Goal: Task Accomplishment & Management: Manage account settings

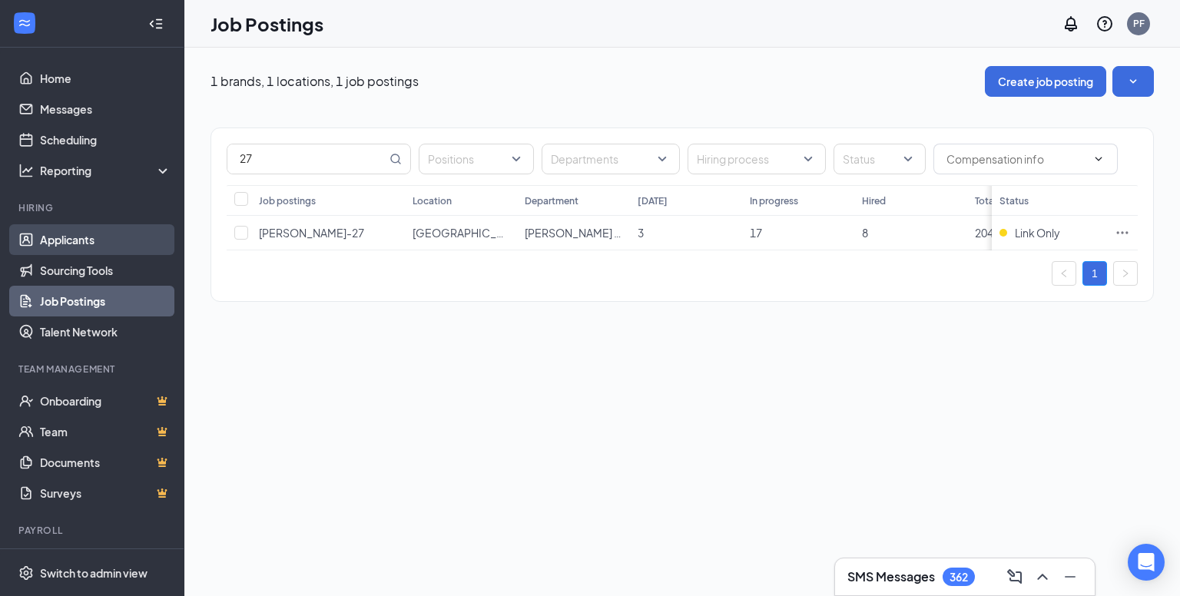
click at [74, 233] on link "Applicants" at bounding box center [105, 239] width 131 height 31
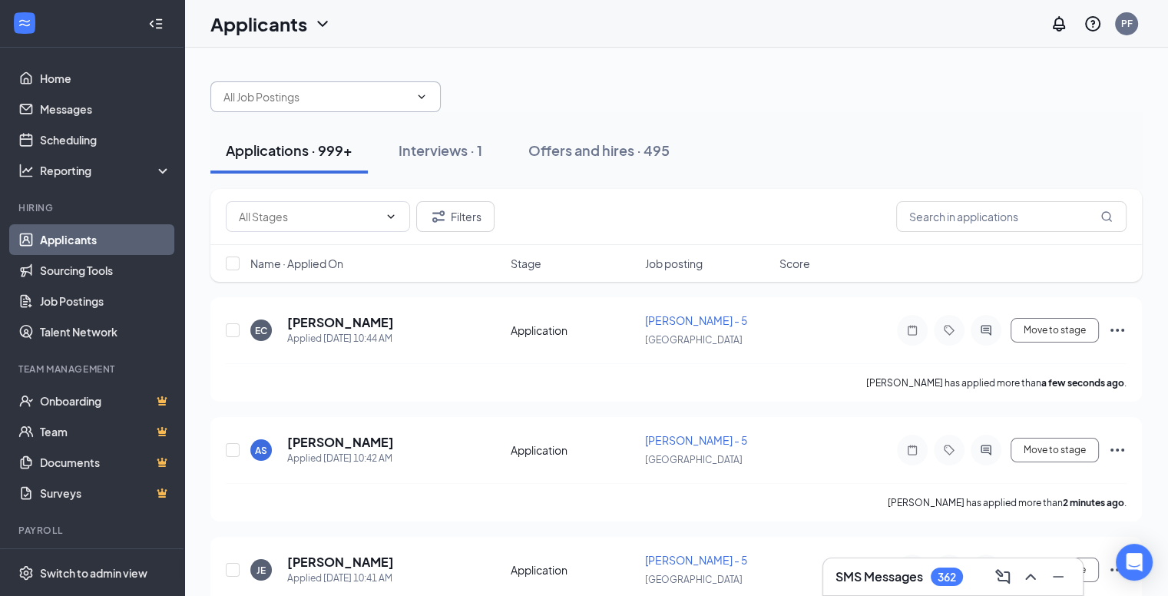
click at [319, 85] on span at bounding box center [325, 96] width 230 height 31
type input "20"
click at [421, 99] on icon "ChevronDown" at bounding box center [421, 97] width 12 height 12
click at [511, 83] on div "20" at bounding box center [676, 89] width 932 height 46
click at [359, 90] on input "20" at bounding box center [316, 96] width 186 height 17
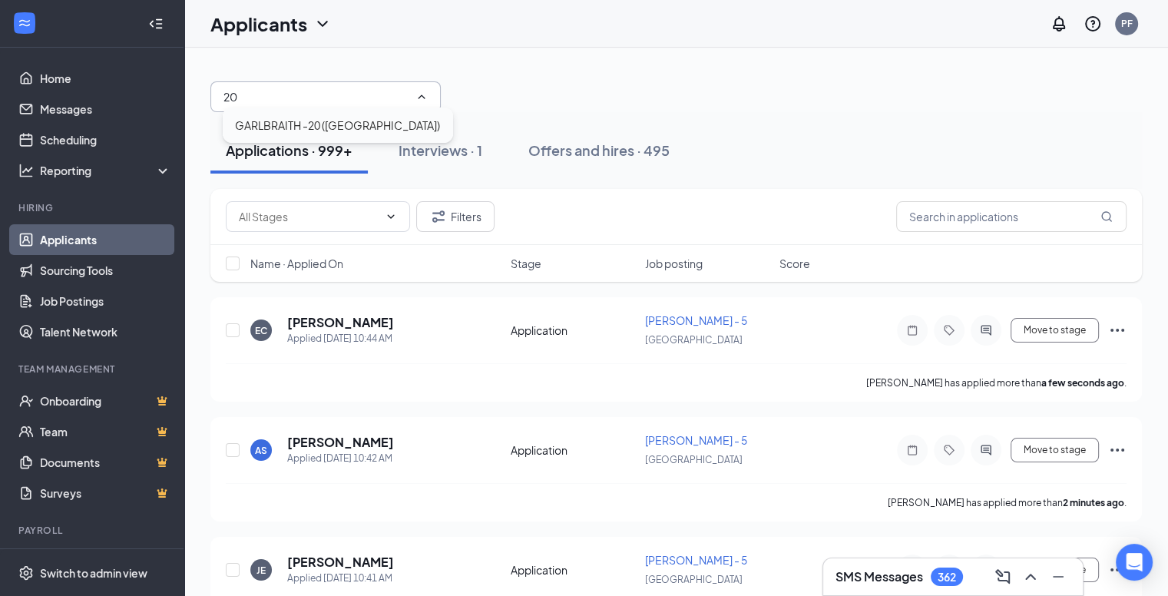
click at [349, 114] on div "GARLBRAITH -20 ([GEOGRAPHIC_DATA])" at bounding box center [338, 125] width 230 height 35
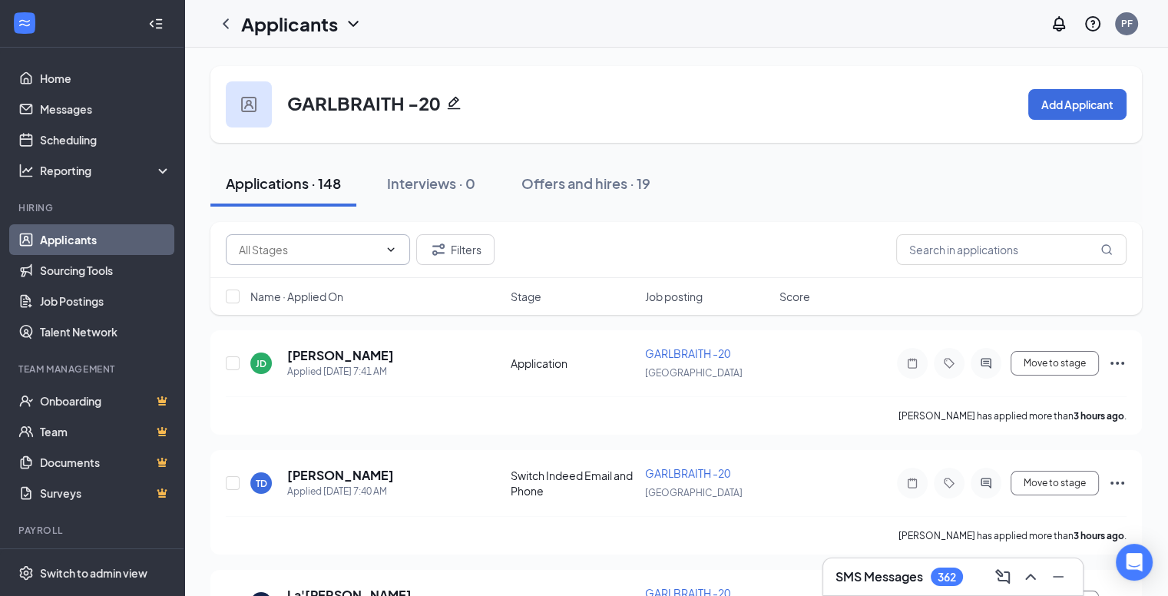
click at [329, 250] on input "text" at bounding box center [309, 249] width 140 height 17
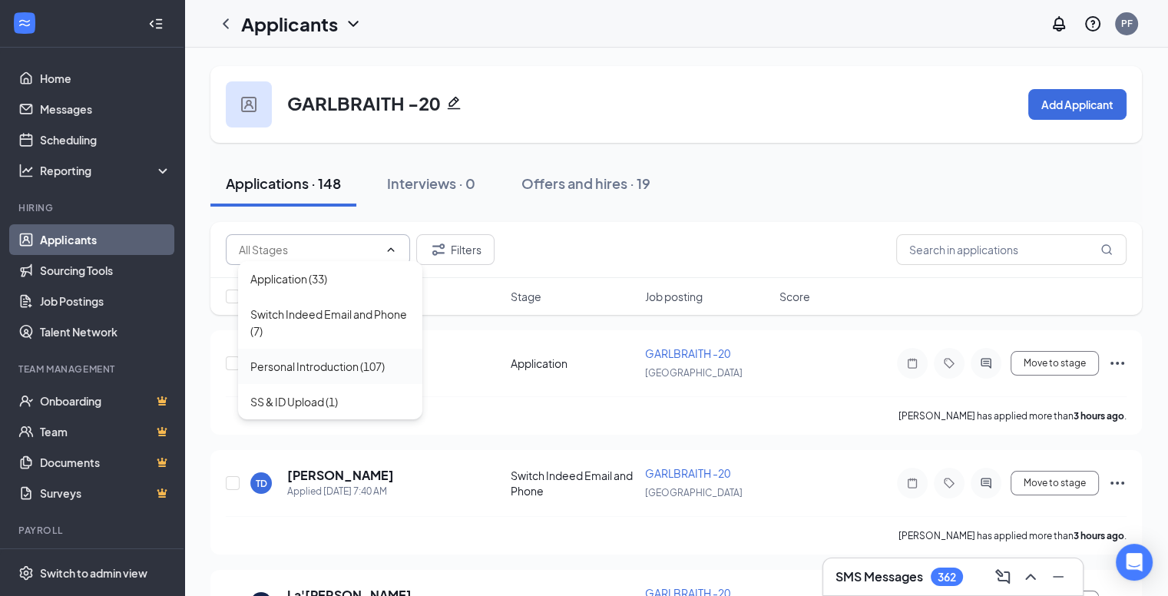
click at [311, 366] on div "Personal Introduction (107)" at bounding box center [317, 366] width 134 height 17
type input "Personal Introduction (107)"
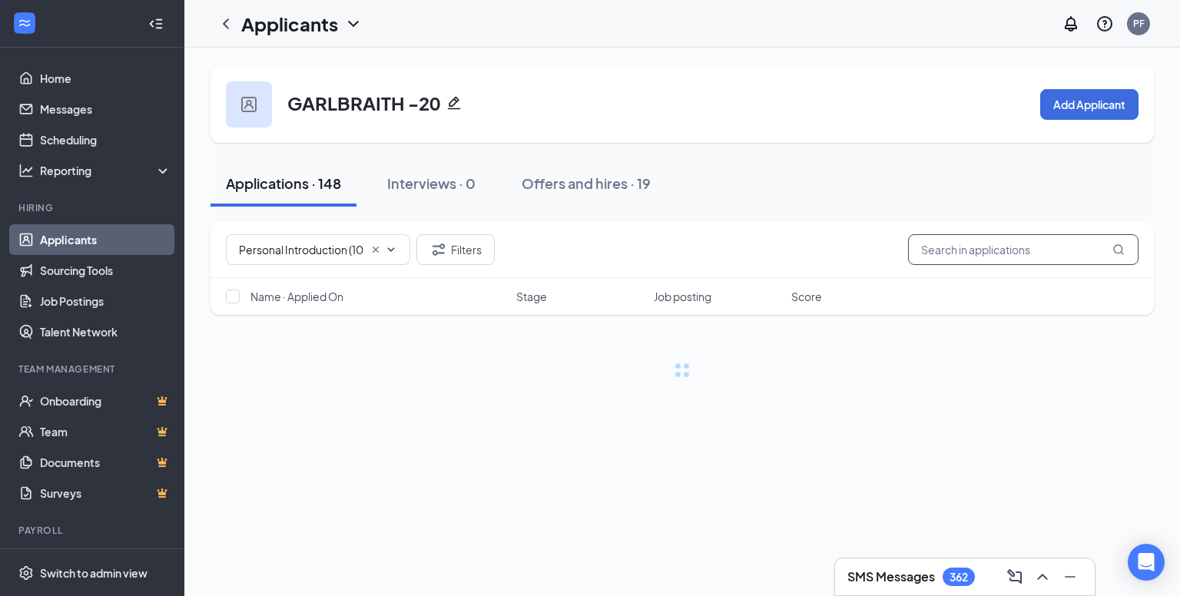
click at [976, 259] on input "text" at bounding box center [1023, 249] width 230 height 31
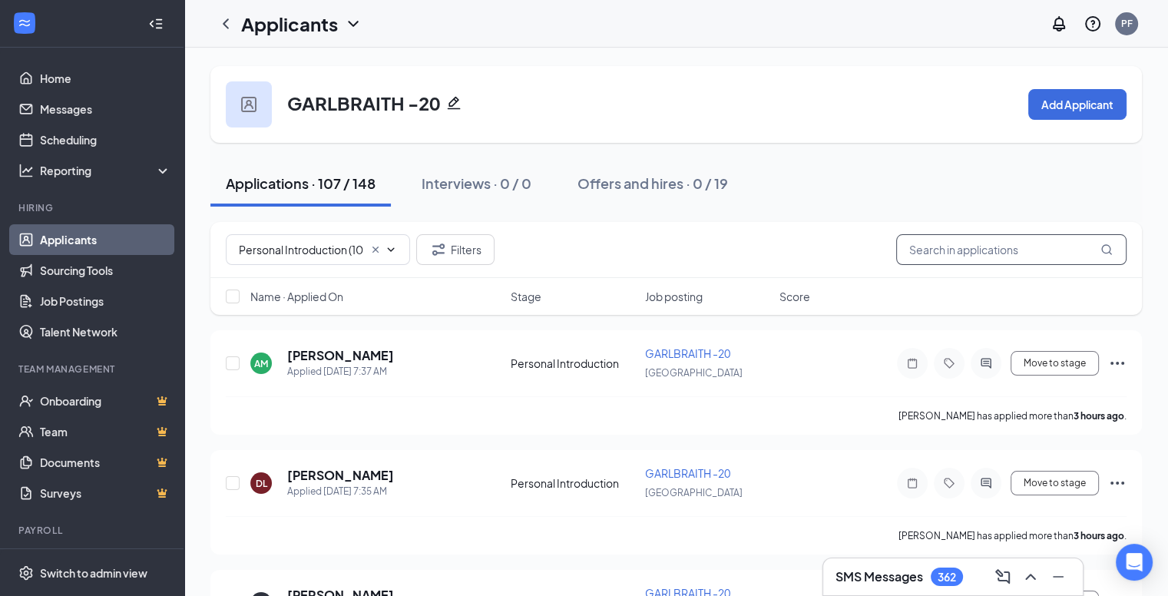
paste input "[PERSON_NAME]"
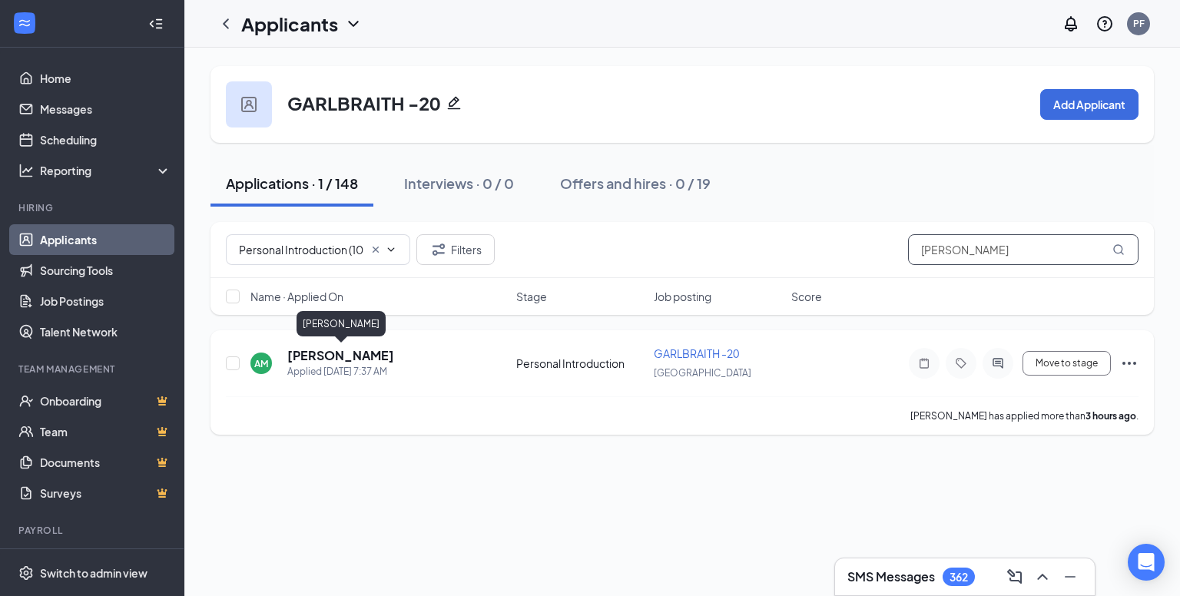
type input "[PERSON_NAME]"
click at [356, 358] on h5 "[PERSON_NAME]" at bounding box center [340, 355] width 107 height 17
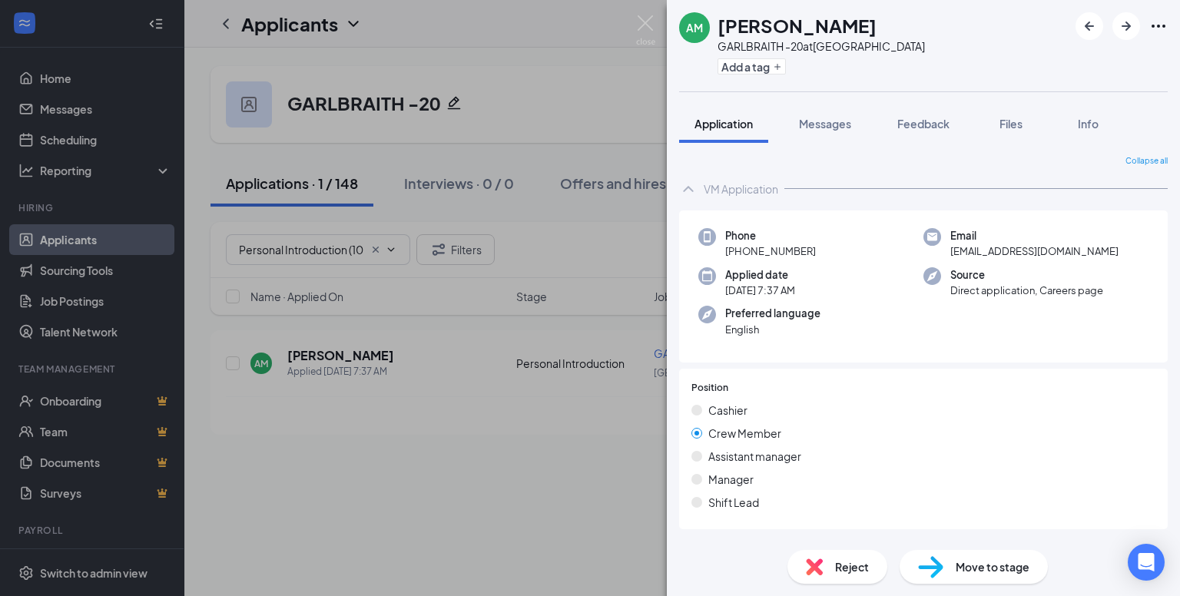
click at [970, 561] on span "Move to stage" at bounding box center [992, 566] width 74 height 17
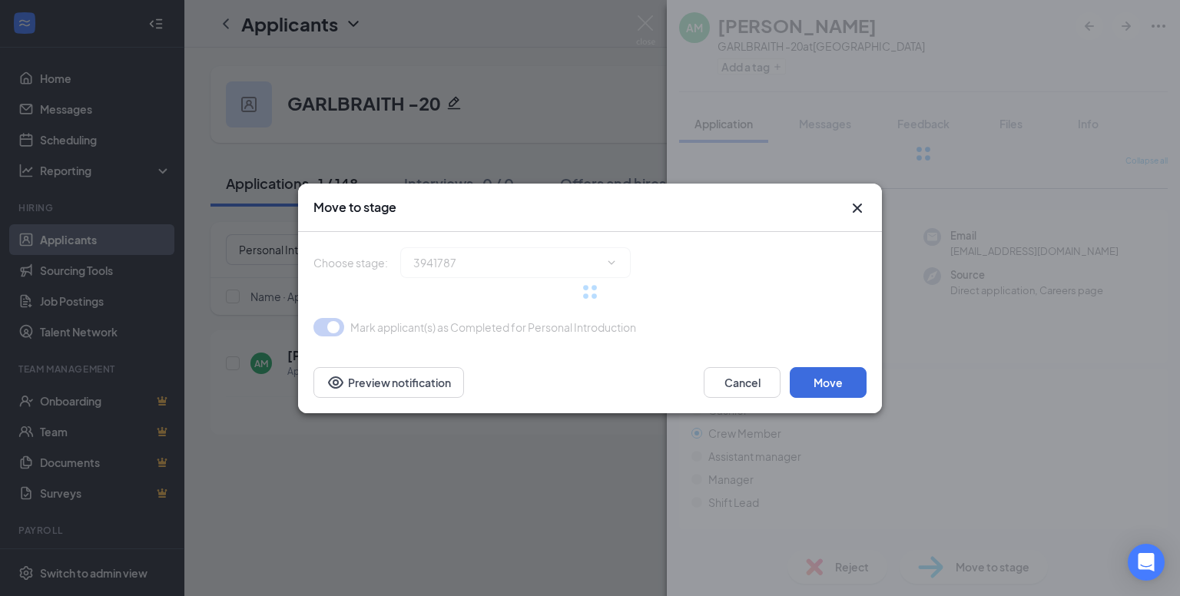
type input "SS & ID Upload (next stage)"
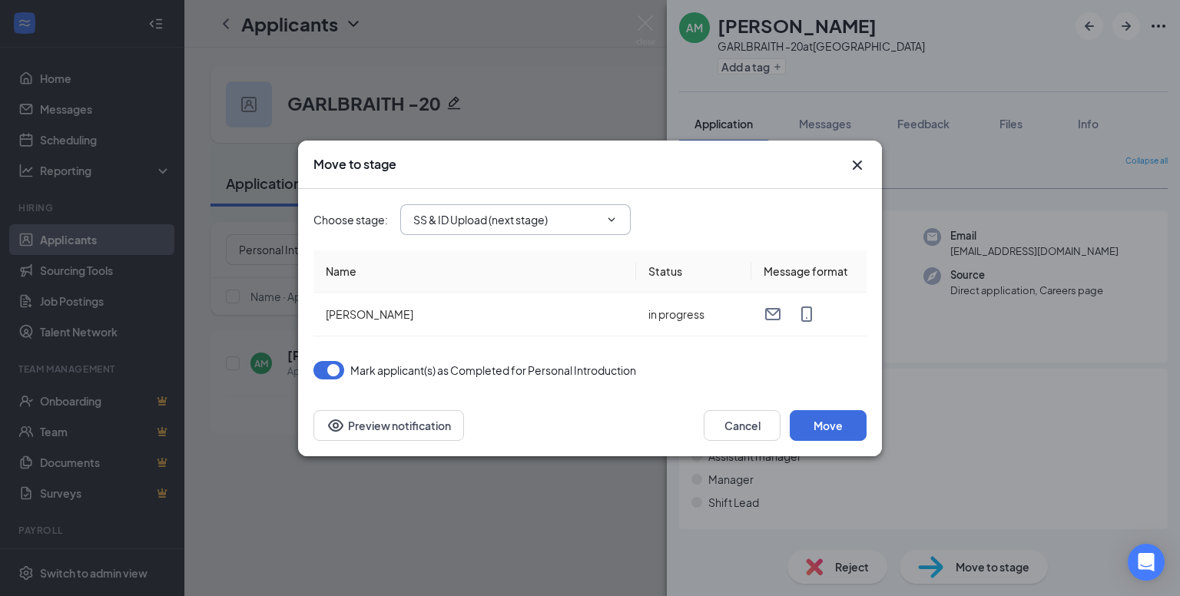
click at [519, 227] on input "SS & ID Upload (next stage)" at bounding box center [506, 219] width 186 height 17
click at [716, 216] on div "Choose stage : SS & ID Upload (next stage) VM Application Application Switch In…" at bounding box center [589, 219] width 553 height 31
click at [859, 161] on icon "Cross" at bounding box center [857, 165] width 18 height 18
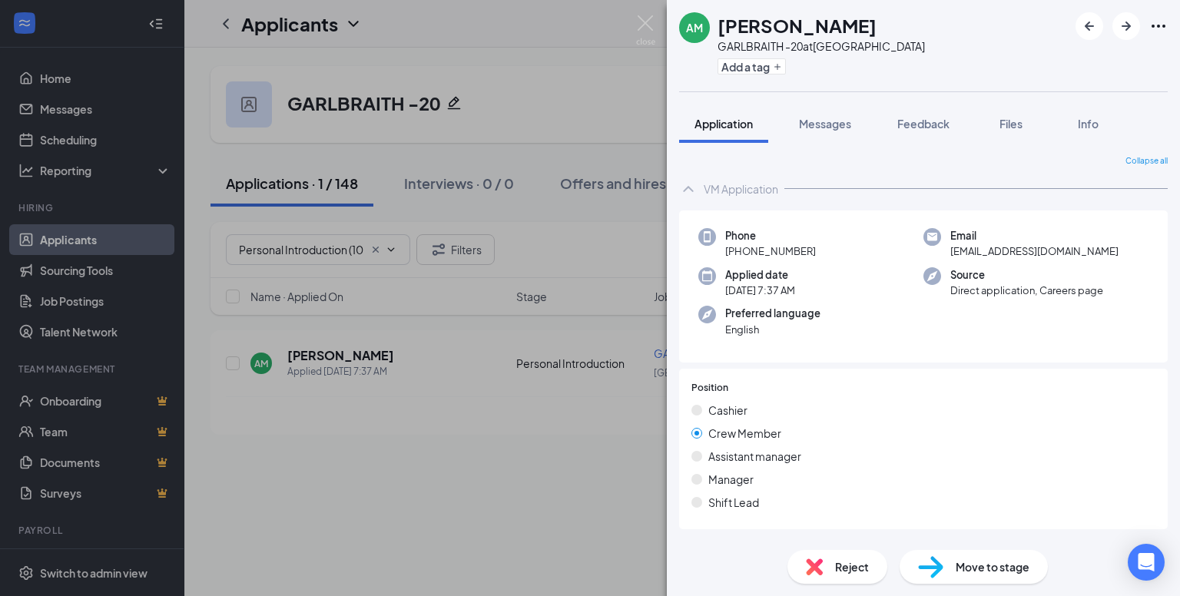
click at [940, 554] on div "Move to stage" at bounding box center [973, 567] width 148 height 34
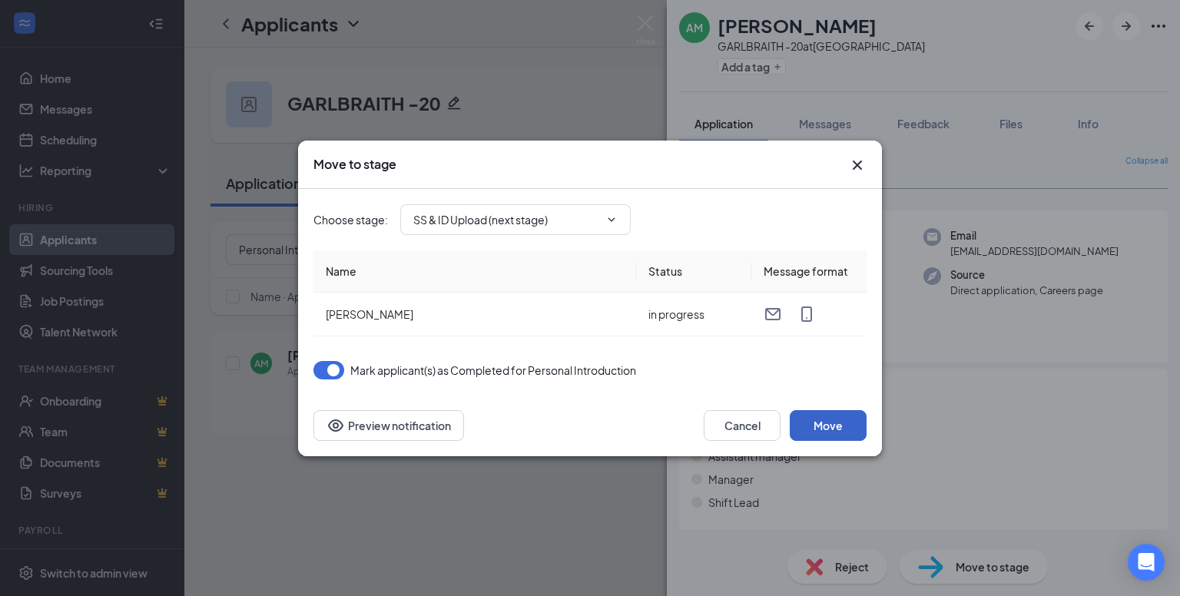
click at [814, 425] on button "Move" at bounding box center [827, 425] width 77 height 31
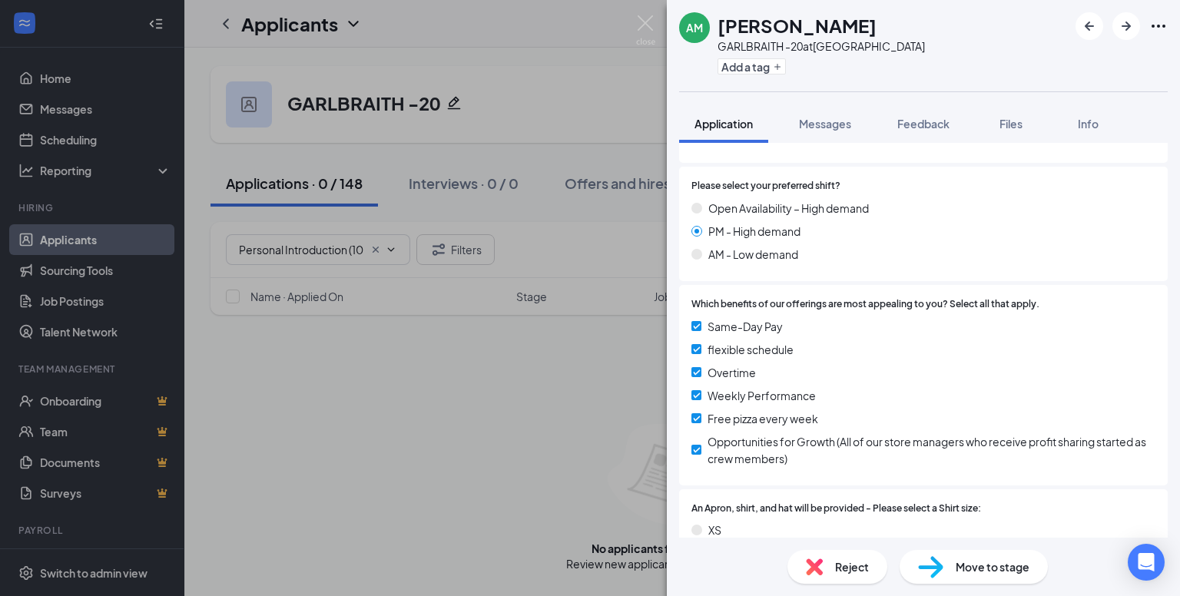
scroll to position [1267, 0]
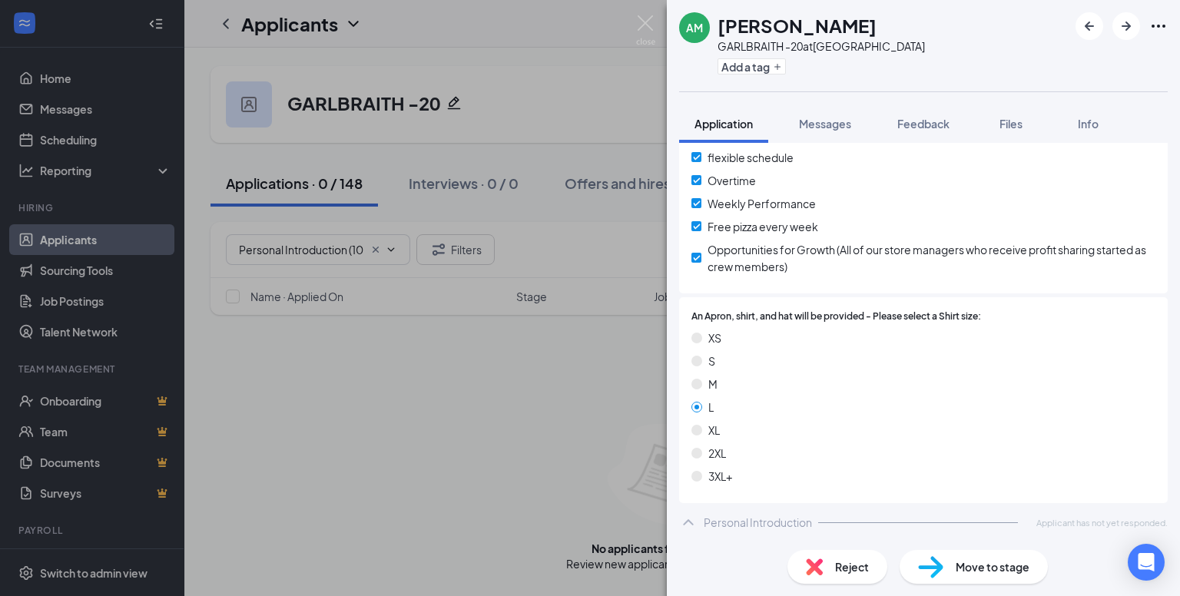
click at [780, 524] on div "Personal Introduction" at bounding box center [757, 522] width 108 height 15
click at [734, 518] on div "Personal Introduction" at bounding box center [757, 522] width 108 height 15
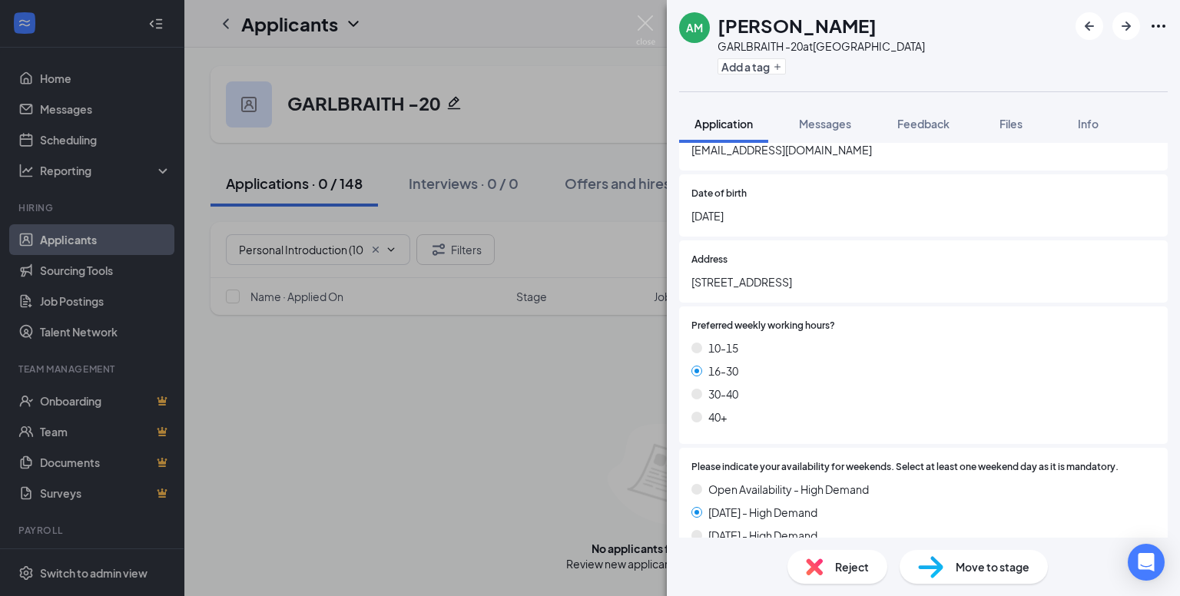
scroll to position [269, 0]
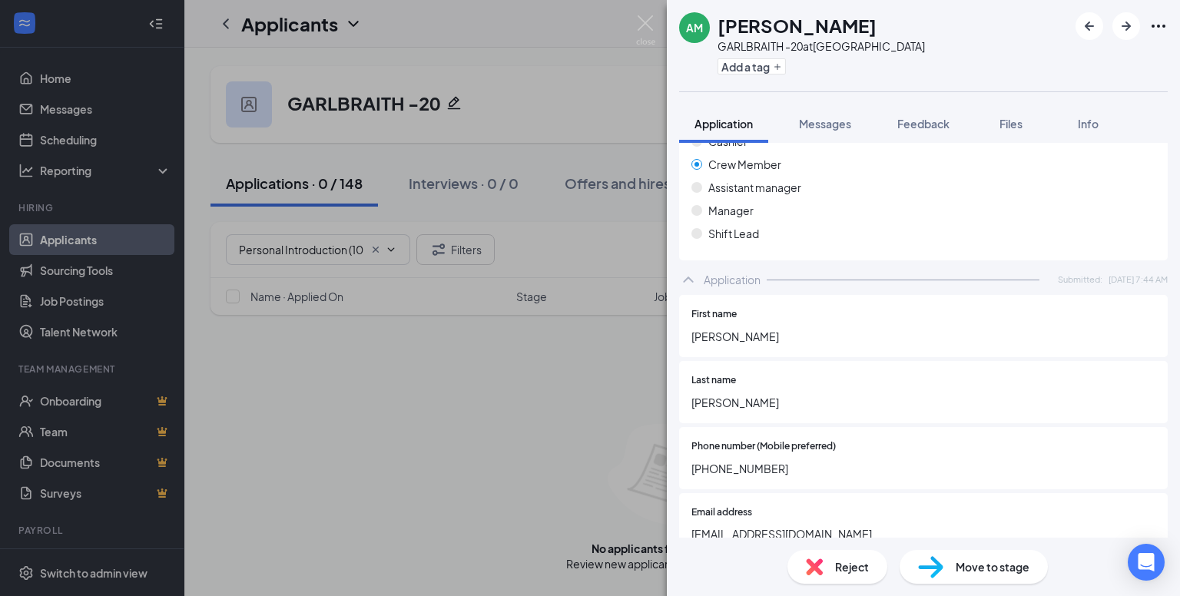
click at [538, 359] on div "AM [PERSON_NAME] GARLBRAITH -20 at [GEOGRAPHIC_DATA] Add a tag Application Mess…" at bounding box center [590, 298] width 1180 height 596
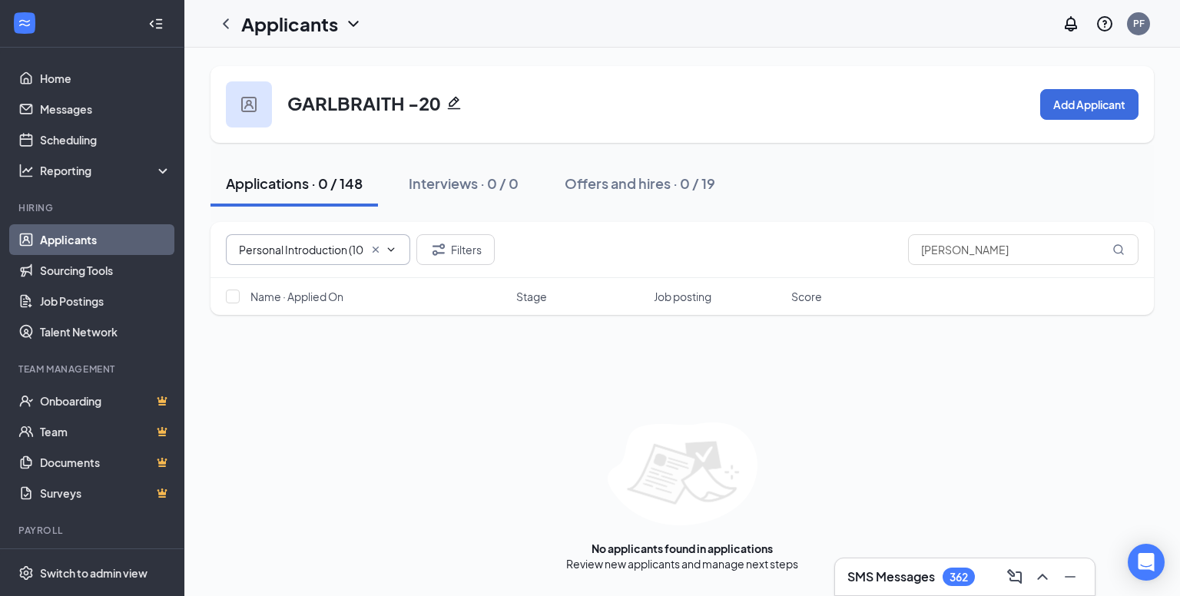
click at [395, 249] on icon "ChevronDown" at bounding box center [391, 249] width 12 height 12
click at [376, 247] on icon "Cross" at bounding box center [375, 249] width 12 height 12
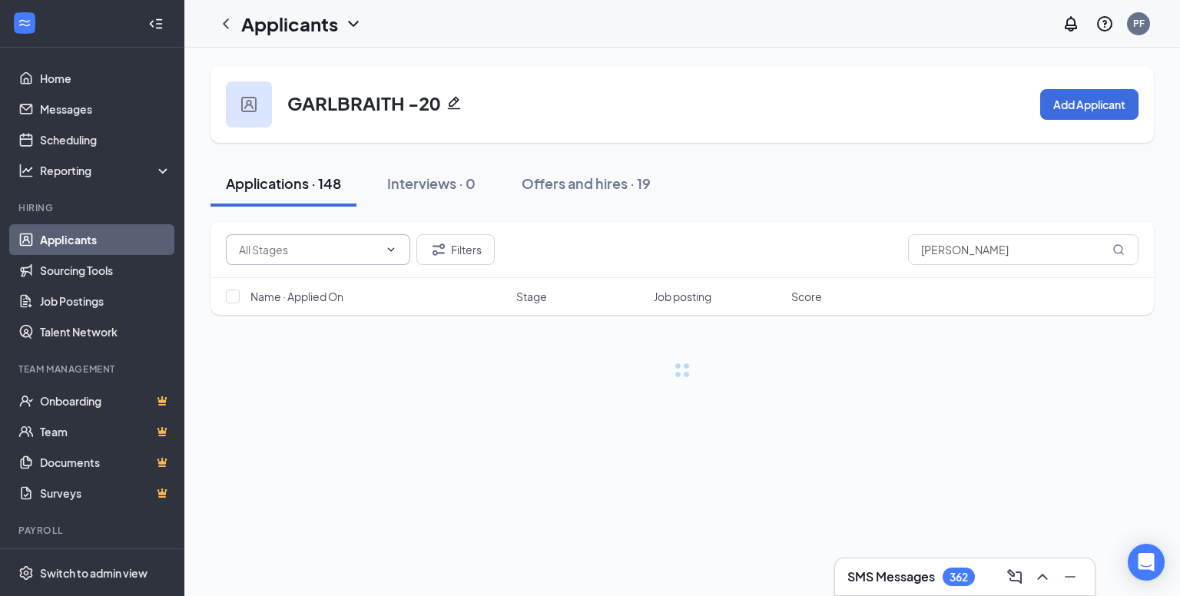
click at [392, 243] on icon "ChevronDown" at bounding box center [391, 249] width 12 height 12
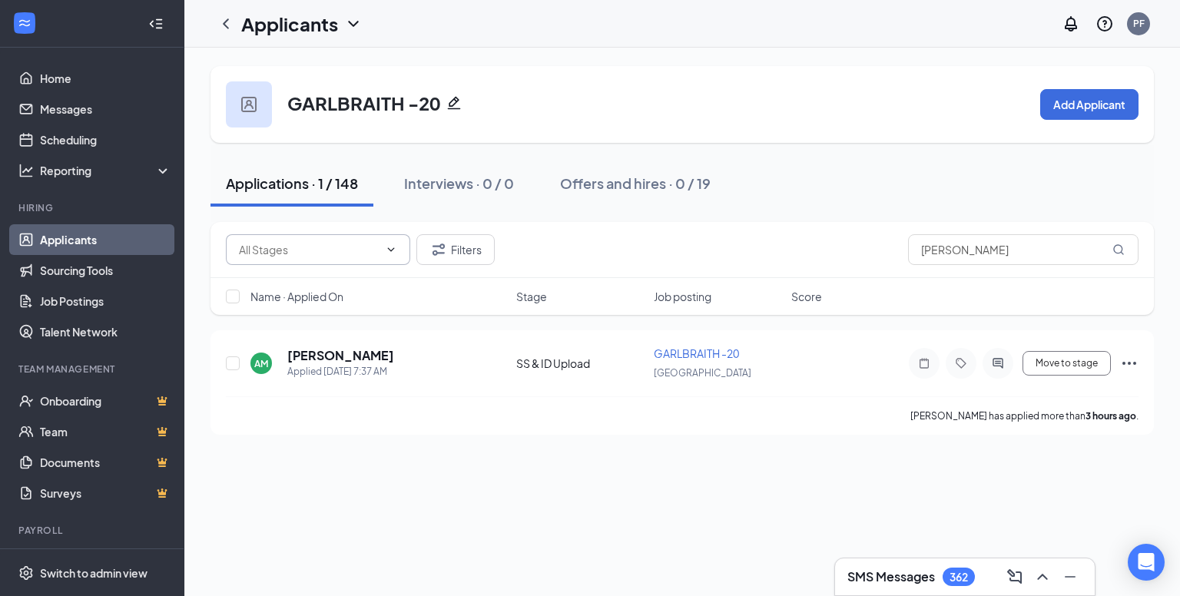
click at [393, 247] on icon "ChevronDown" at bounding box center [391, 249] width 12 height 12
click at [290, 247] on input "text" at bounding box center [309, 249] width 140 height 17
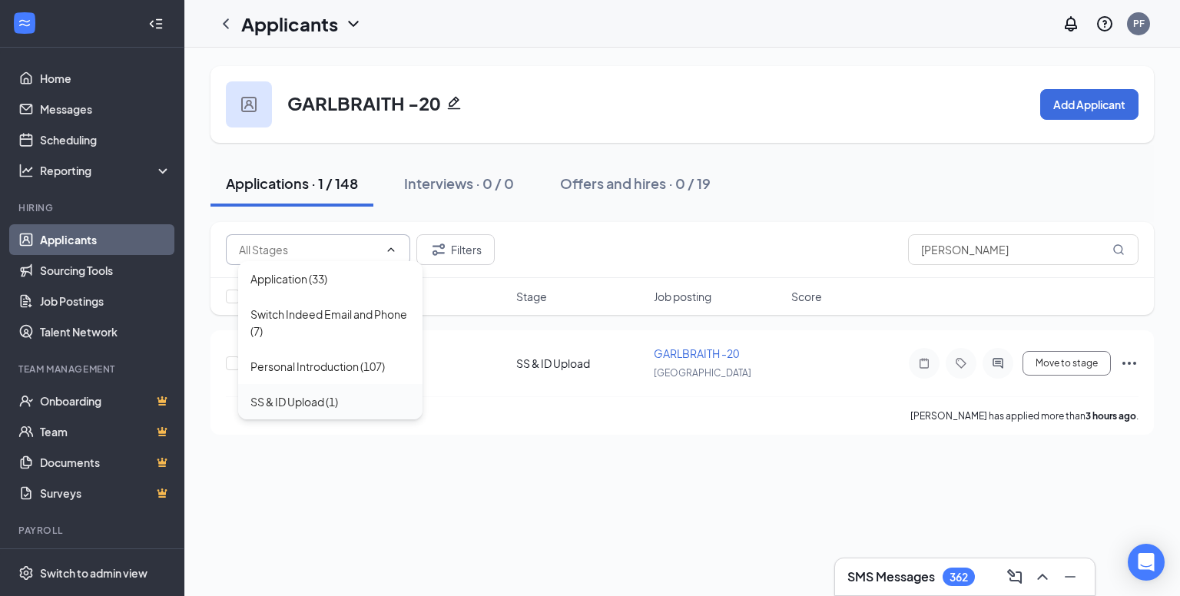
click at [310, 400] on div "SS & ID Upload (1)" at bounding box center [294, 401] width 88 height 17
type input "SS & ID Upload (1)"
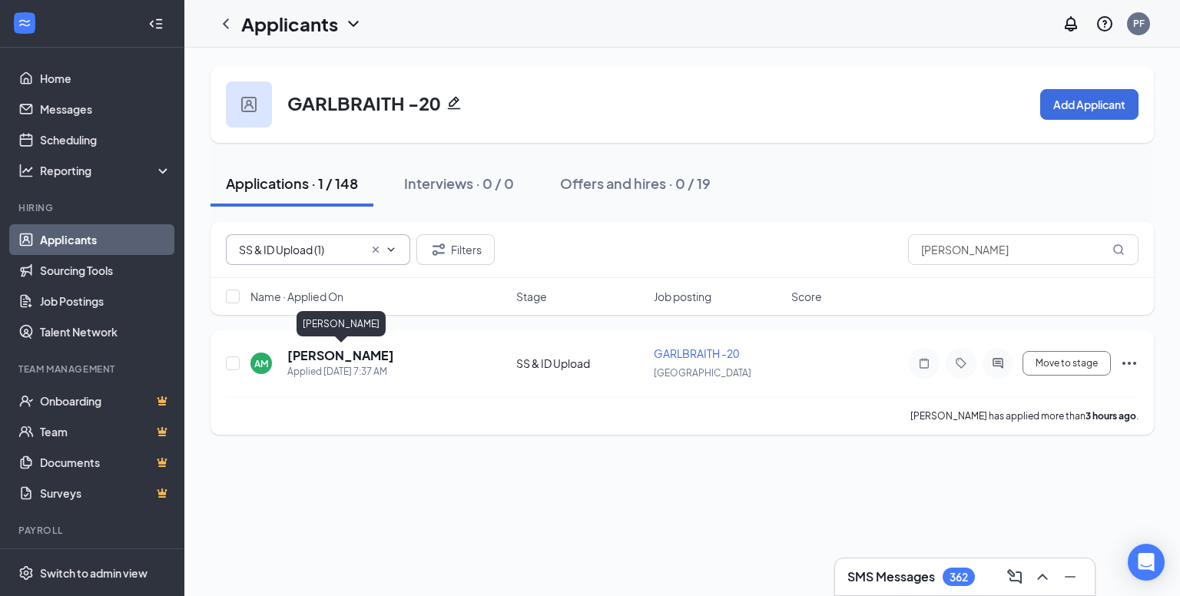
click at [333, 353] on h5 "[PERSON_NAME]" at bounding box center [340, 355] width 107 height 17
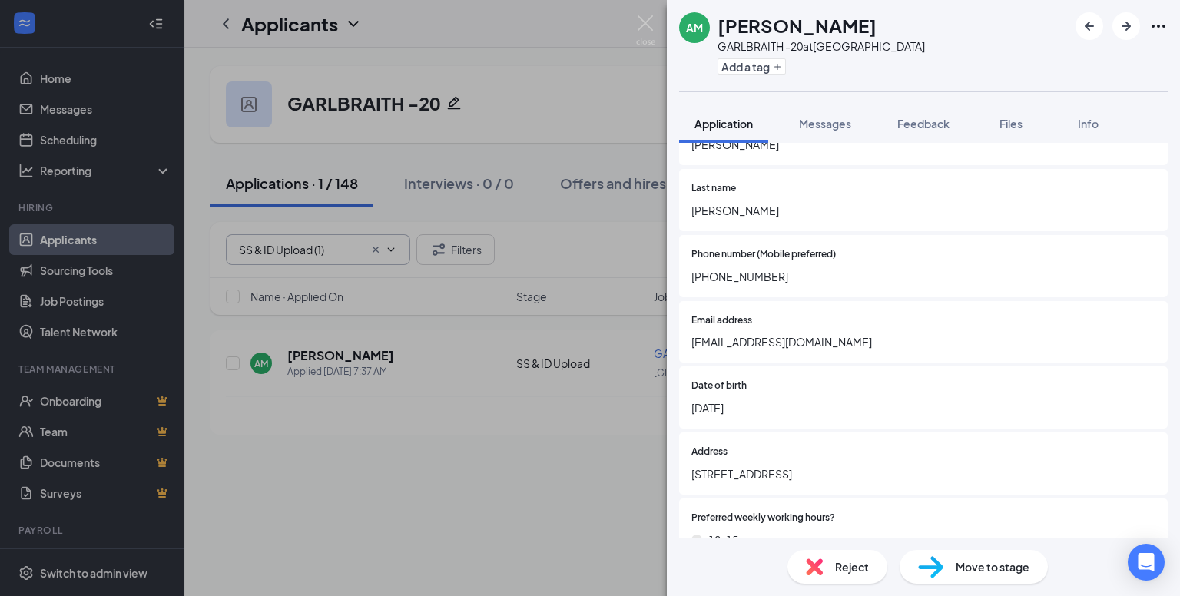
scroll to position [614, 0]
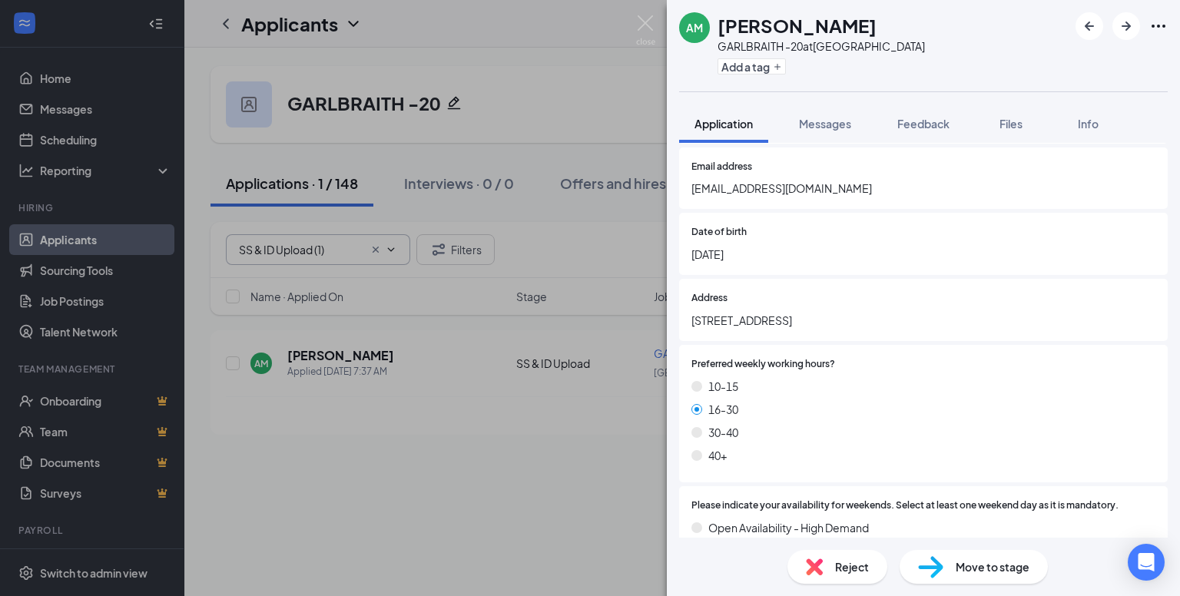
drag, startPoint x: 786, startPoint y: 250, endPoint x: 693, endPoint y: 247, distance: 92.2
click at [690, 247] on div "Date of birth [DEMOGRAPHIC_DATA]" at bounding box center [923, 244] width 488 height 62
click at [885, 252] on span "[DATE]" at bounding box center [923, 254] width 464 height 17
click at [786, 247] on span "[DATE]" at bounding box center [923, 254] width 464 height 17
click at [787, 247] on span "[DATE]" at bounding box center [923, 254] width 464 height 17
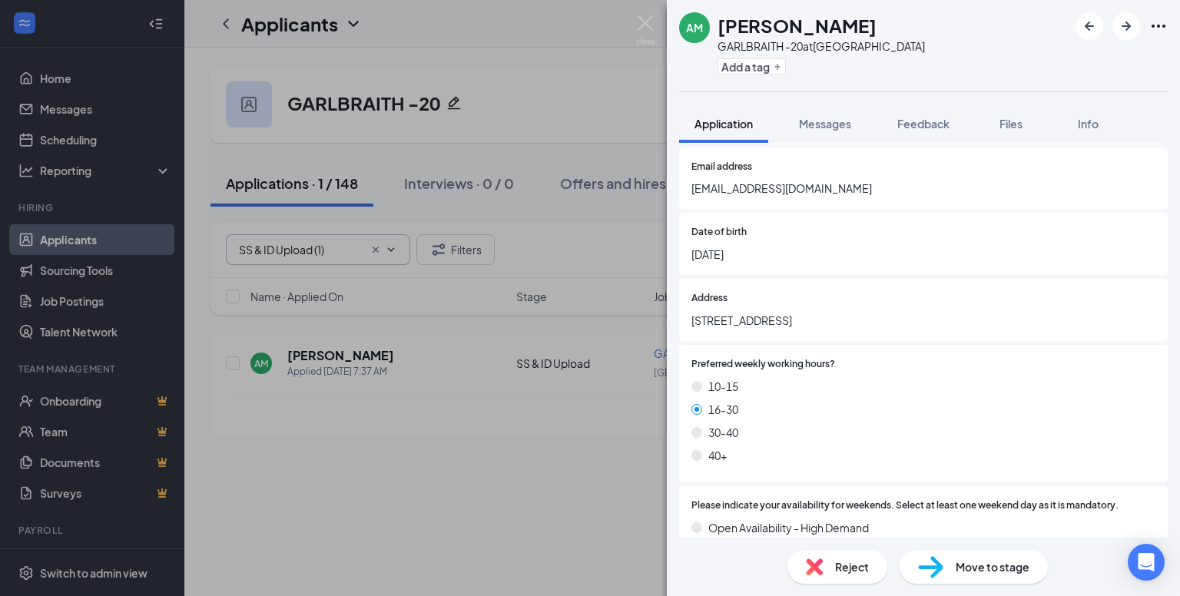
click at [786, 247] on span "[DATE]" at bounding box center [923, 254] width 464 height 17
click at [818, 250] on span "[DATE]" at bounding box center [923, 254] width 464 height 17
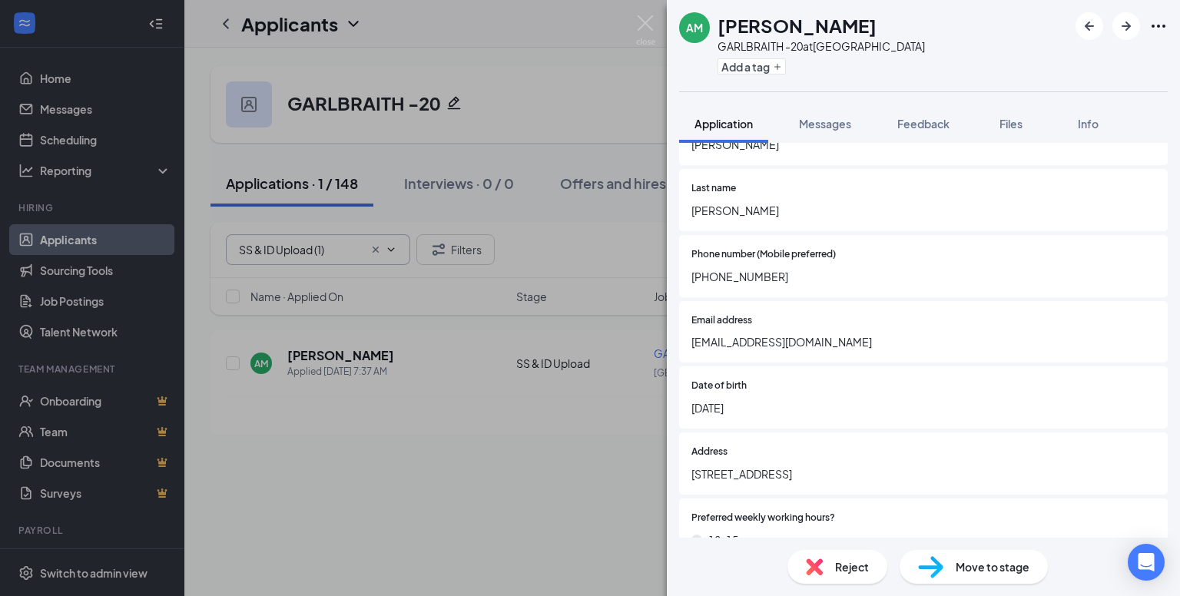
scroll to position [230, 0]
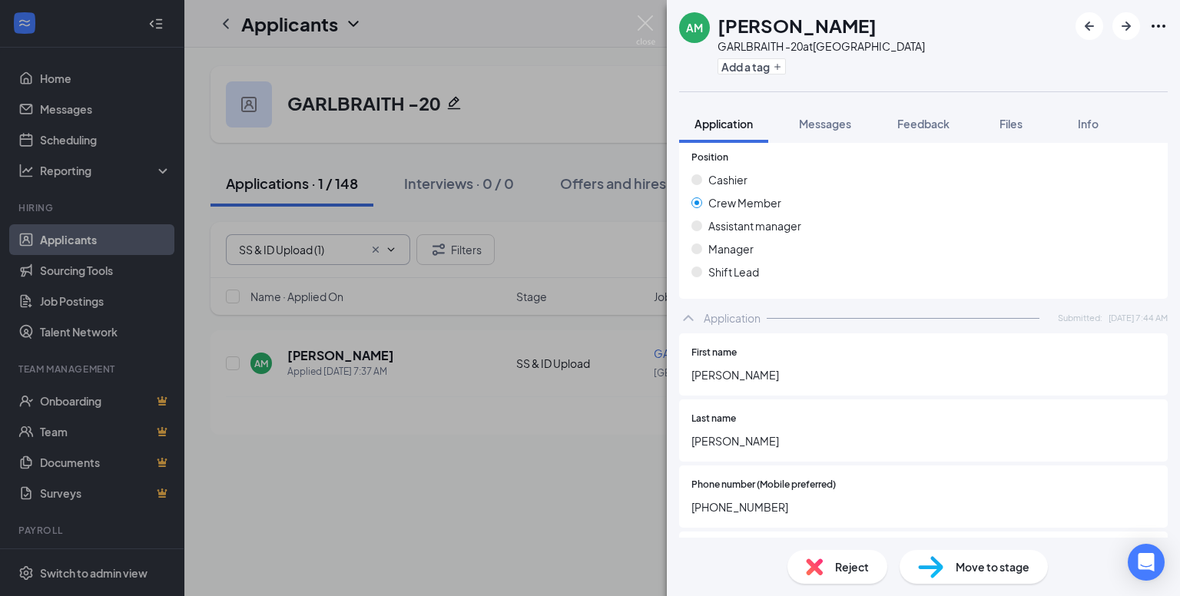
click at [504, 543] on div "AM [PERSON_NAME] GARLBRAITH -20 at [GEOGRAPHIC_DATA] Add a tag Application Mess…" at bounding box center [590, 298] width 1180 height 596
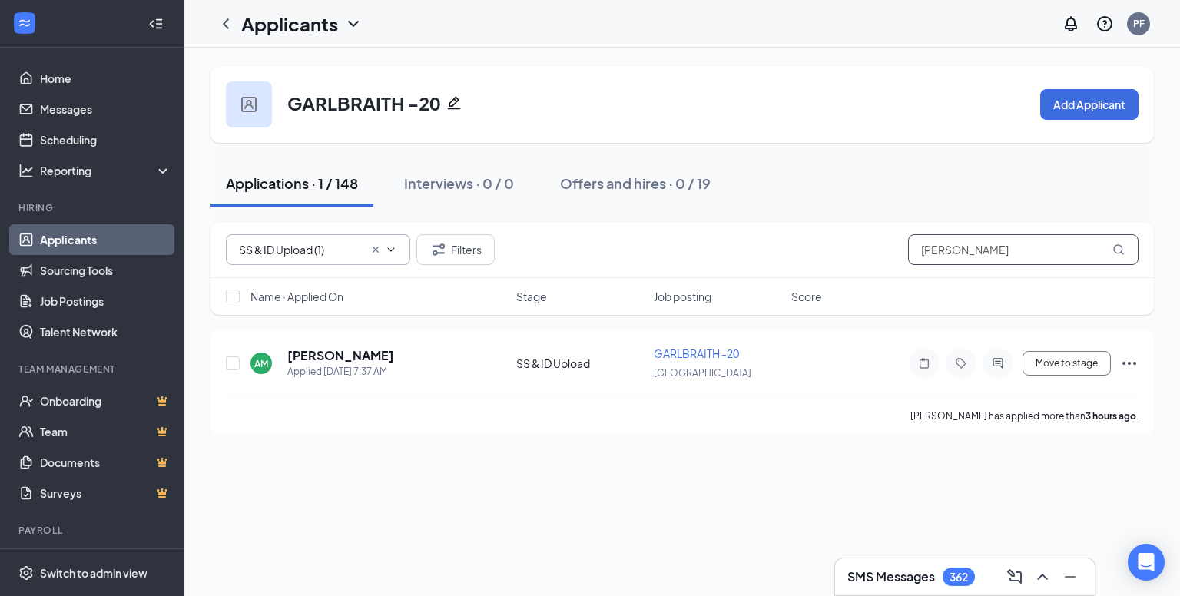
click at [1033, 247] on input "[PERSON_NAME]" at bounding box center [1023, 249] width 230 height 31
click at [376, 246] on icon "Cross" at bounding box center [375, 249] width 12 height 12
click at [1023, 260] on input "[PERSON_NAME]" at bounding box center [1023, 249] width 230 height 31
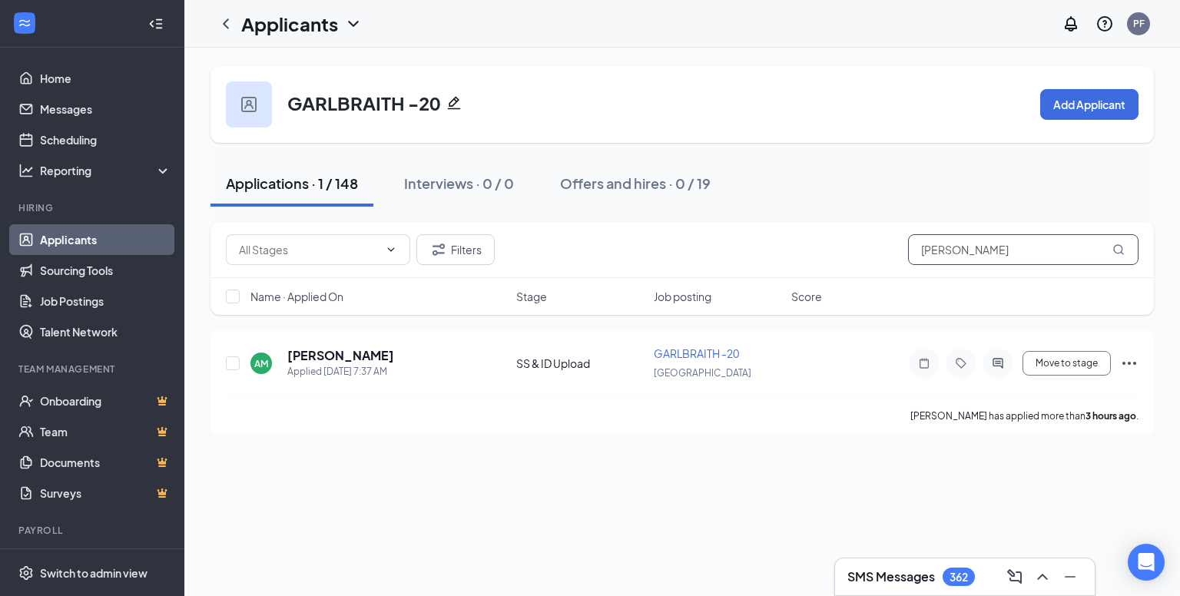
click at [1023, 260] on input "[PERSON_NAME]" at bounding box center [1023, 249] width 230 height 31
paste input "[PERSON_NAME]"
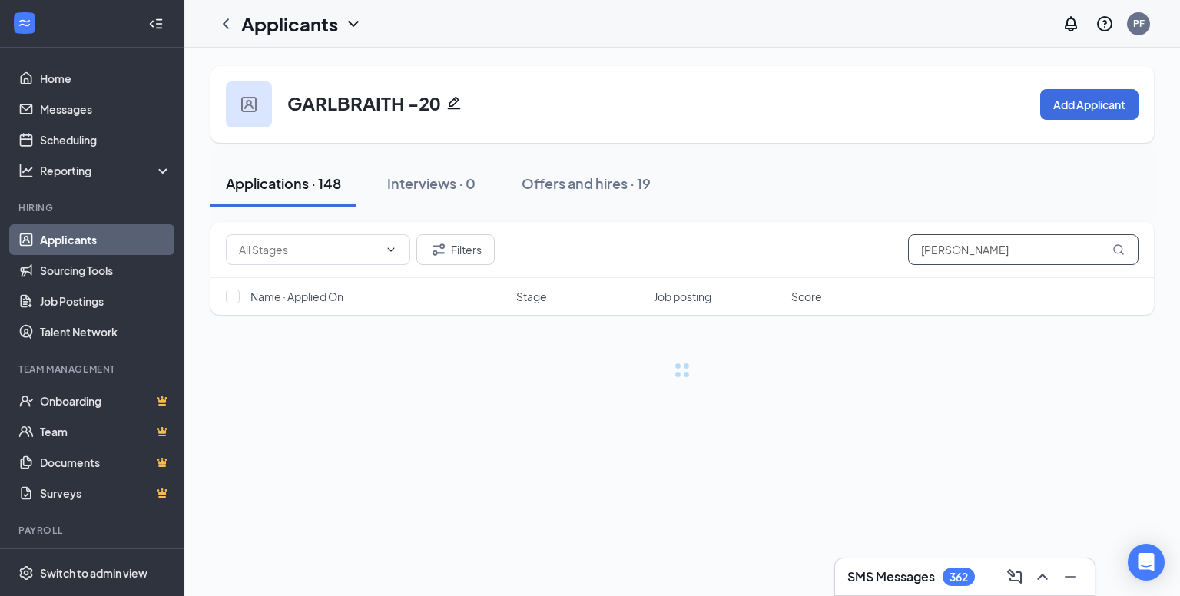
type input "[PERSON_NAME]"
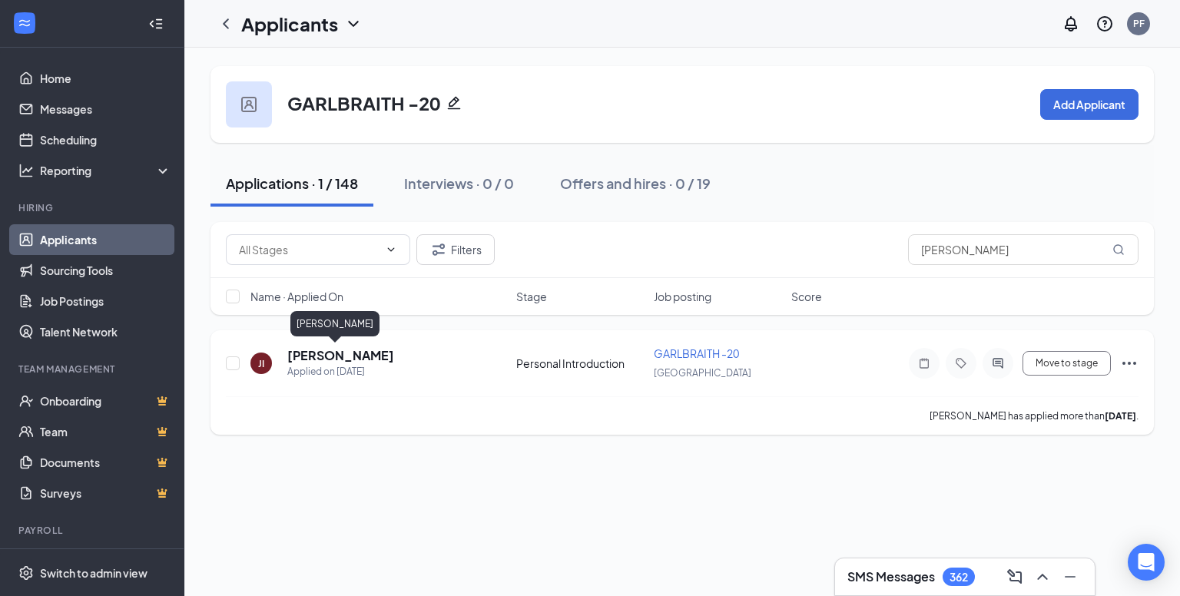
click at [300, 359] on h5 "[PERSON_NAME]" at bounding box center [340, 355] width 107 height 17
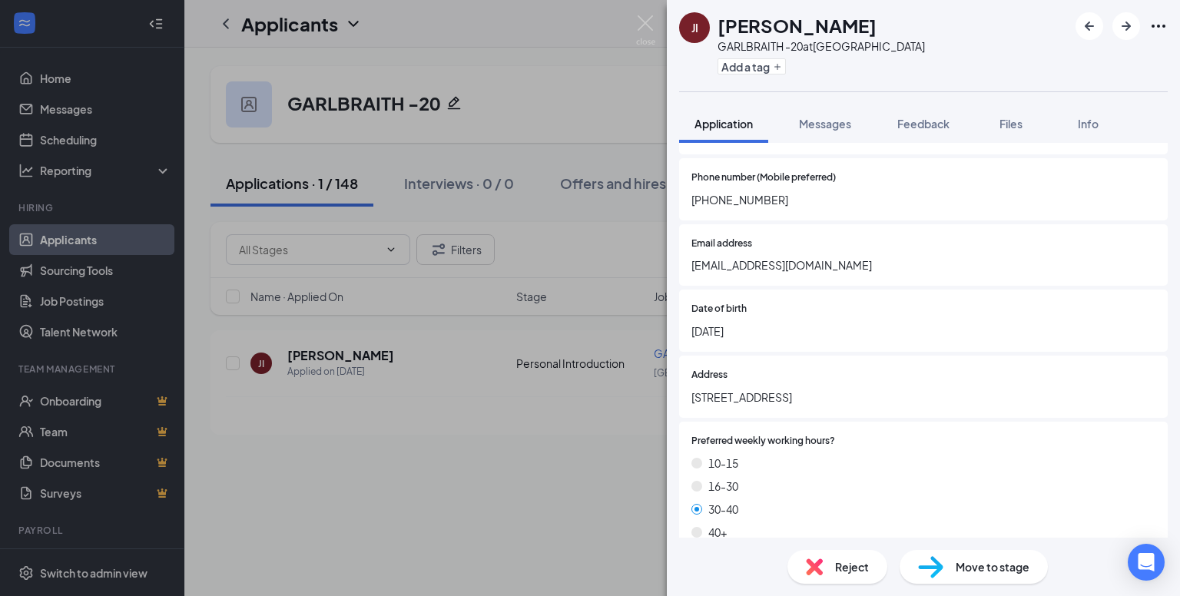
scroll to position [614, 0]
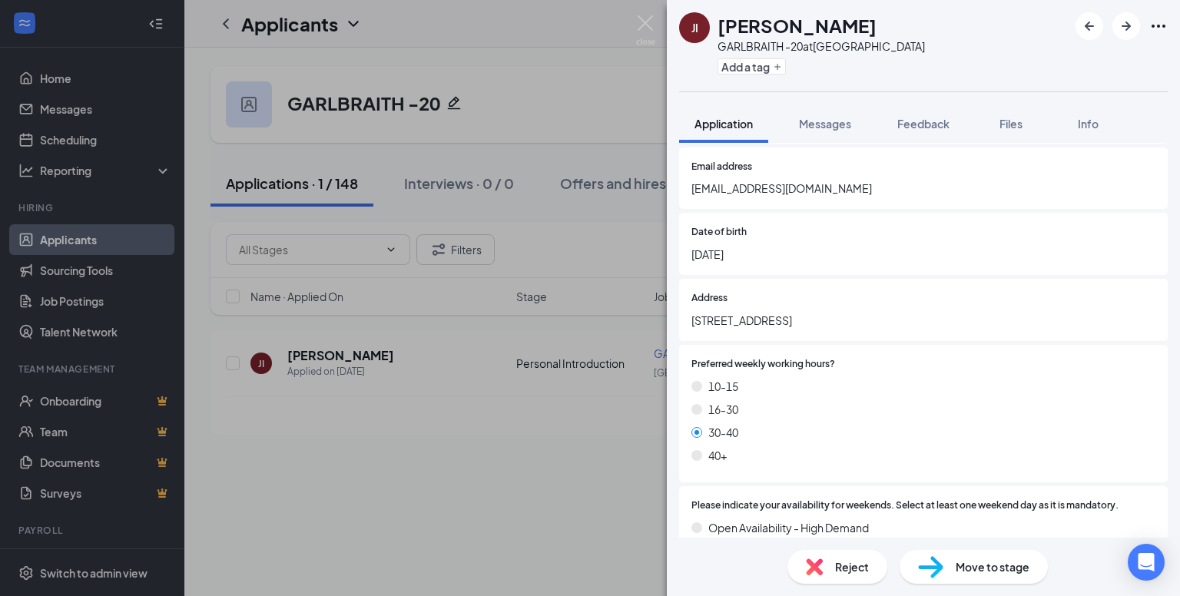
drag, startPoint x: 795, startPoint y: 253, endPoint x: 717, endPoint y: 250, distance: 77.6
click at [717, 250] on span "[DATE]" at bounding box center [923, 254] width 464 height 17
click at [811, 283] on div "Address [STREET_ADDRESS]" at bounding box center [923, 310] width 488 height 62
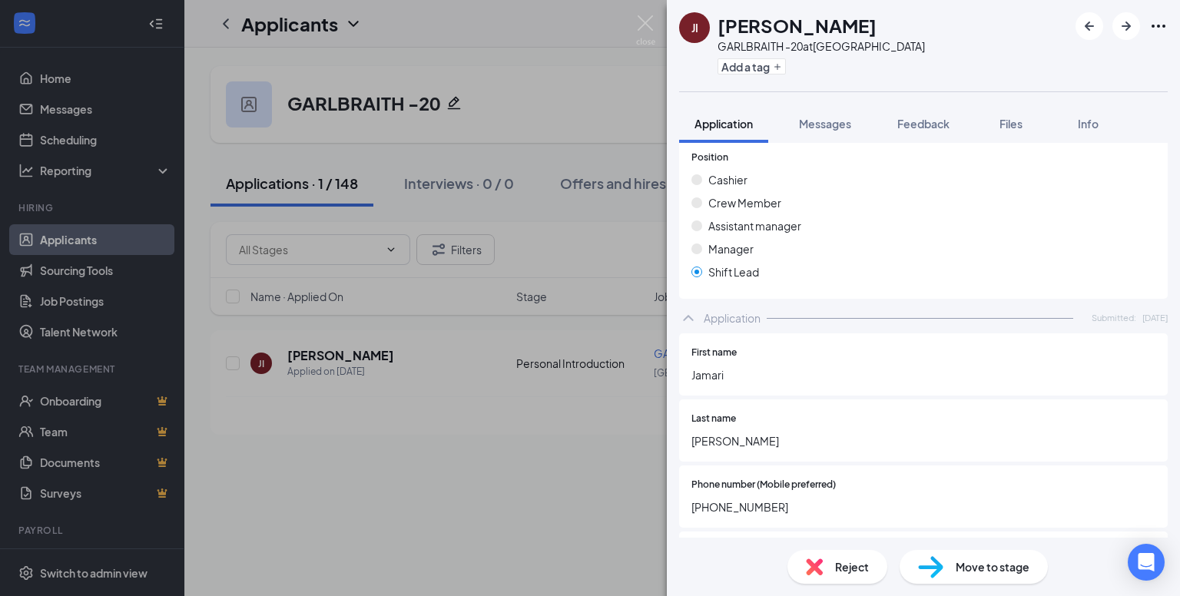
scroll to position [0, 0]
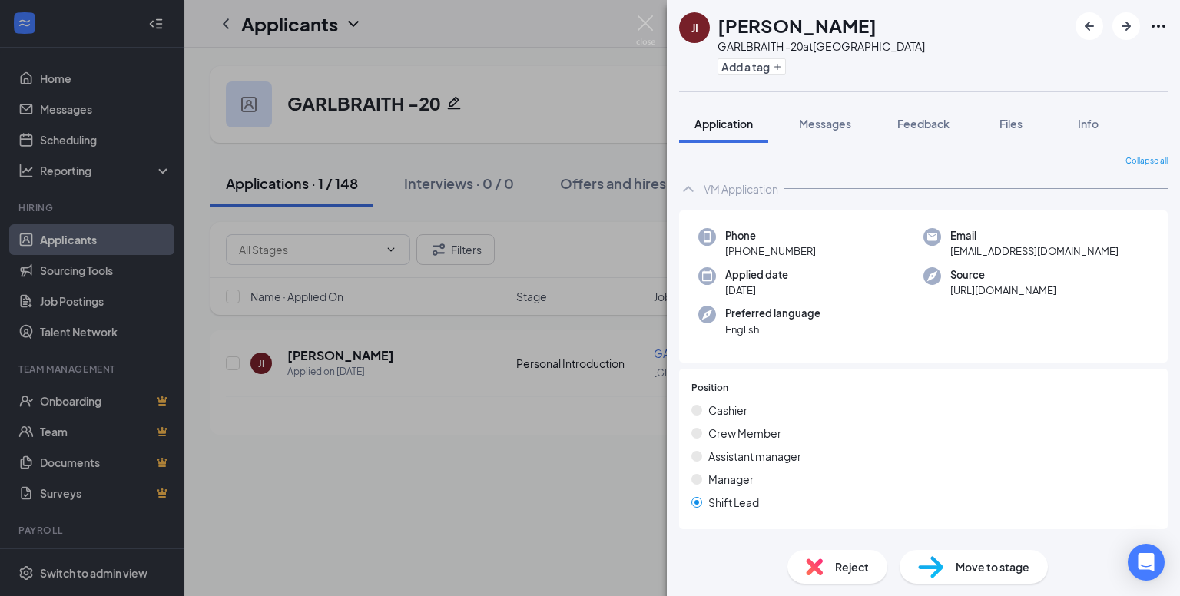
click at [768, 434] on span "Crew Member" at bounding box center [744, 433] width 73 height 17
click at [702, 431] on div "Crew Member" at bounding box center [923, 433] width 464 height 17
click at [956, 572] on span "Move to stage" at bounding box center [992, 566] width 74 height 17
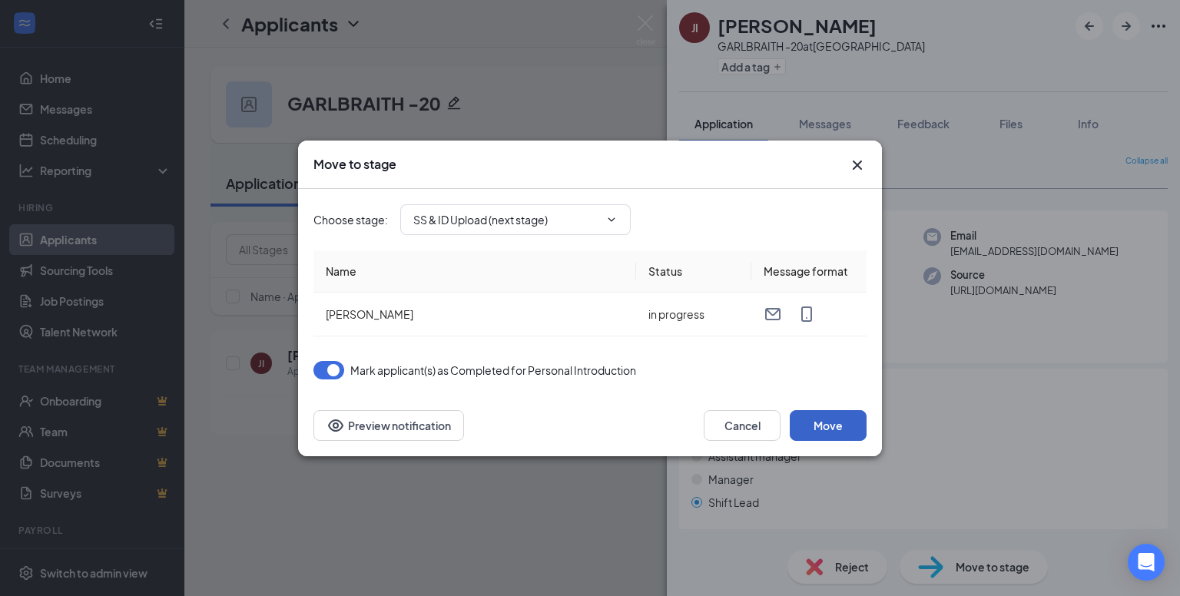
click at [854, 432] on button "Move" at bounding box center [827, 425] width 77 height 31
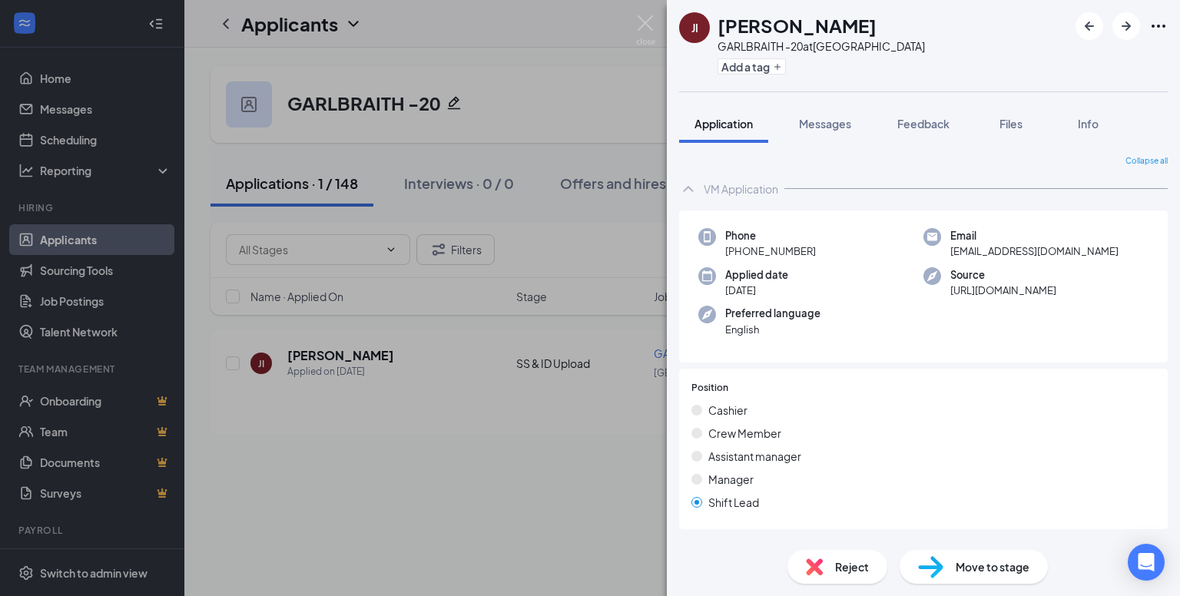
click at [545, 514] on div "JI [PERSON_NAME] -20 at [GEOGRAPHIC_DATA] Add a tag Application Messages Feedba…" at bounding box center [590, 298] width 1180 height 596
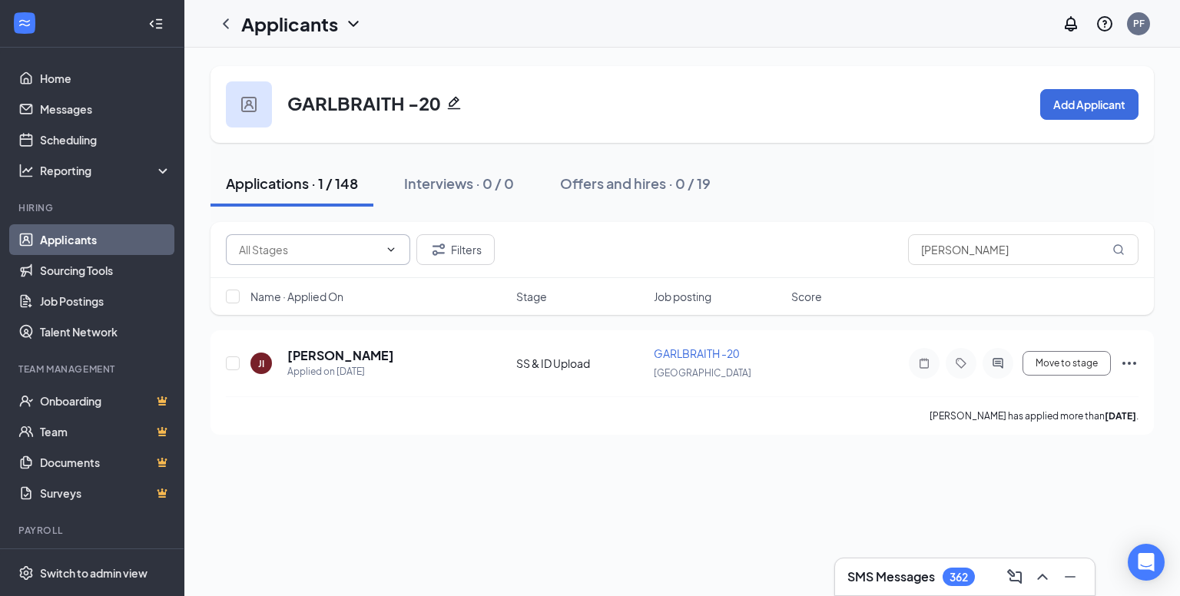
click at [389, 253] on icon "ChevronDown" at bounding box center [391, 249] width 12 height 12
click at [389, 247] on icon "ChevronDown" at bounding box center [391, 249] width 12 height 12
click at [1008, 187] on div "Applications · 1 / 148 Interviews · 0 / 0 Offers and hires · 0 / 19" at bounding box center [681, 184] width 943 height 46
click at [313, 355] on h5 "[PERSON_NAME]" at bounding box center [340, 355] width 107 height 17
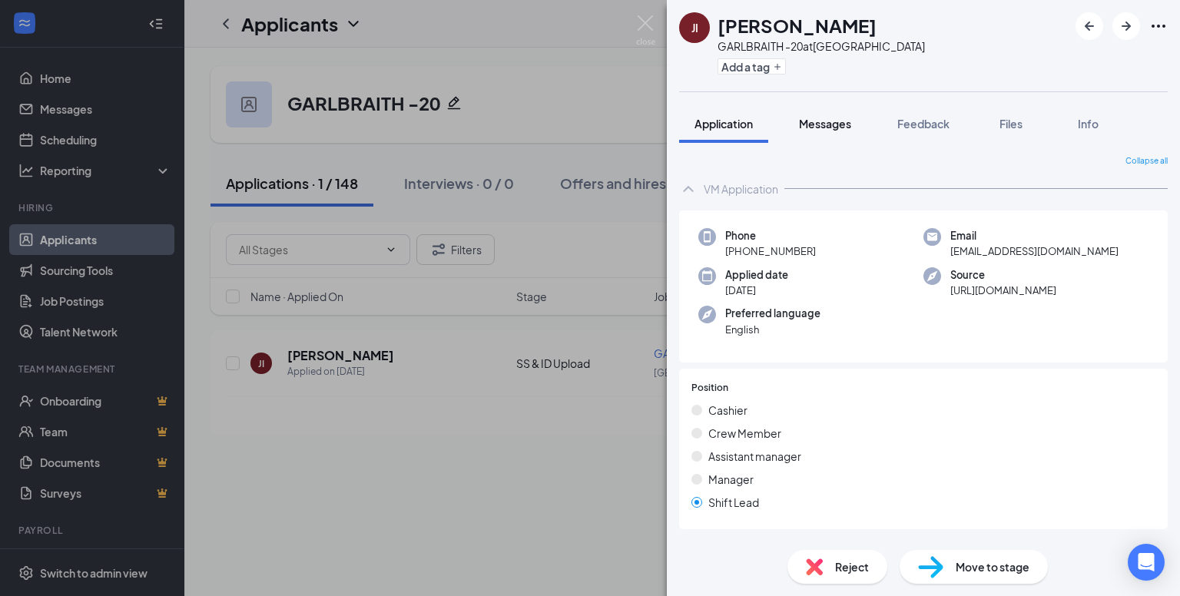
click at [801, 134] on button "Messages" at bounding box center [824, 123] width 83 height 38
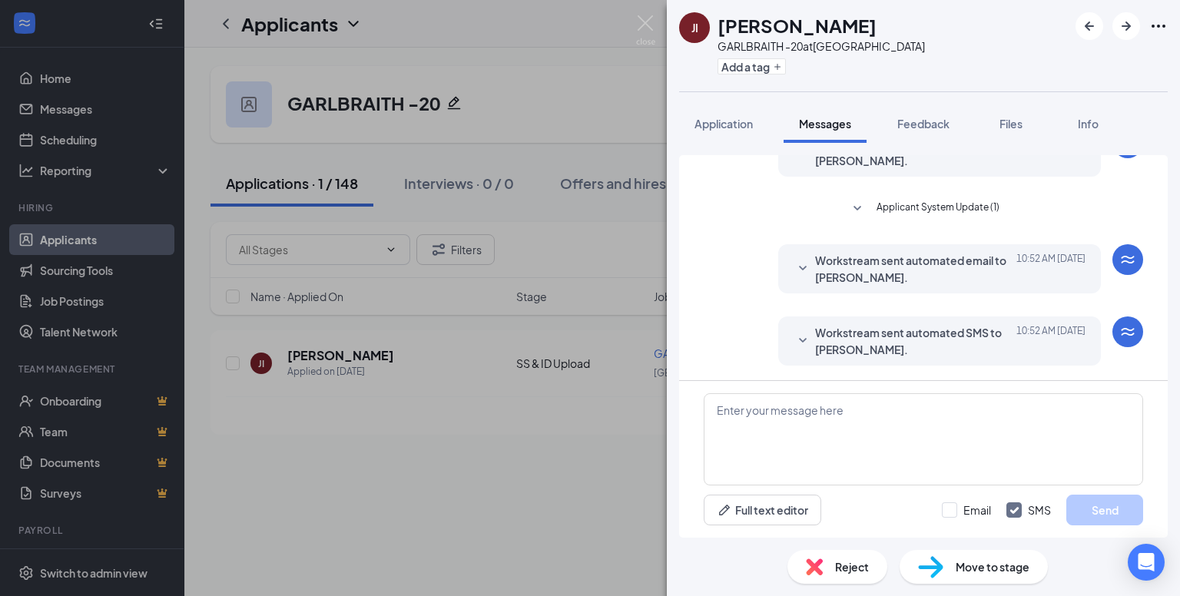
click at [817, 335] on span "Workstream sent automated SMS to [PERSON_NAME]." at bounding box center [915, 341] width 201 height 34
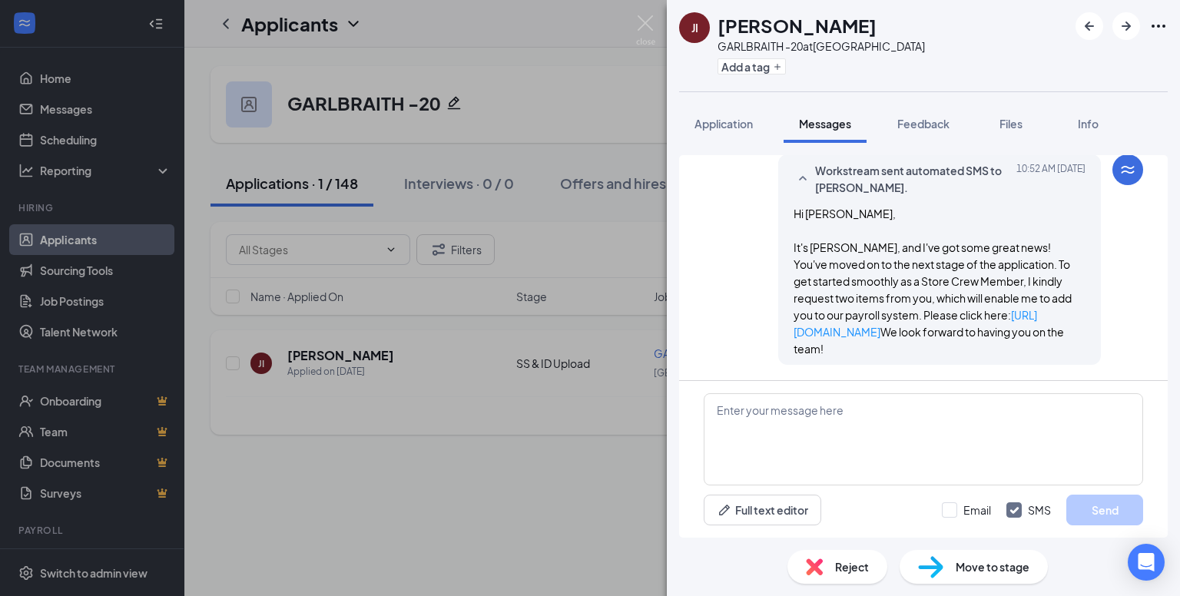
drag, startPoint x: 470, startPoint y: 397, endPoint x: 432, endPoint y: 365, distance: 50.1
click at [470, 397] on div "JI [PERSON_NAME] GARLBRAITH -20 at [GEOGRAPHIC_DATA] Add a tag Application Mess…" at bounding box center [590, 298] width 1180 height 596
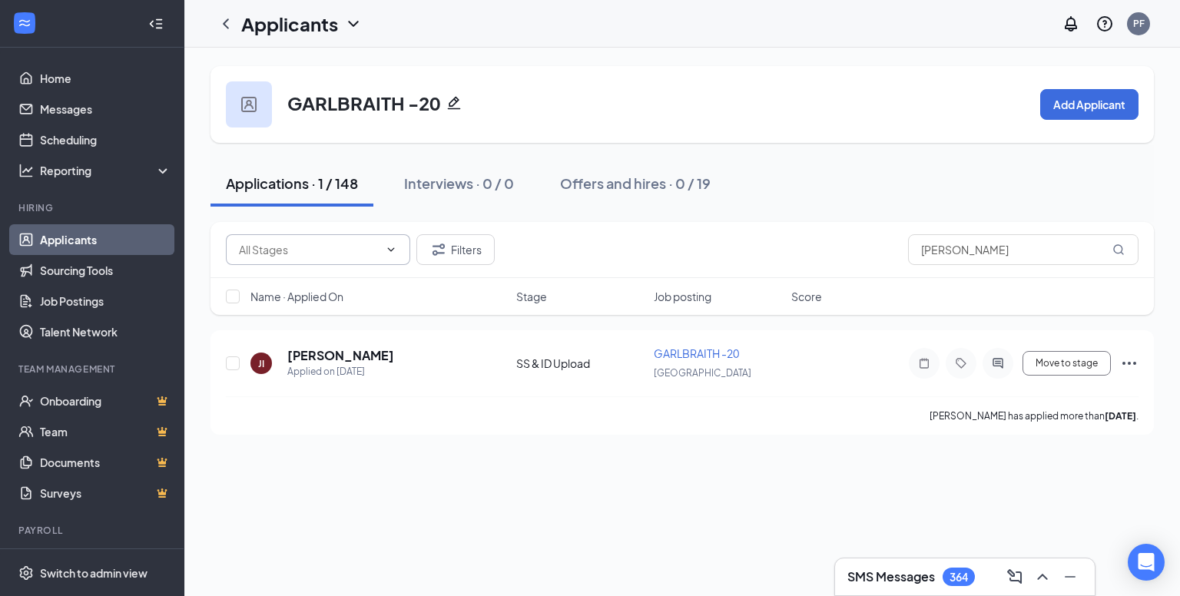
click at [378, 247] on input "text" at bounding box center [309, 249] width 140 height 17
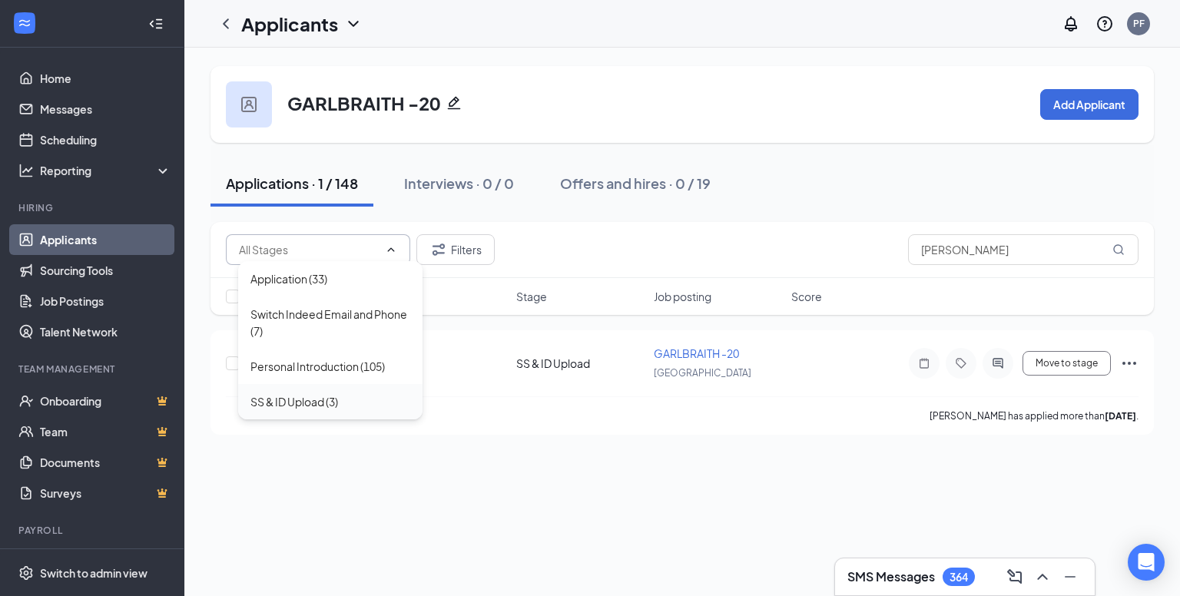
click at [316, 399] on div "SS & ID Upload (3)" at bounding box center [294, 401] width 88 height 17
type input "SS & ID Upload (3)"
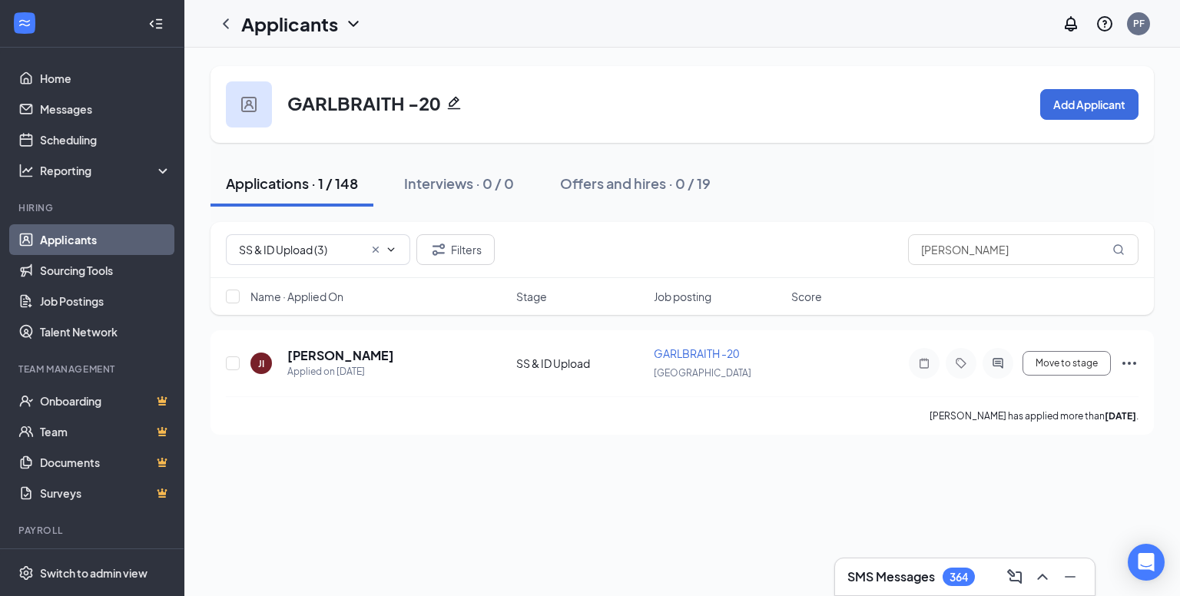
click at [319, 254] on input "SS & ID Upload (3)" at bounding box center [301, 249] width 124 height 17
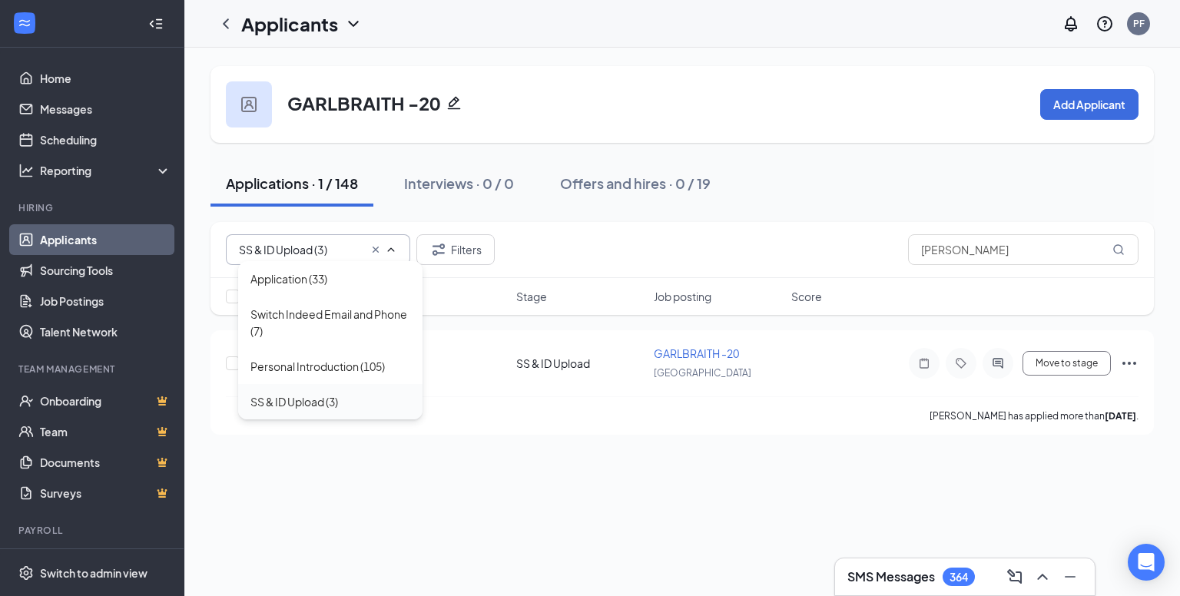
click at [332, 402] on div "SS & ID Upload (3)" at bounding box center [294, 401] width 88 height 17
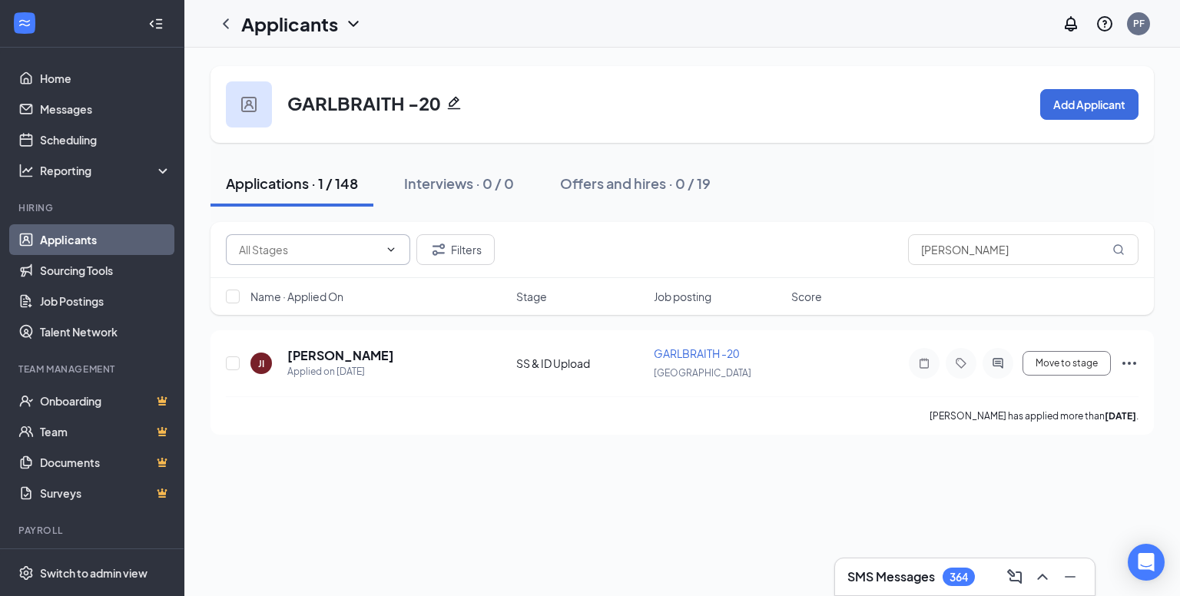
click at [392, 246] on icon "ChevronDown" at bounding box center [391, 249] width 12 height 12
click at [347, 254] on input "text" at bounding box center [309, 249] width 140 height 17
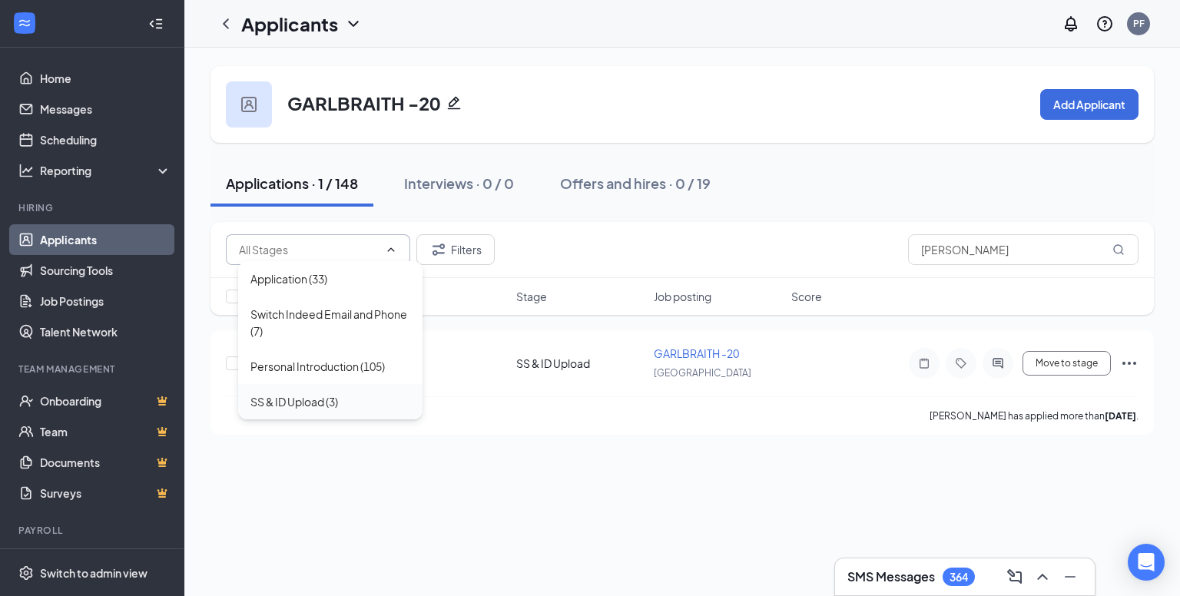
click at [325, 386] on div "SS & ID Upload (3)" at bounding box center [330, 401] width 184 height 35
type input "SS & ID Upload (3)"
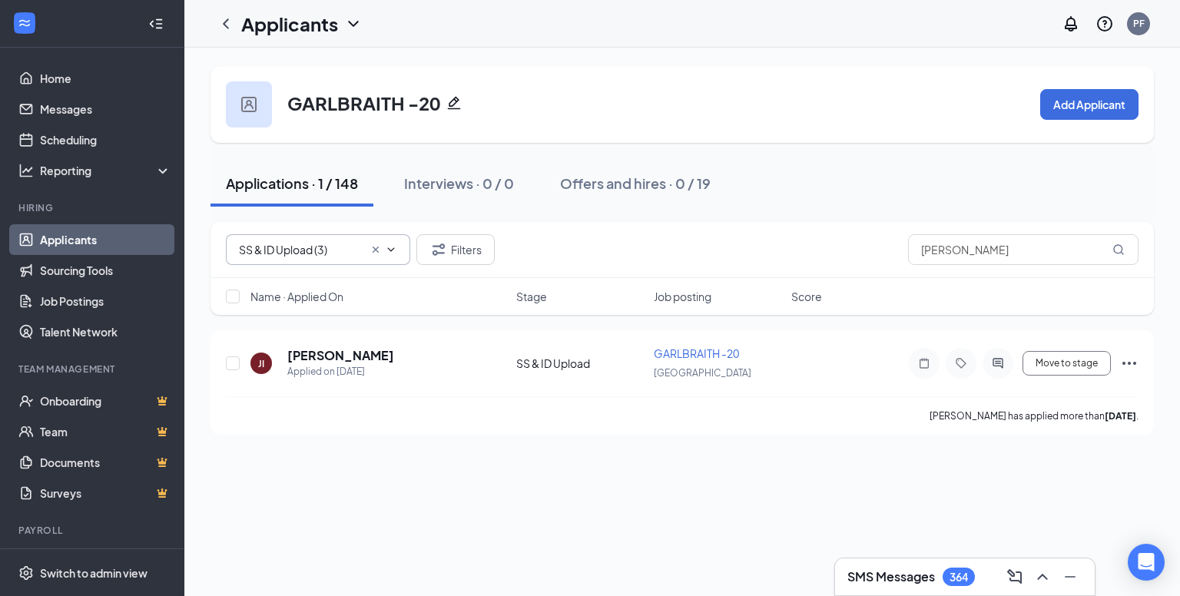
click at [289, 252] on input "SS & ID Upload (3)" at bounding box center [301, 249] width 124 height 17
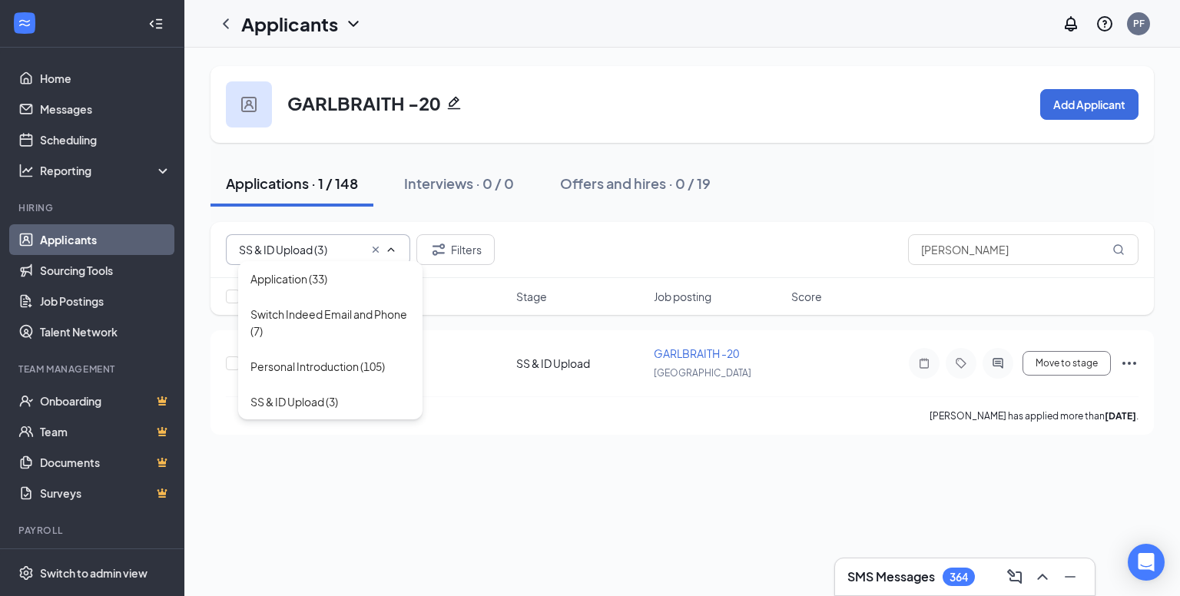
click at [372, 251] on icon "Cross" at bounding box center [375, 249] width 12 height 12
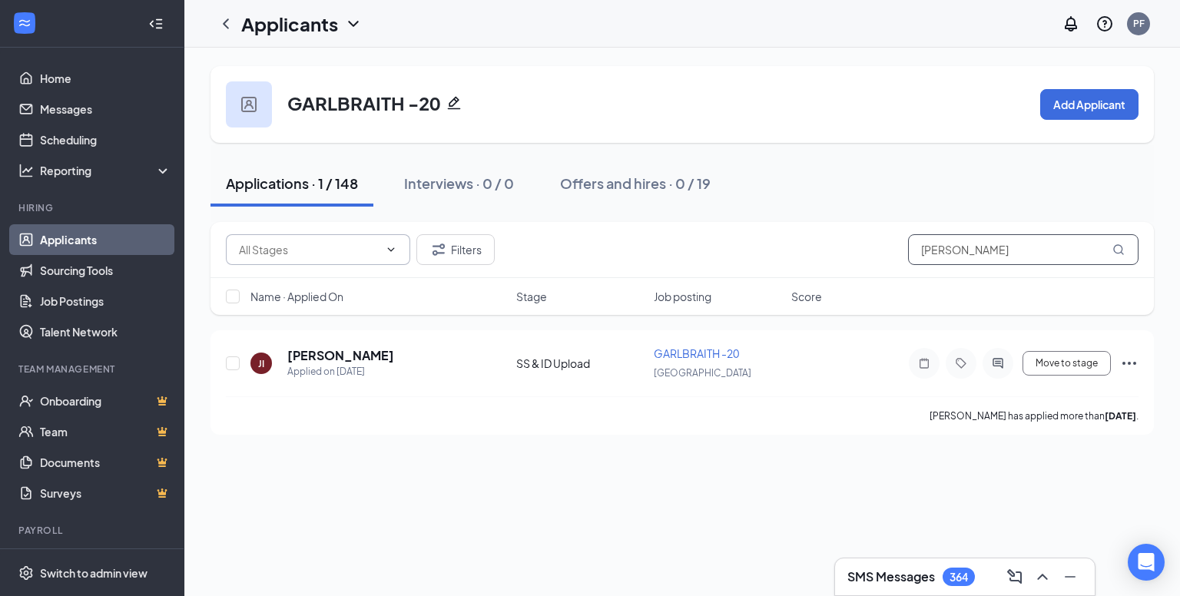
click at [999, 256] on input "Jamari Ison" at bounding box center [1023, 249] width 230 height 31
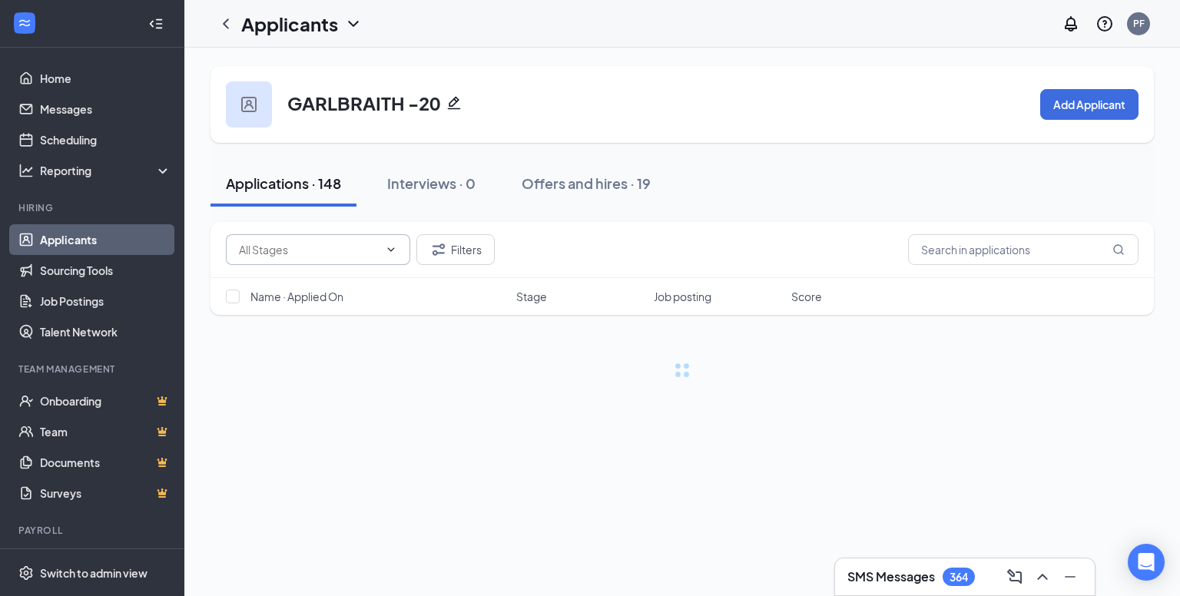
click at [311, 253] on input "text" at bounding box center [309, 249] width 140 height 17
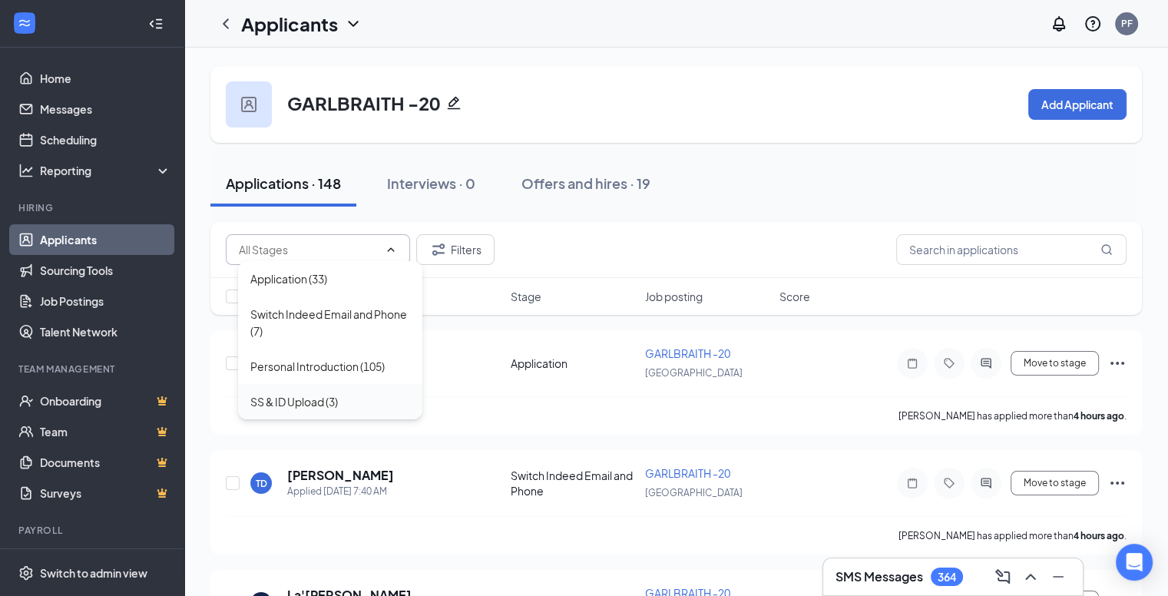
click at [319, 391] on div "SS & ID Upload (3)" at bounding box center [330, 401] width 184 height 35
type input "SS & ID Upload (3)"
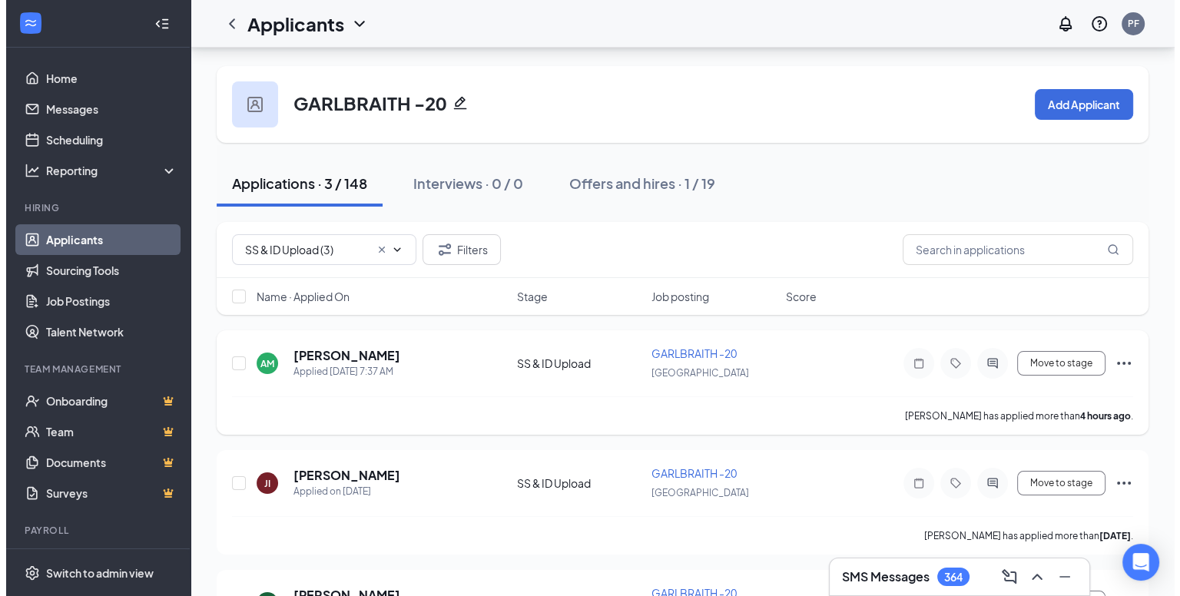
scroll to position [91, 0]
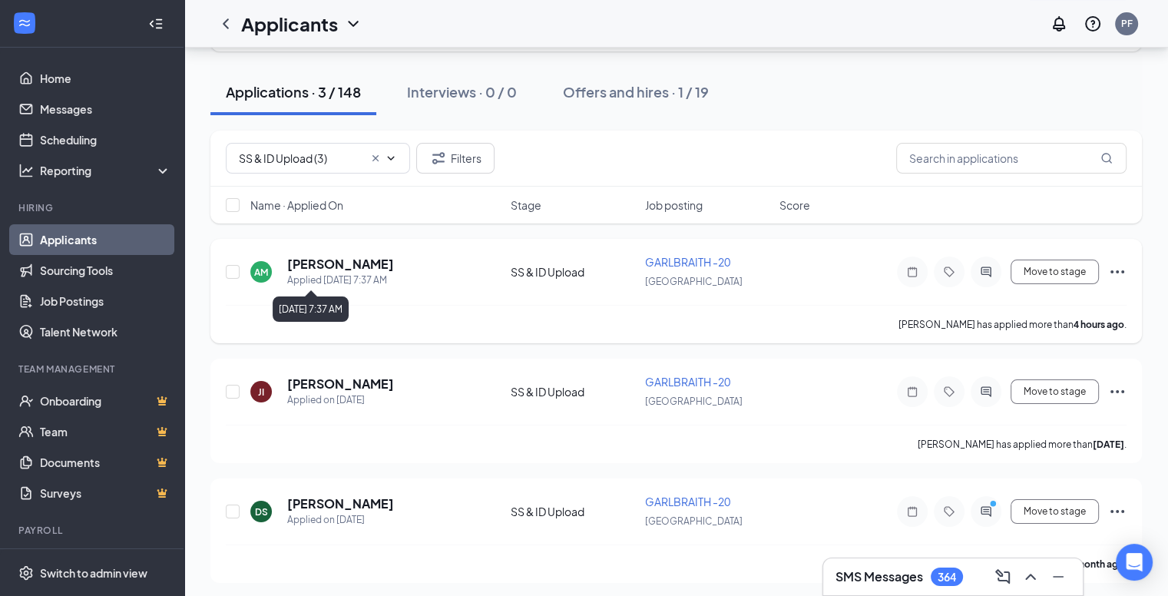
click at [344, 273] on div "Applied Today 7:37 AM" at bounding box center [340, 280] width 107 height 15
click at [349, 266] on h5 "Antonio McKnight" at bounding box center [340, 264] width 107 height 17
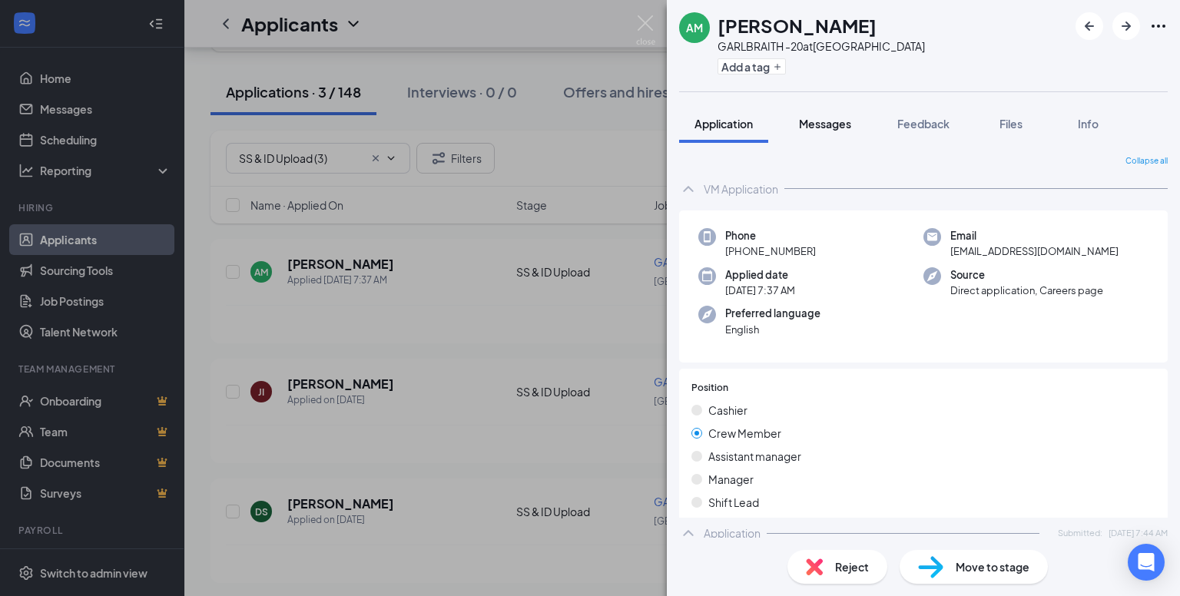
click at [813, 125] on span "Messages" at bounding box center [825, 124] width 52 height 14
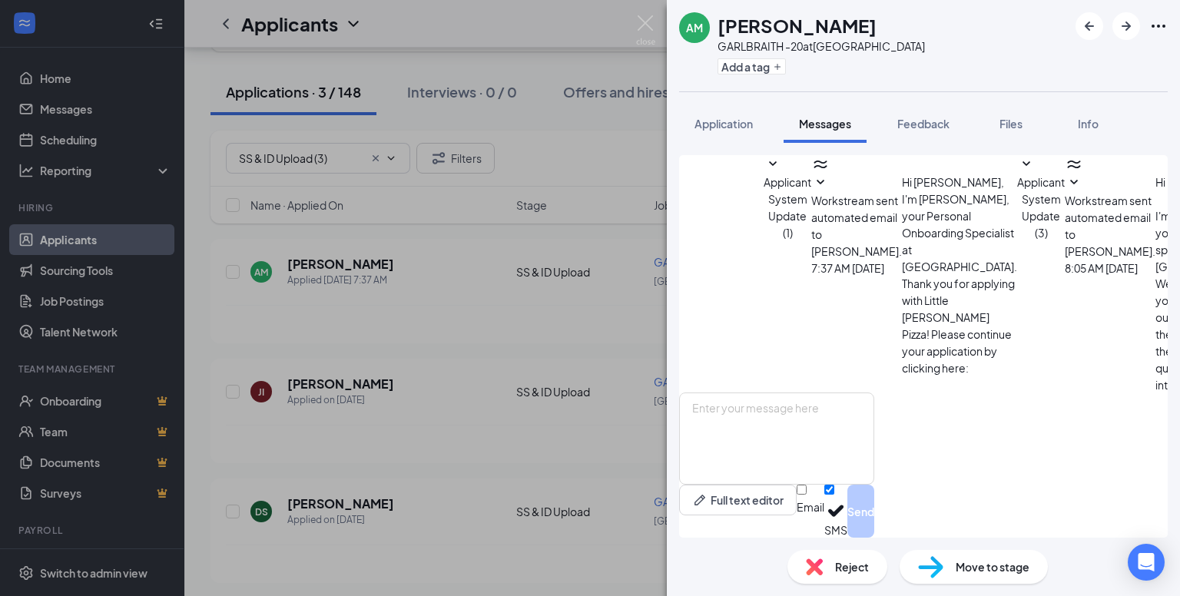
scroll to position [318, 0]
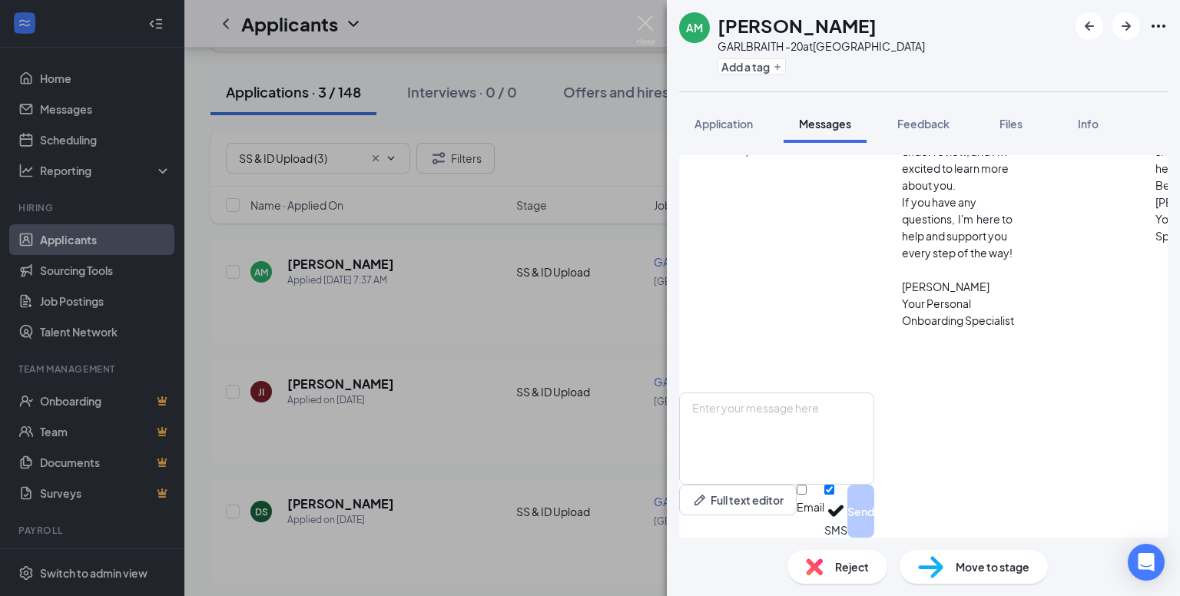
scroll to position [343, 0]
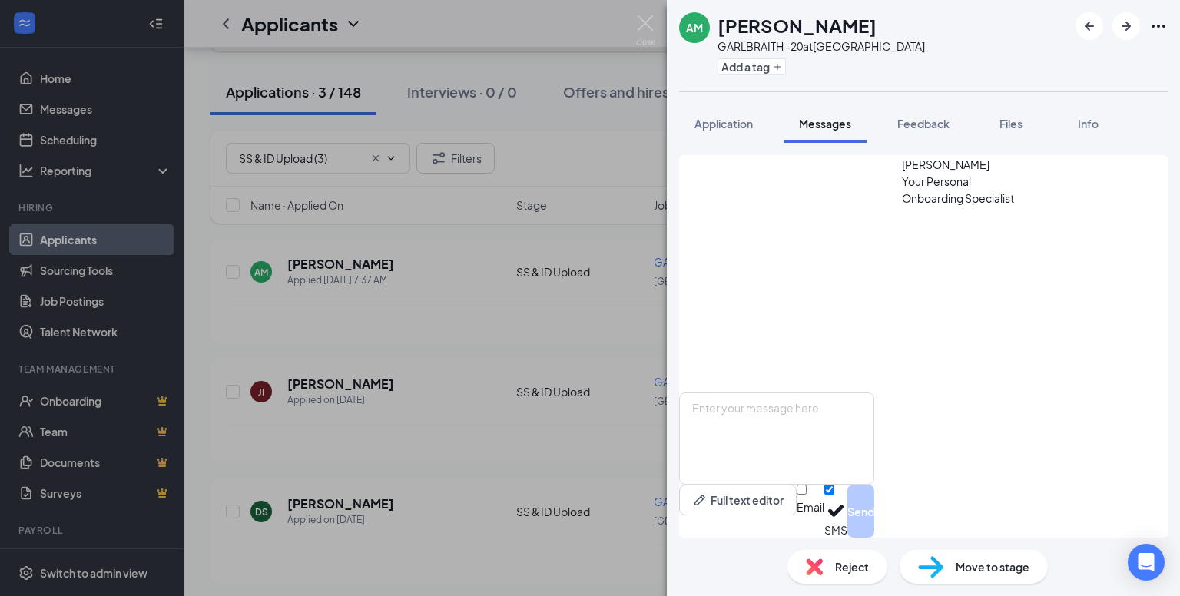
scroll to position [630, 0]
drag, startPoint x: 783, startPoint y: 311, endPoint x: 915, endPoint y: 317, distance: 131.5
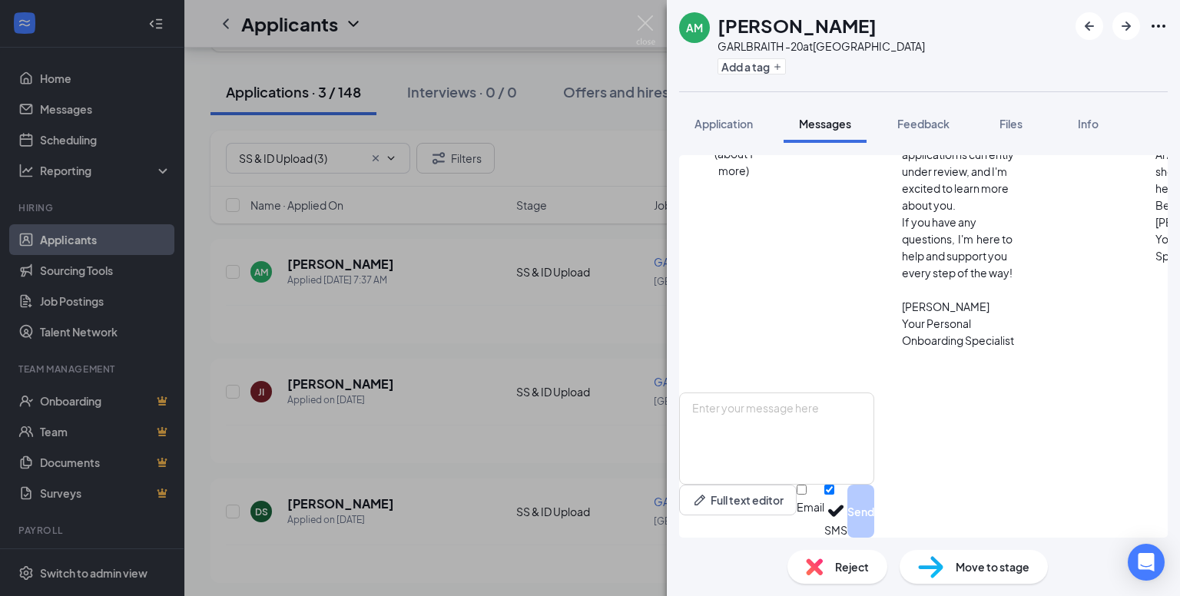
drag, startPoint x: 791, startPoint y: 269, endPoint x: 967, endPoint y: 270, distance: 175.9
drag, startPoint x: 959, startPoint y: 273, endPoint x: 1004, endPoint y: 272, distance: 45.3
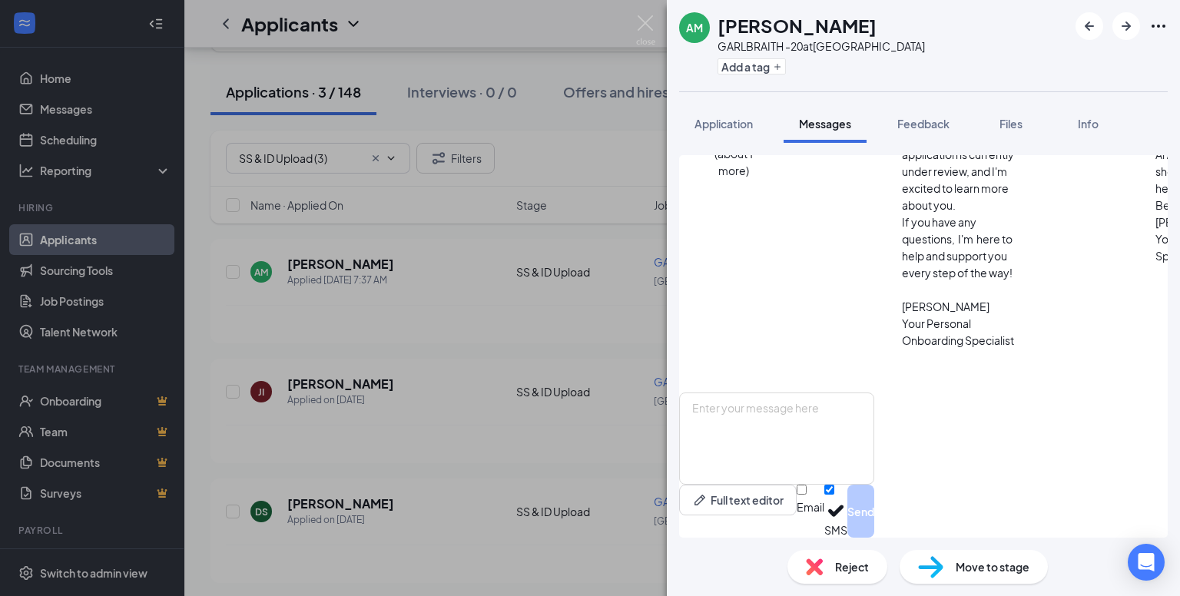
drag, startPoint x: 959, startPoint y: 275, endPoint x: 1006, endPoint y: 273, distance: 46.9
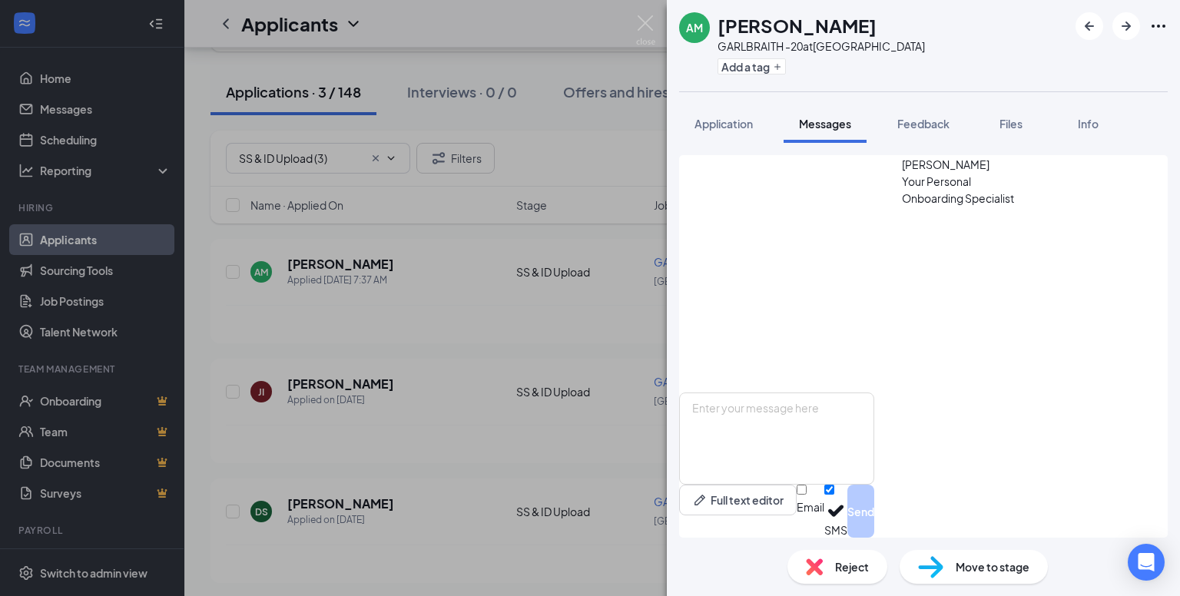
scroll to position [860, 0]
drag, startPoint x: 989, startPoint y: 346, endPoint x: 756, endPoint y: 183, distance: 285.1
click at [646, 31] on img at bounding box center [645, 30] width 19 height 30
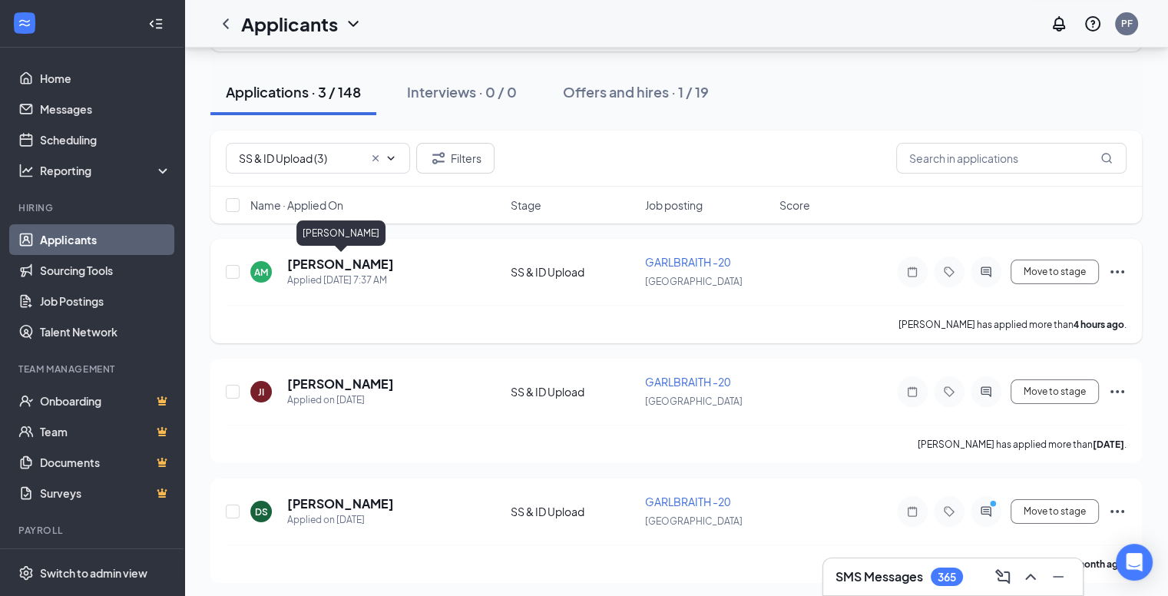
click at [356, 256] on h5 "[PERSON_NAME]" at bounding box center [340, 264] width 107 height 17
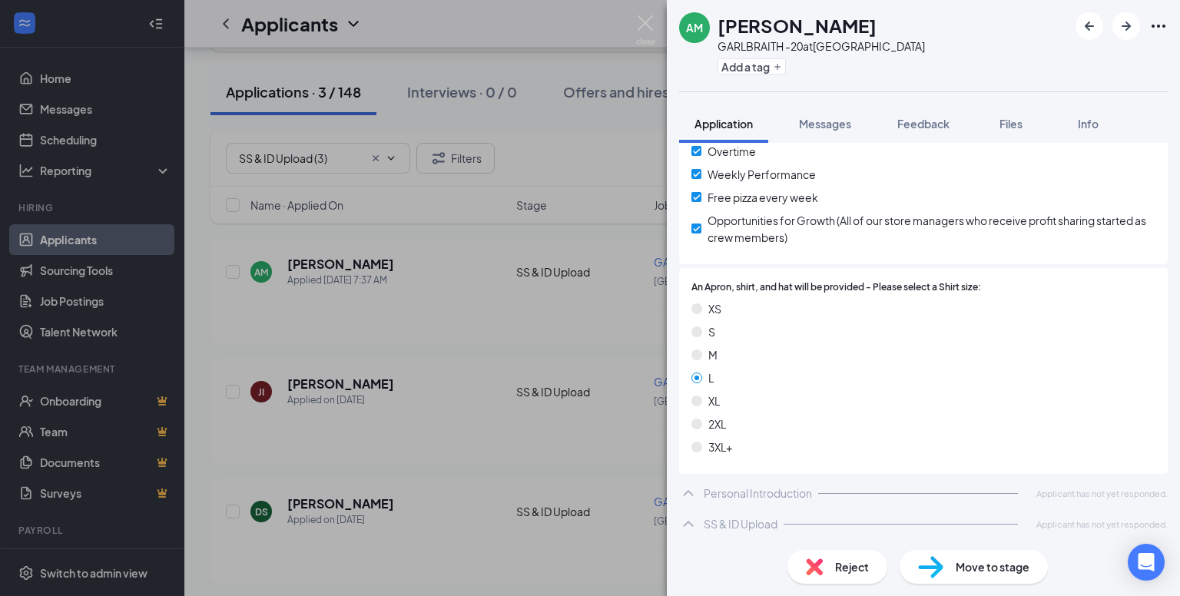
scroll to position [1298, 0]
click at [728, 521] on div "SS & ID Upload" at bounding box center [740, 522] width 74 height 15
click at [528, 412] on div "AM [PERSON_NAME] GARLBRAITH -20 at [GEOGRAPHIC_DATA] Add a tag Application Mess…" at bounding box center [590, 298] width 1180 height 596
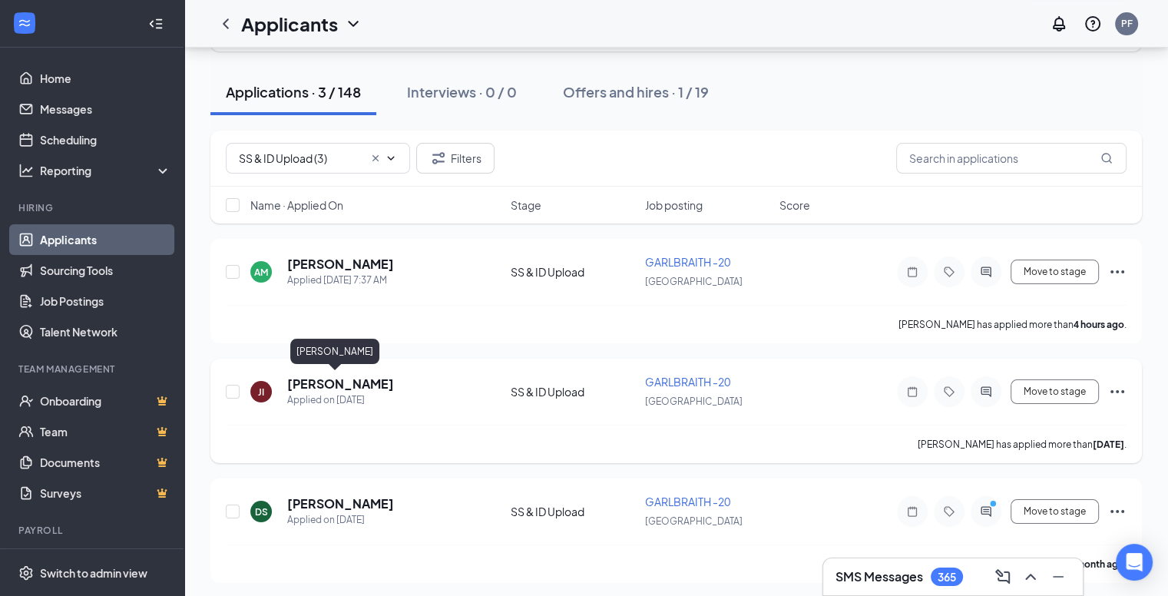
click at [324, 384] on h5 "[PERSON_NAME]" at bounding box center [340, 384] width 107 height 17
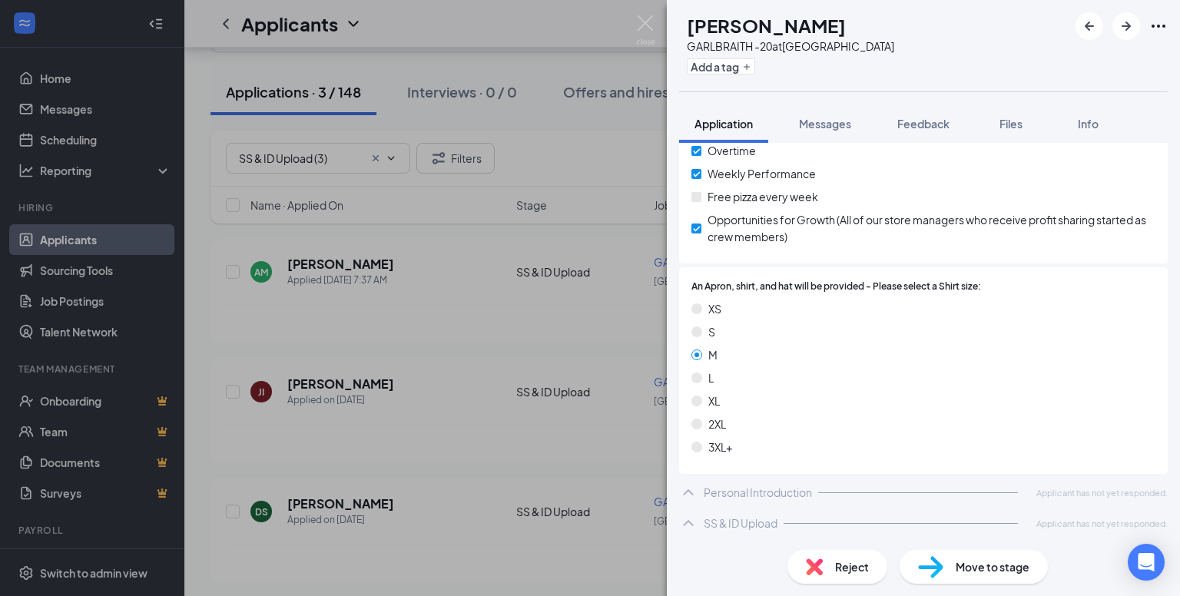
scroll to position [1297, 0]
click at [707, 517] on div "SS & ID Upload" at bounding box center [740, 522] width 74 height 15
click at [504, 436] on div "JI [PERSON_NAME] -20 at [GEOGRAPHIC_DATA] Add a tag Application Messages Feedba…" at bounding box center [590, 298] width 1180 height 596
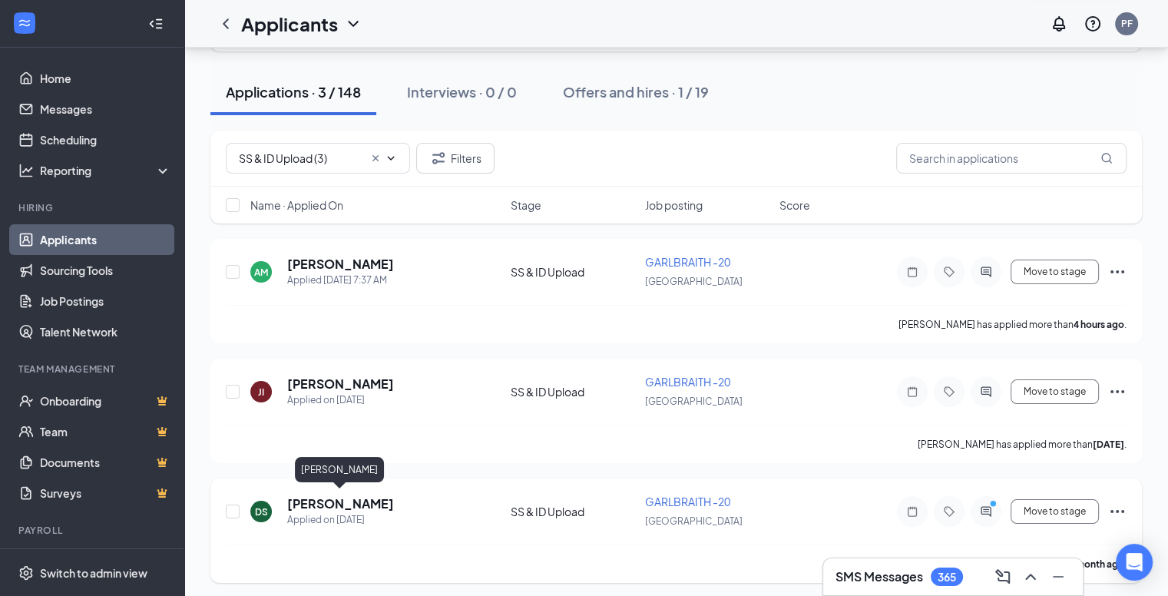
click at [377, 500] on h5 "Deandre Simpson" at bounding box center [340, 503] width 107 height 17
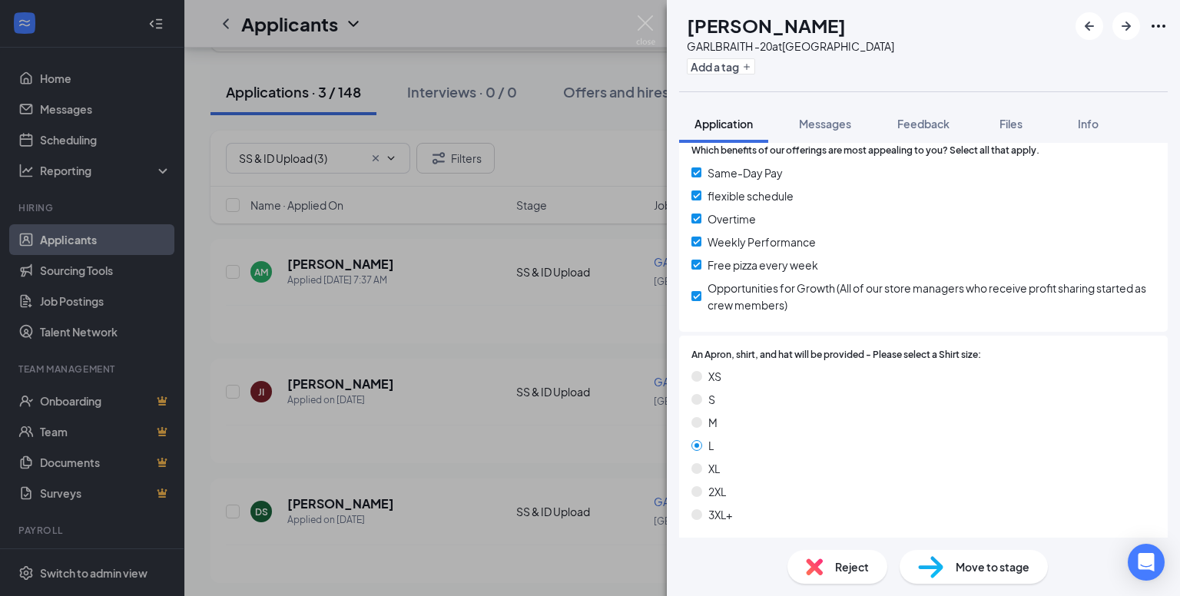
scroll to position [1505, 0]
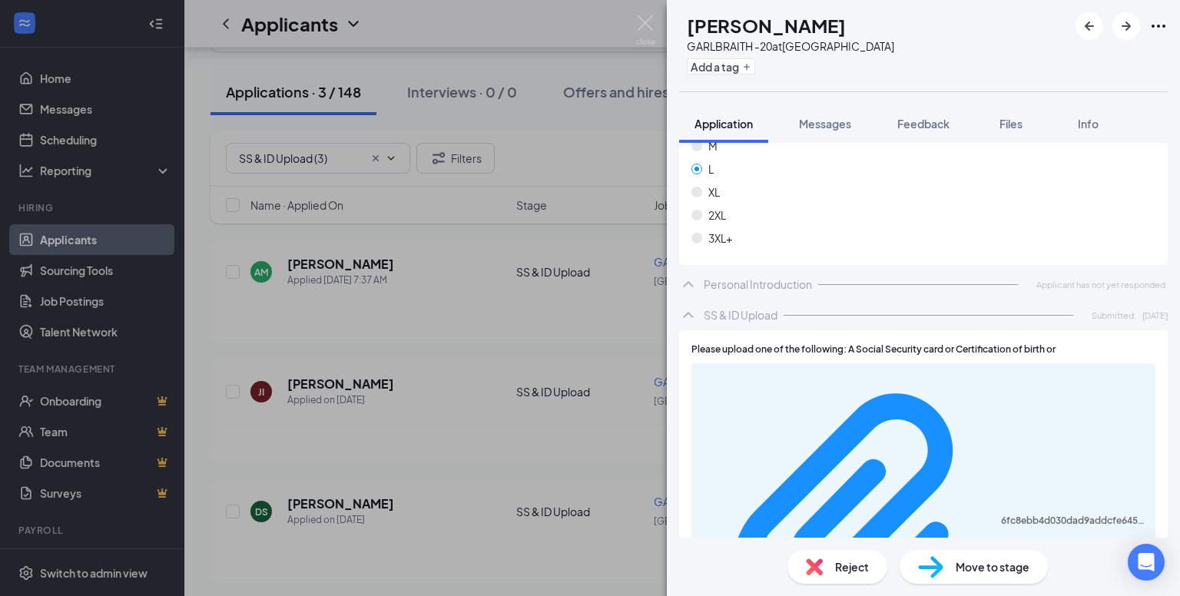
click at [548, 326] on div "DS Deandre Simpson GARLBRAITH -20 at USA Add a tag Application Messages Feedbac…" at bounding box center [590, 298] width 1180 height 596
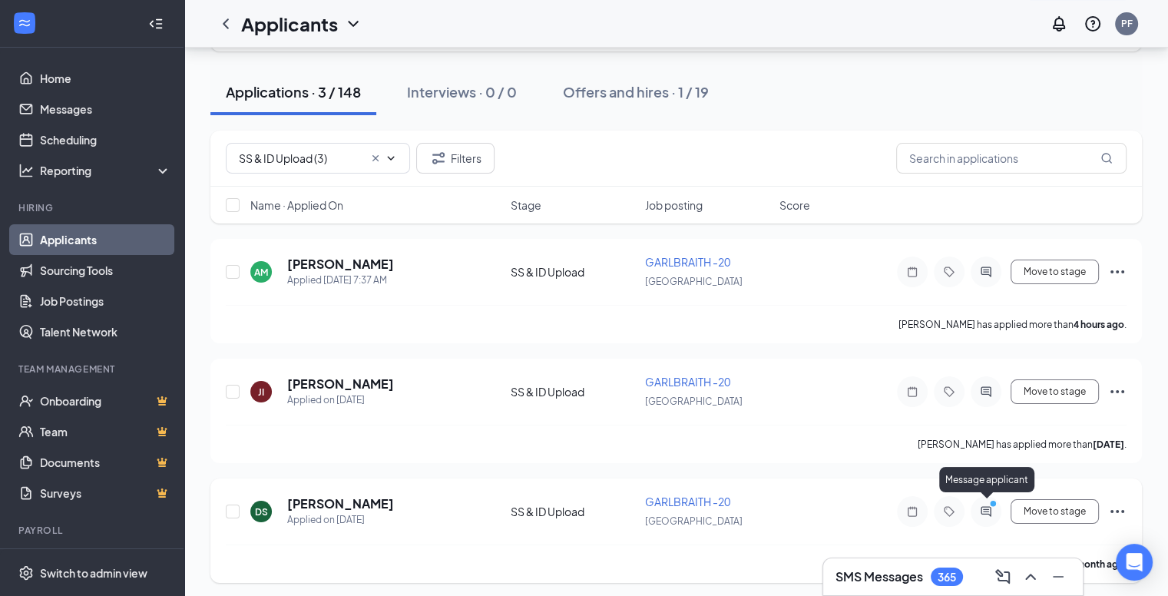
click at [997, 502] on icon "PrimaryDot" at bounding box center [995, 505] width 18 height 12
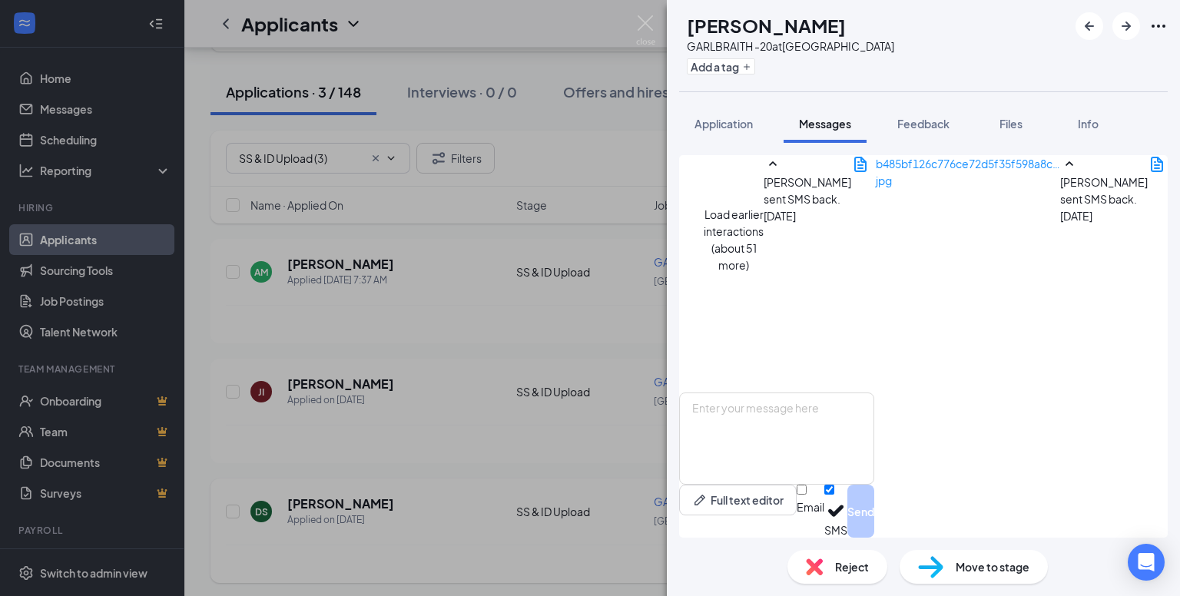
scroll to position [564, 0]
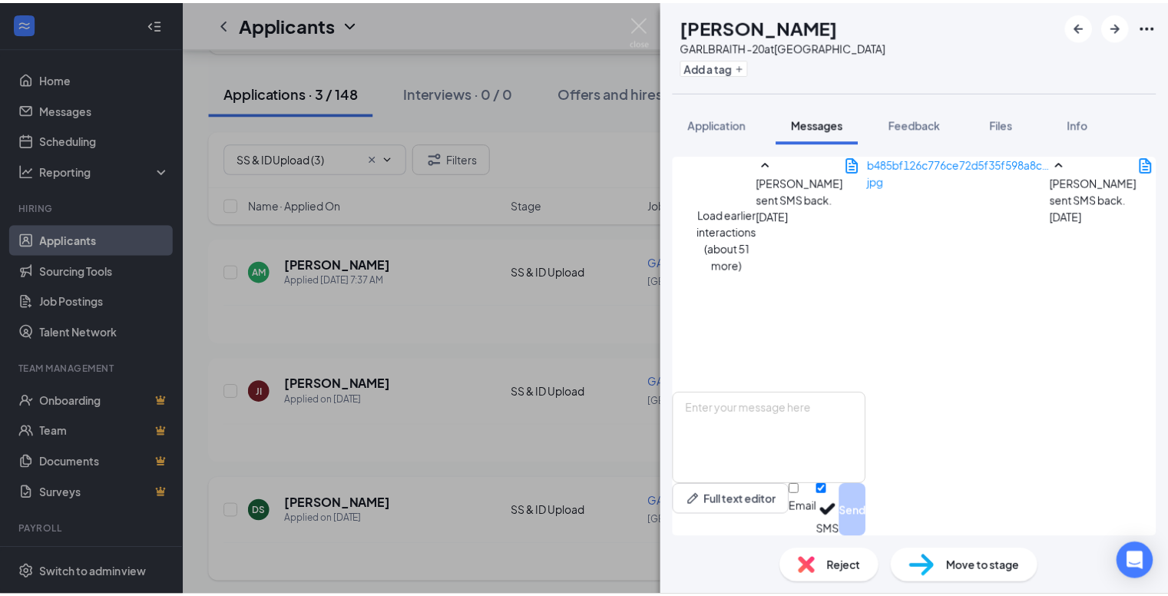
scroll to position [872, 0]
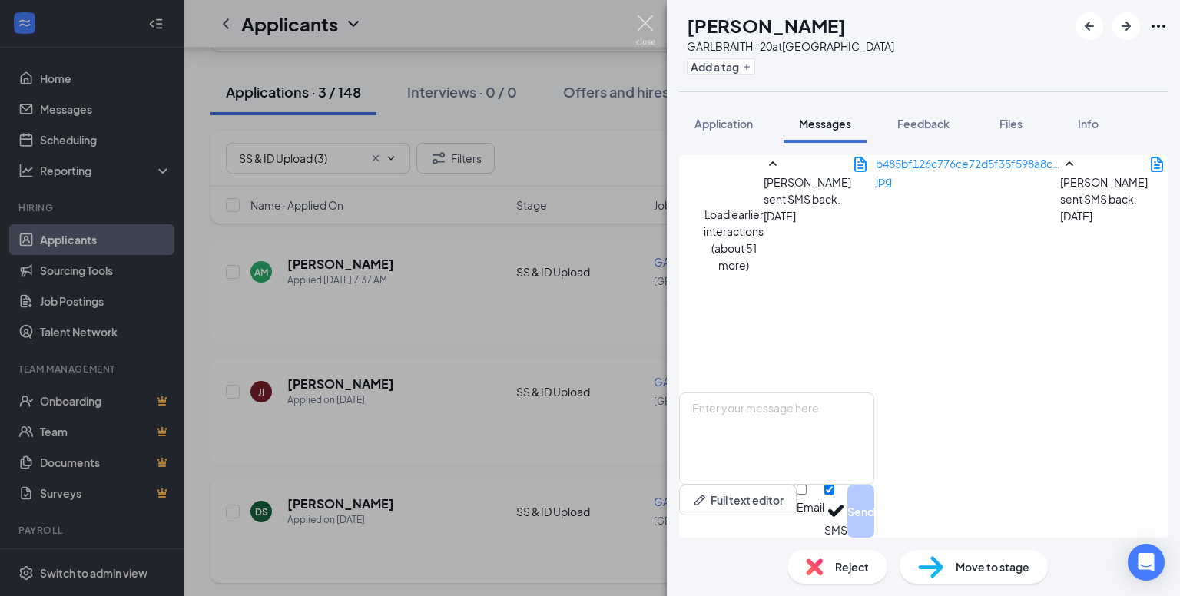
click at [640, 17] on img at bounding box center [645, 30] width 19 height 30
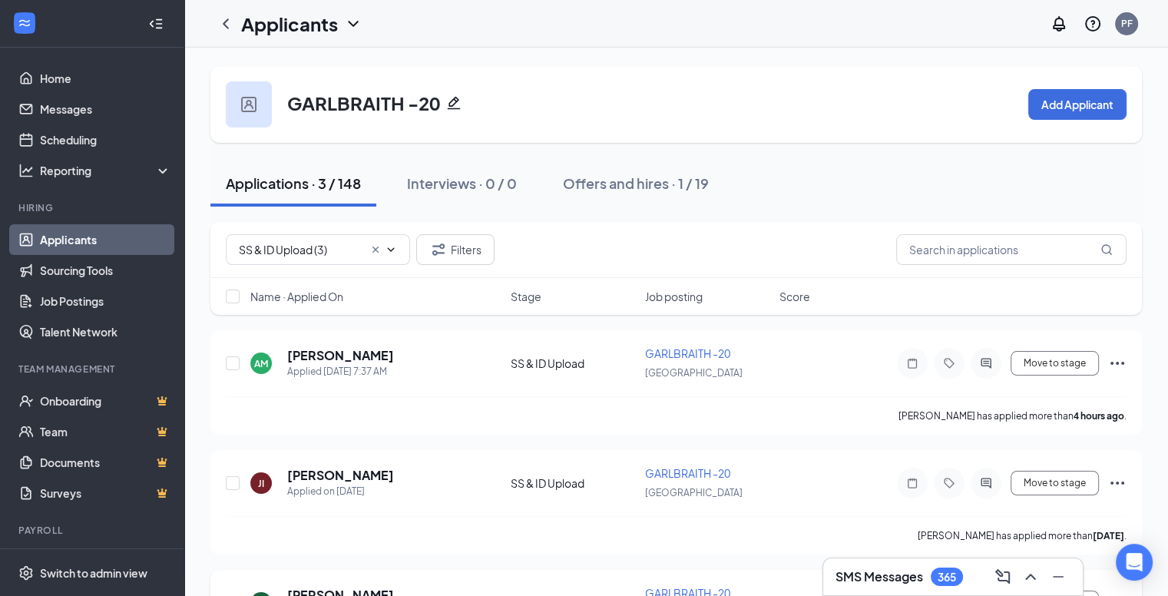
scroll to position [91, 0]
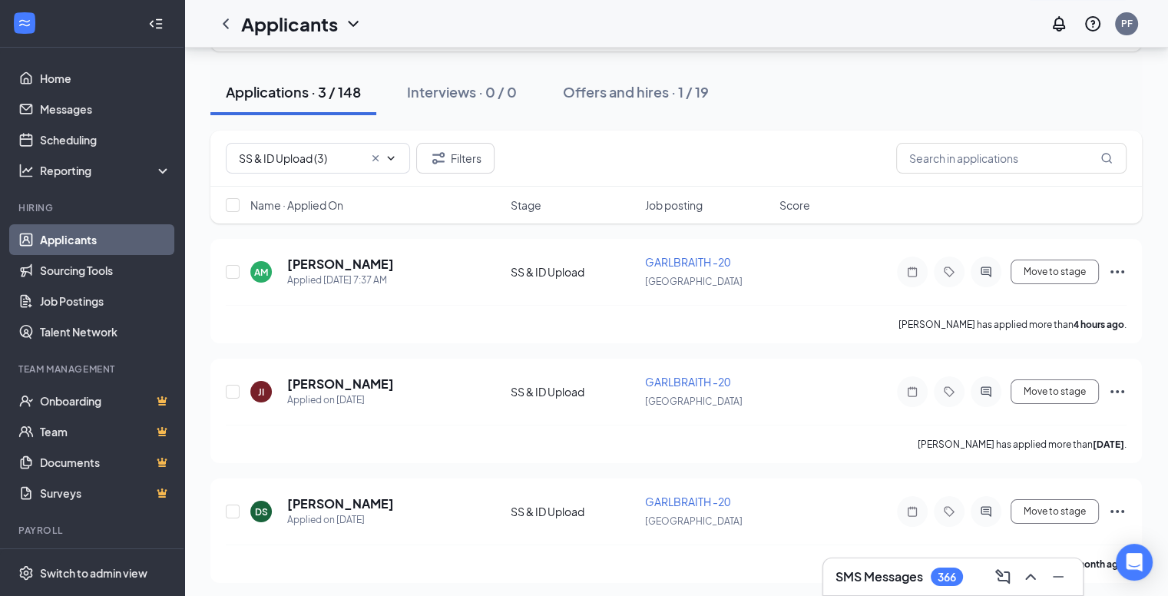
click at [375, 157] on icon "Cross" at bounding box center [375, 158] width 6 height 6
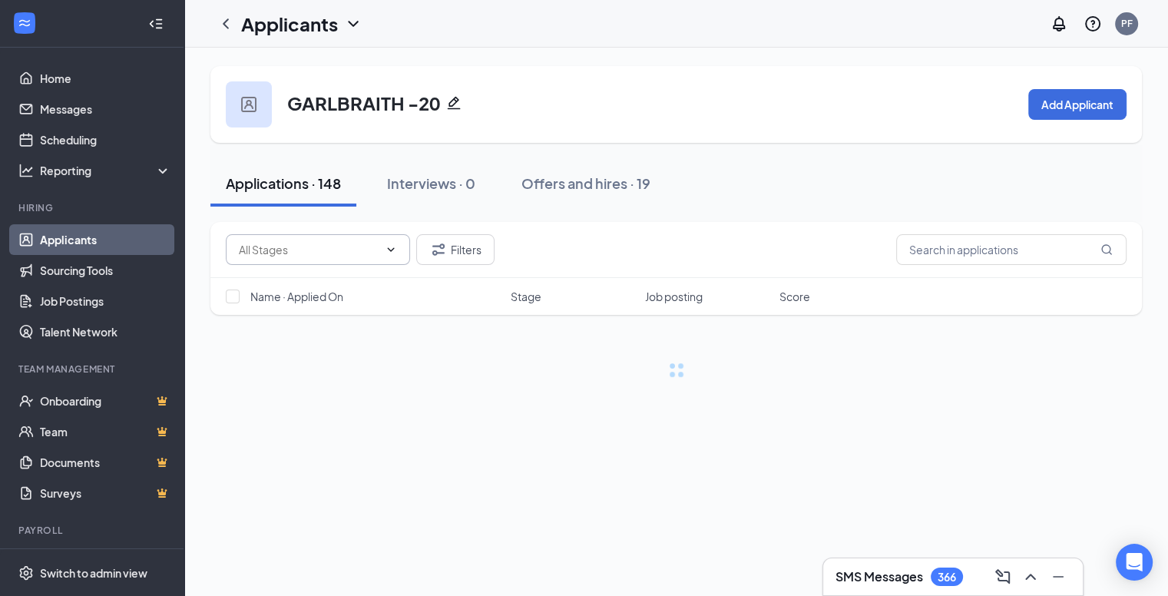
scroll to position [0, 0]
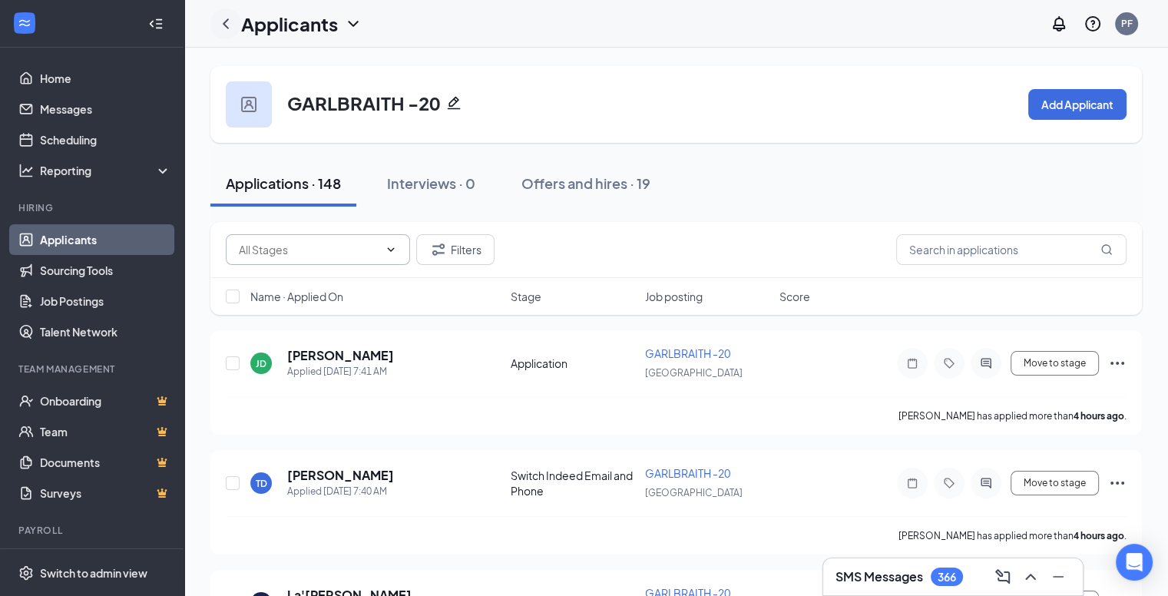
click at [228, 23] on icon "ChevronLeft" at bounding box center [226, 24] width 18 height 18
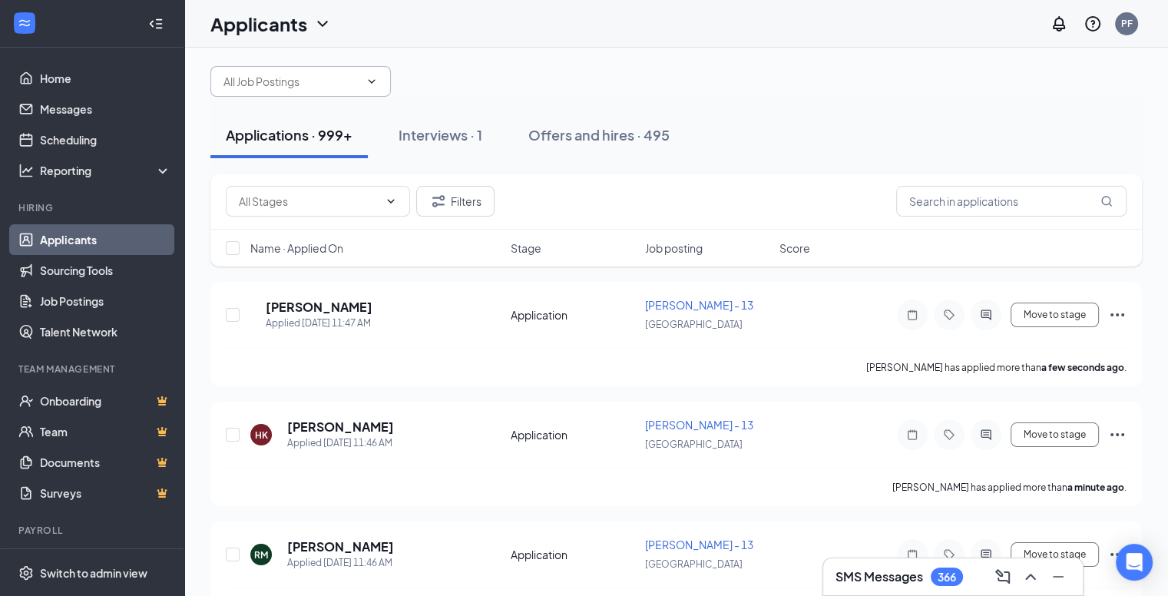
click at [319, 97] on span at bounding box center [300, 81] width 180 height 31
type input "27"
click at [391, 97] on span "27" at bounding box center [300, 81] width 180 height 31
click at [378, 88] on span at bounding box center [369, 81] width 15 height 12
click at [318, 90] on input "27" at bounding box center [291, 81] width 136 height 17
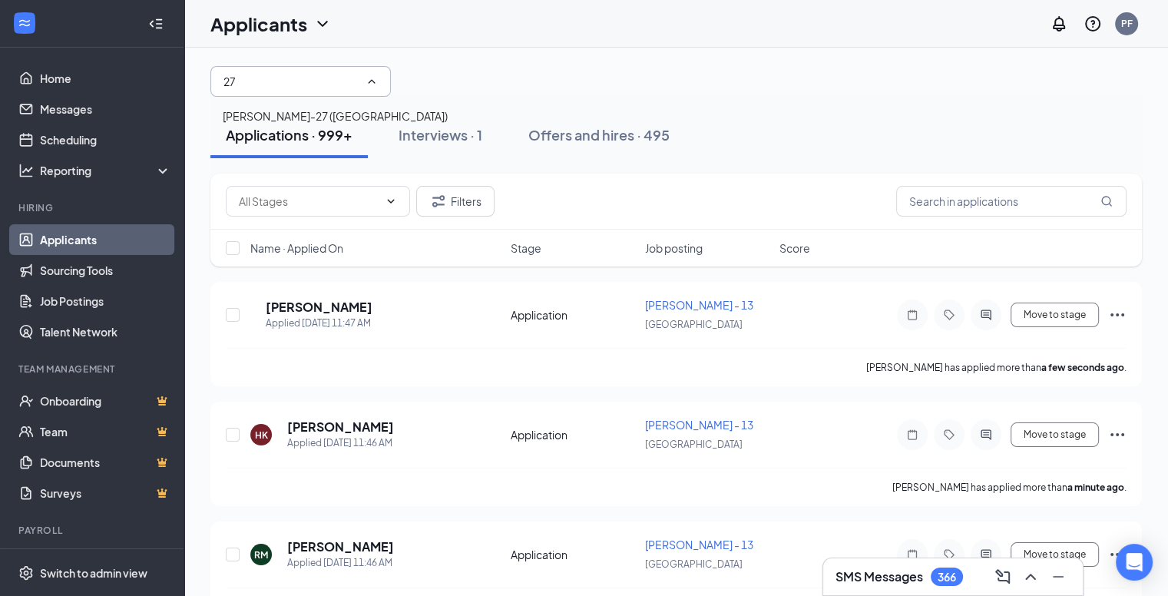
click at [316, 90] on input "27" at bounding box center [291, 81] width 136 height 17
click at [306, 128] on button "Applications · 999+" at bounding box center [288, 135] width 157 height 46
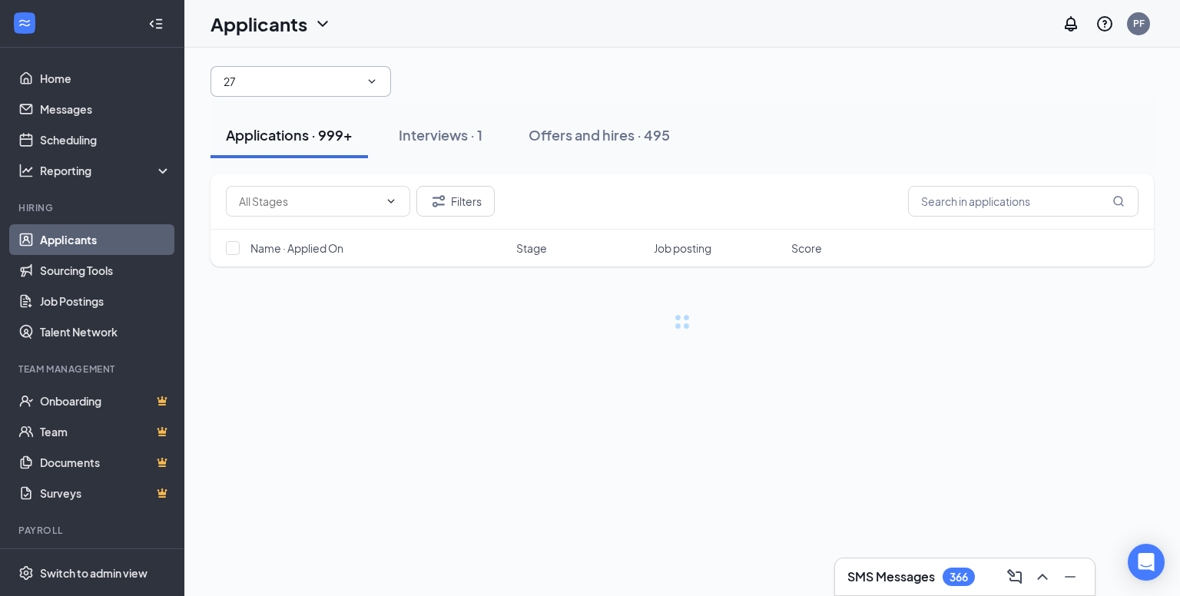
click at [310, 90] on input "27" at bounding box center [291, 81] width 136 height 17
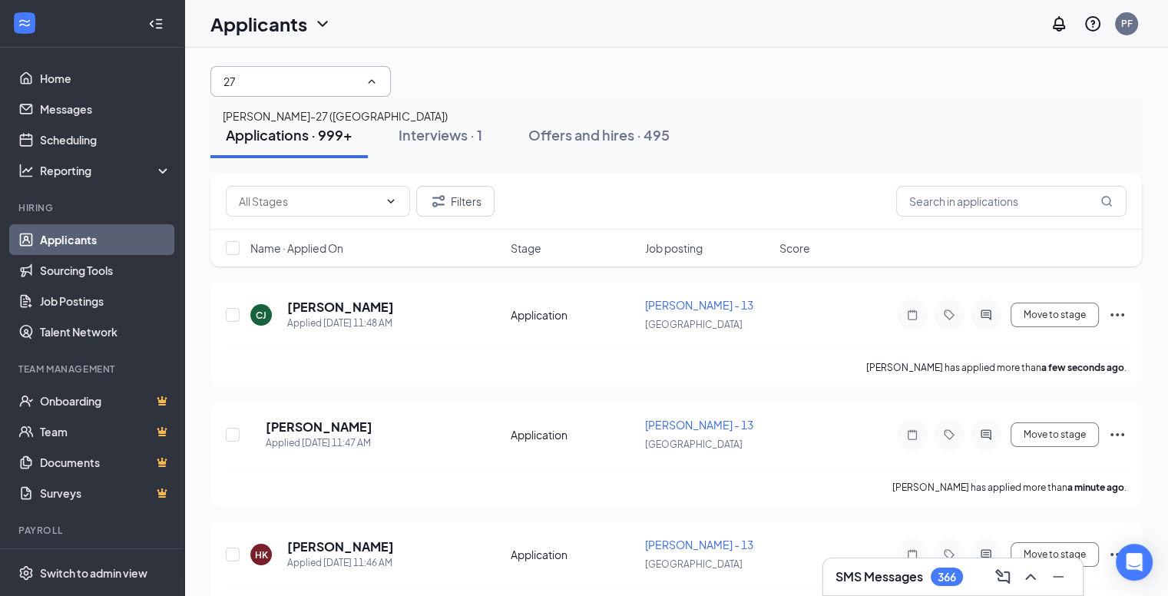
click at [290, 124] on div "Milliken-27 (USA)" at bounding box center [335, 116] width 225 height 17
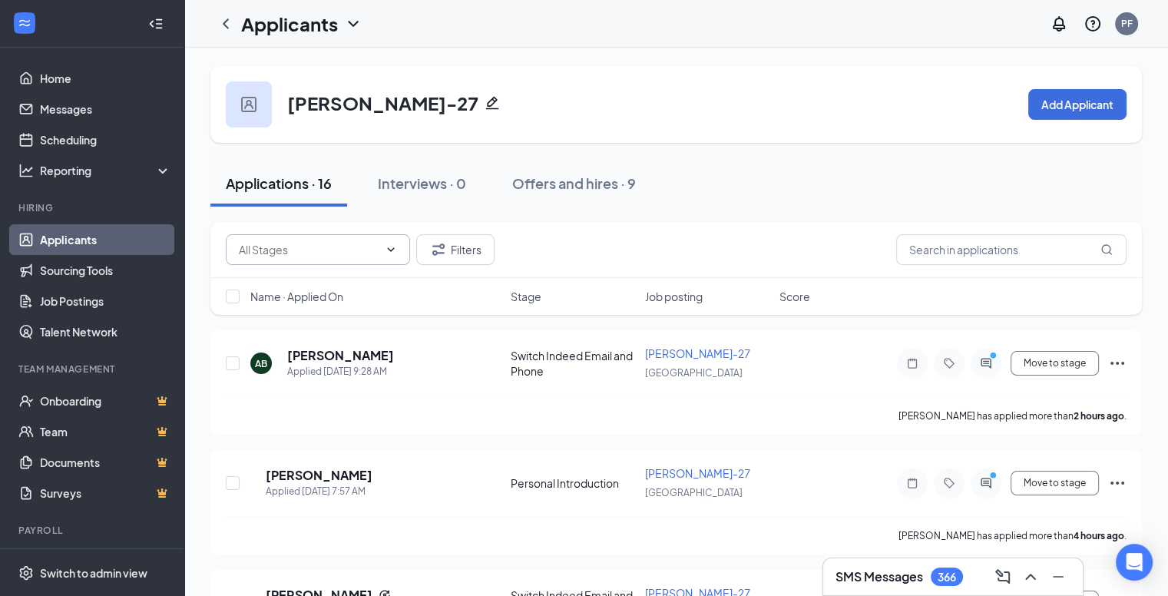
click at [329, 247] on input "text" at bounding box center [309, 249] width 140 height 17
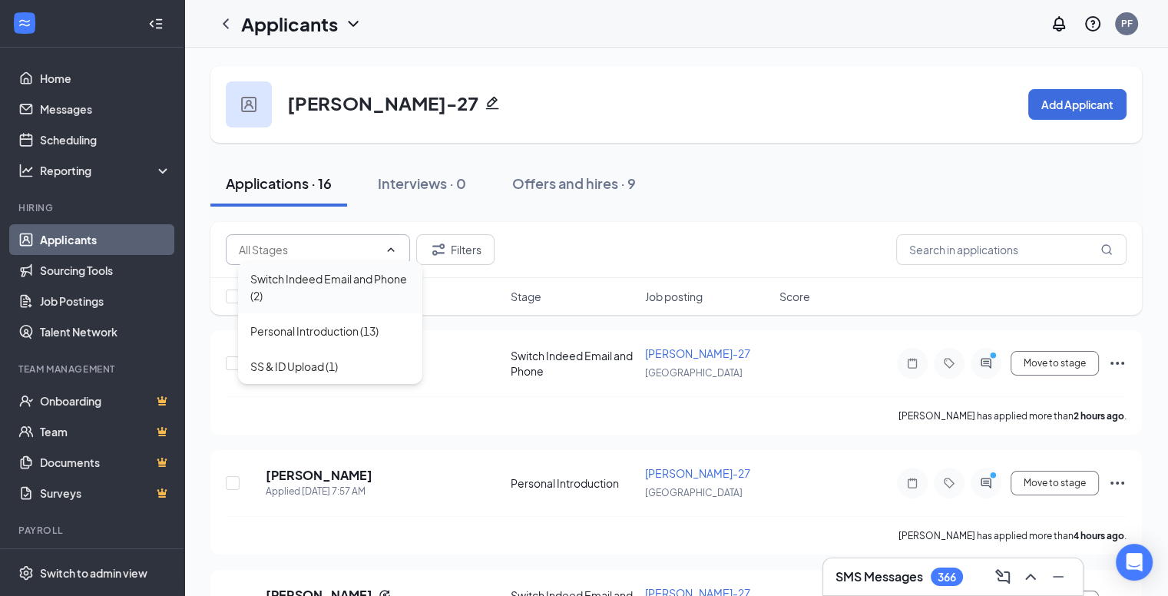
click at [366, 287] on div "Switch Indeed Email and Phone (2)" at bounding box center [330, 287] width 160 height 34
type input "Switch Indeed Email and Phone (2)"
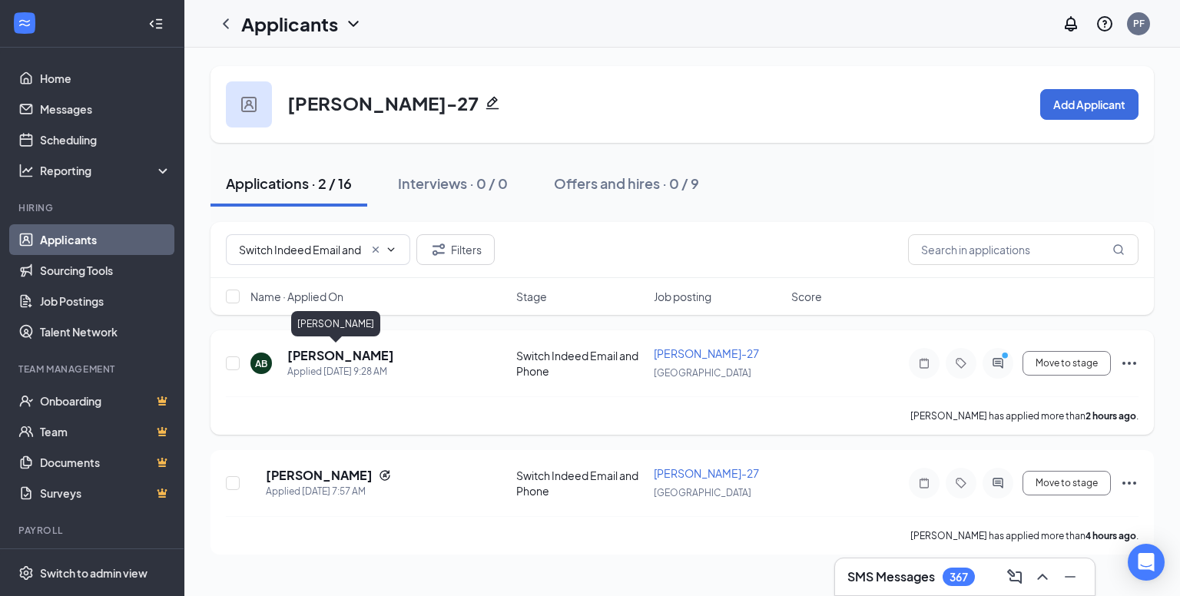
click at [332, 357] on h5 "AIDAN BELL" at bounding box center [340, 355] width 107 height 17
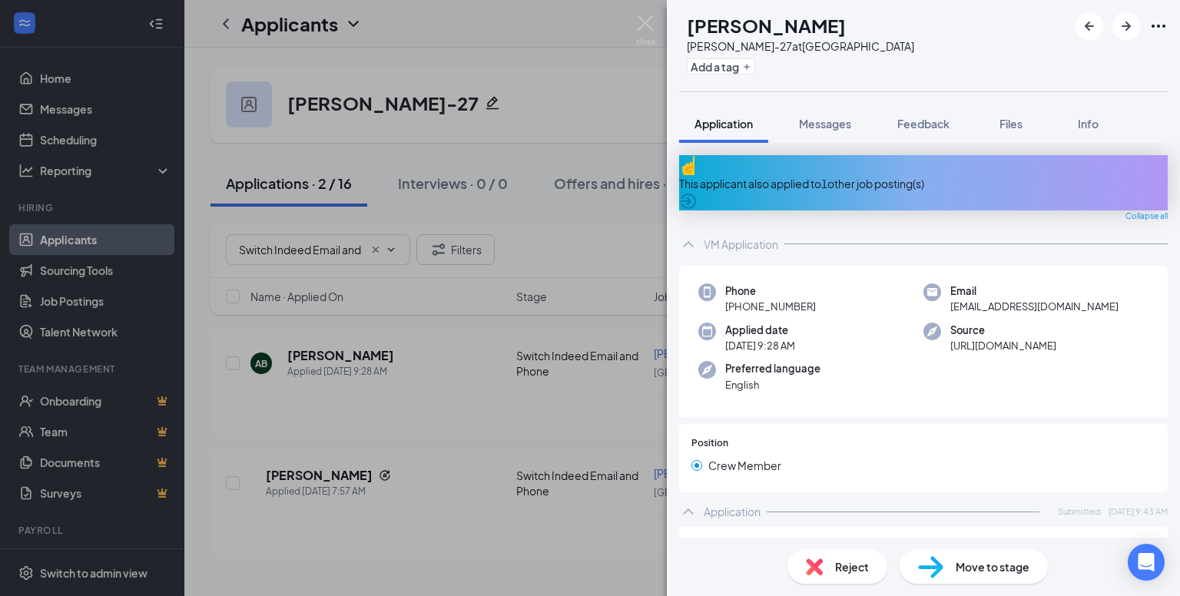
click at [566, 391] on div "AB AIDAN BELL Milliken-27 at USA Add a tag Application Messages Feedback Files …" at bounding box center [590, 298] width 1180 height 596
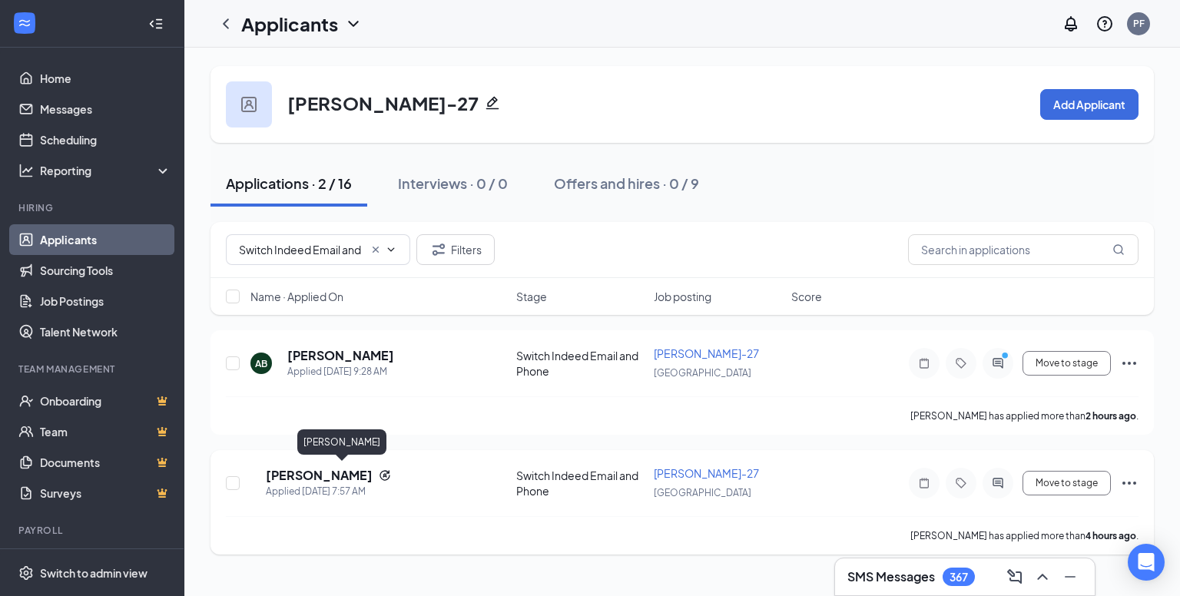
click at [349, 474] on h5 "Tristin Woodworth" at bounding box center [319, 475] width 107 height 17
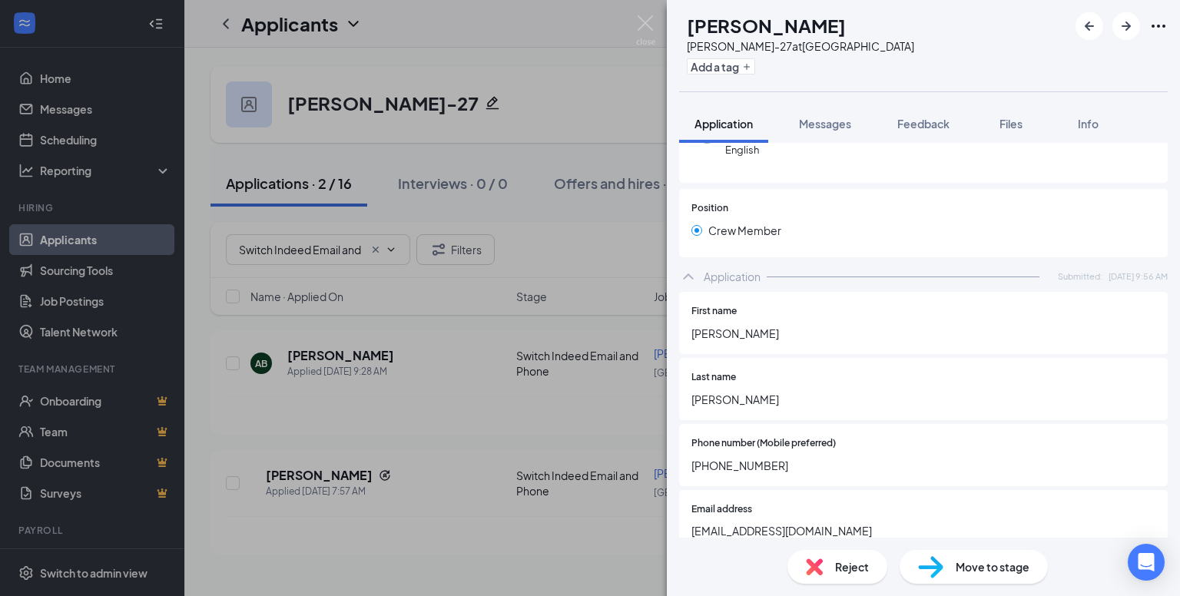
scroll to position [542, 0]
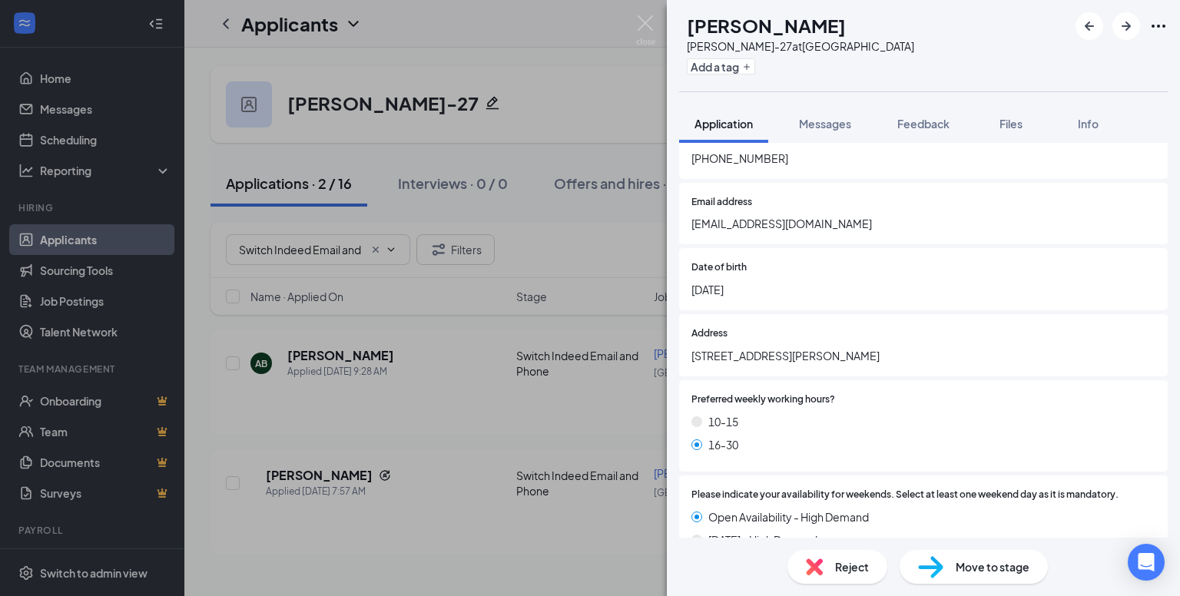
click at [753, 225] on span "twoodworth21@gmail.com" at bounding box center [923, 223] width 464 height 17
copy span "twoodworth21@gmail.com"
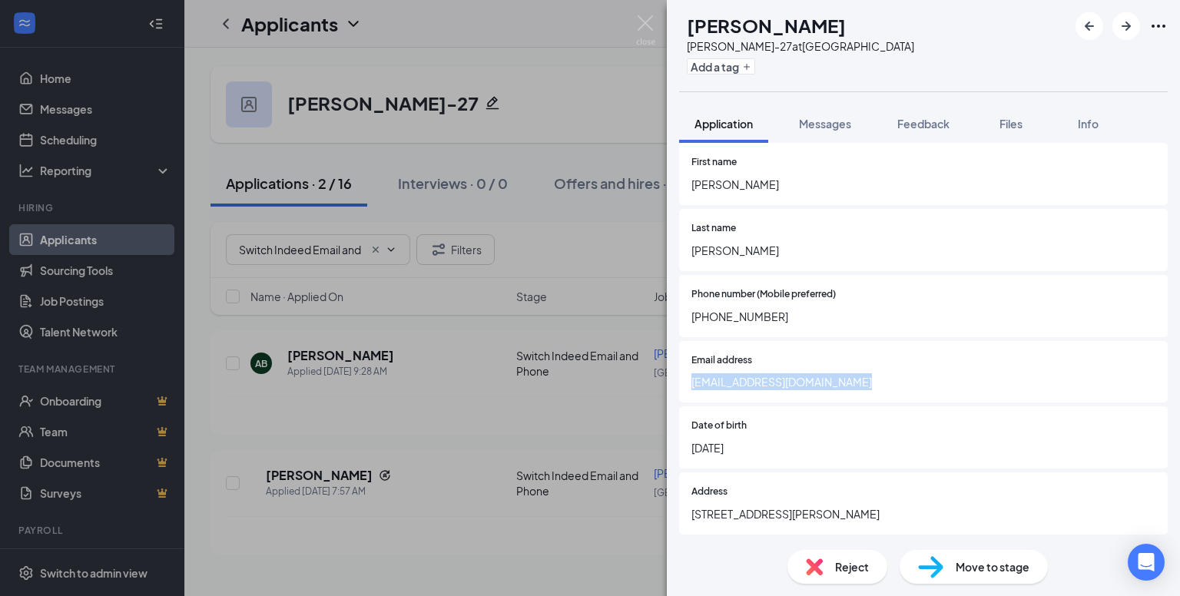
scroll to position [0, 0]
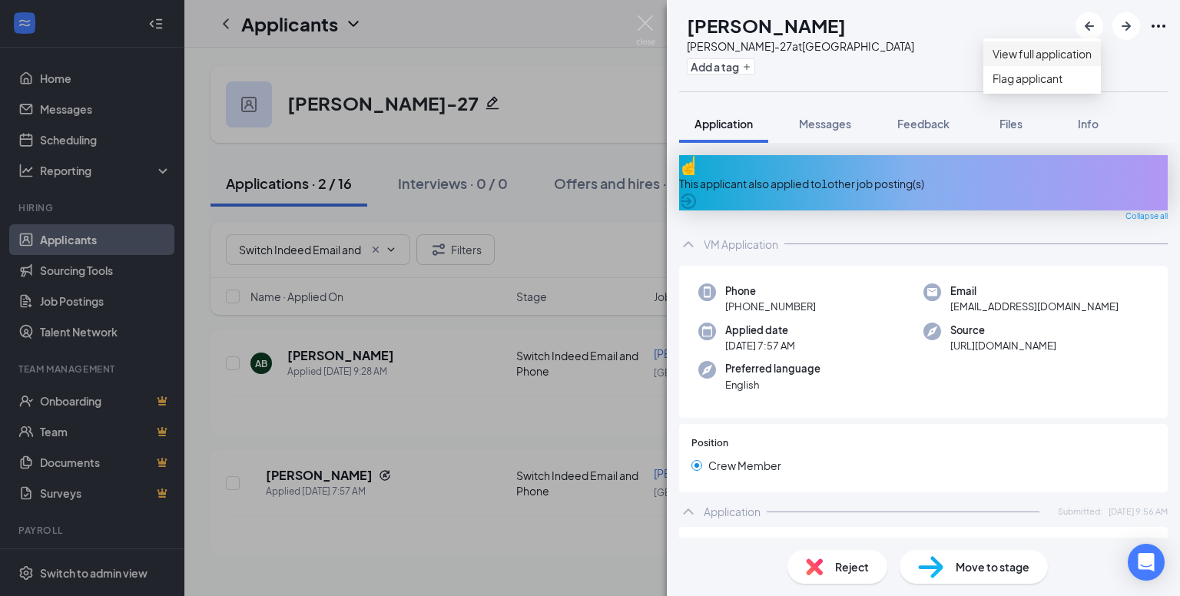
click at [1065, 56] on link "View full application" at bounding box center [1041, 53] width 99 height 17
click at [825, 124] on span "Messages" at bounding box center [825, 124] width 52 height 14
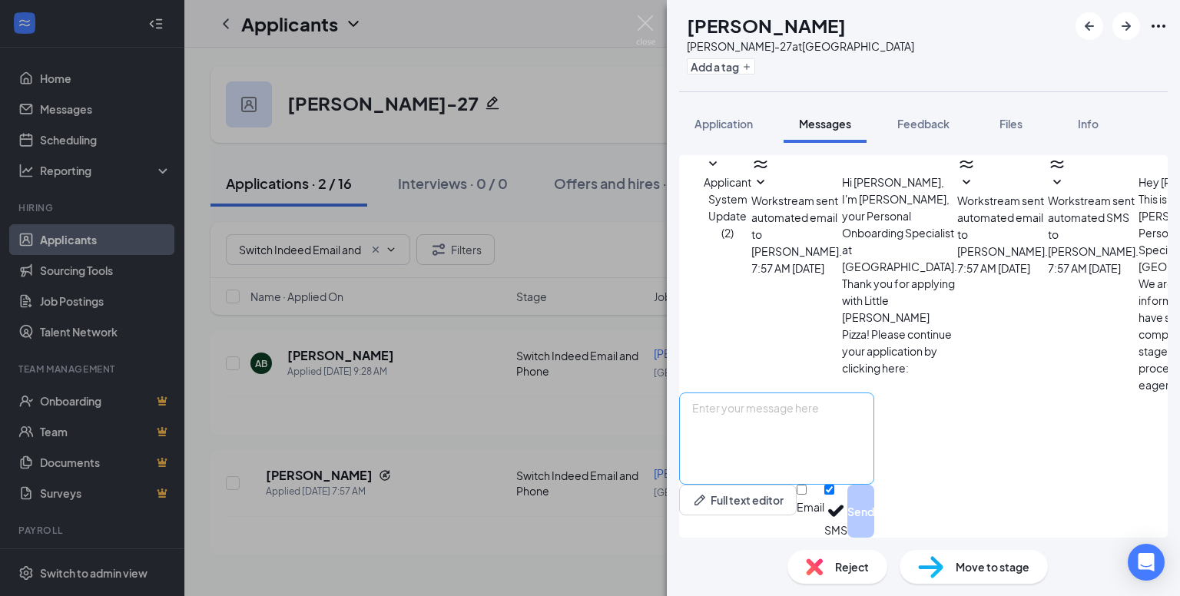
scroll to position [152, 0]
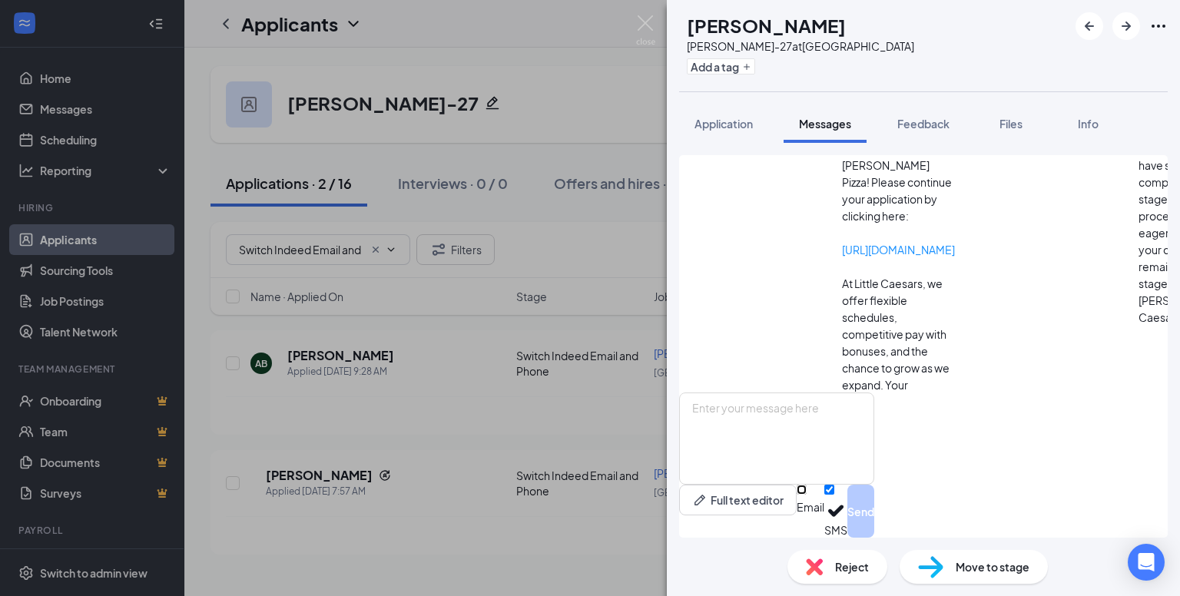
click at [806, 495] on input "Email" at bounding box center [801, 490] width 10 height 10
checkbox input "true"
click at [834, 490] on input "SMS" at bounding box center [829, 485] width 10 height 10
checkbox input "false"
click at [647, 25] on img at bounding box center [645, 30] width 19 height 30
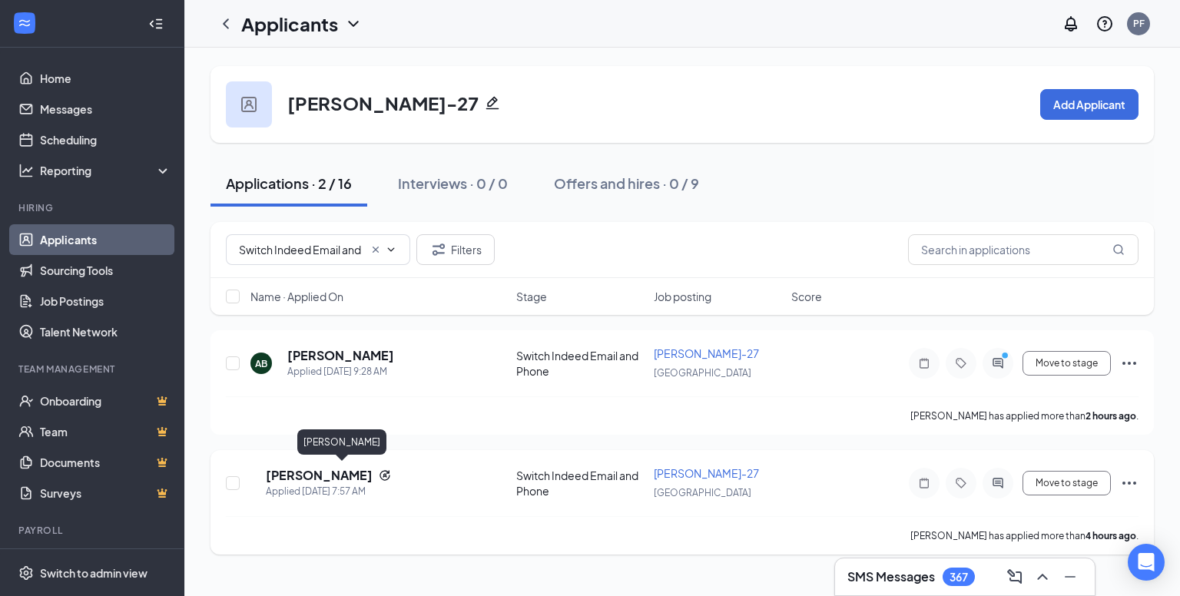
click at [350, 467] on h5 "Tristin Woodworth" at bounding box center [319, 475] width 107 height 17
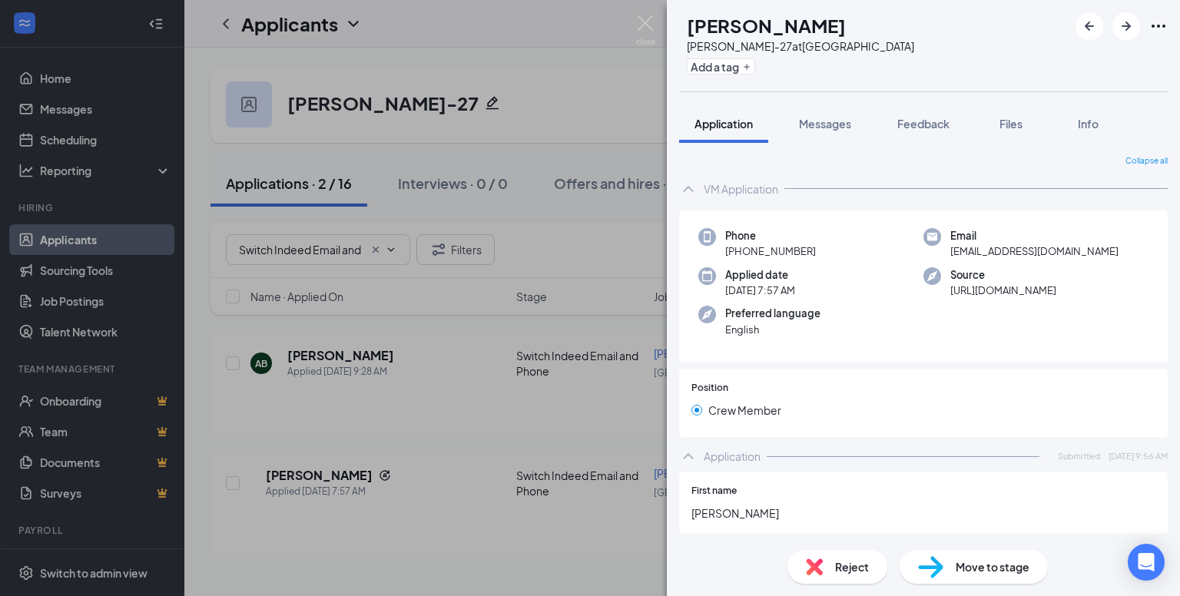
click at [961, 557] on div "Move to stage" at bounding box center [973, 567] width 148 height 34
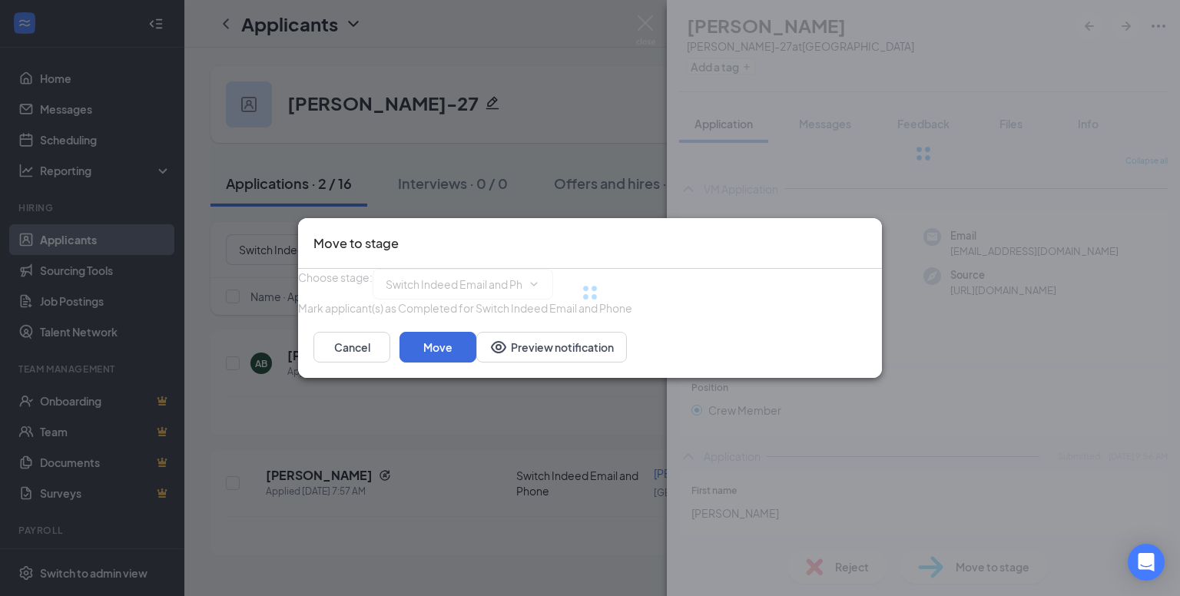
type input "Personal Introduction (next stage)"
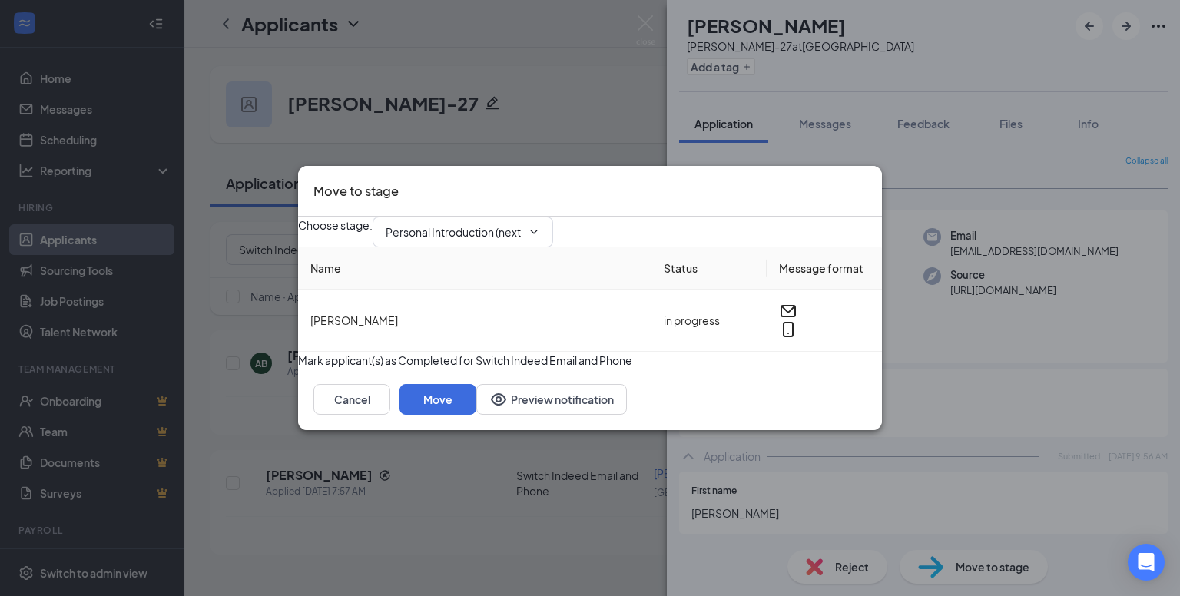
click at [942, 182] on div "Move to stage Choose stage : Personal Introduction (next stage) Name Status Mes…" at bounding box center [590, 298] width 1180 height 596
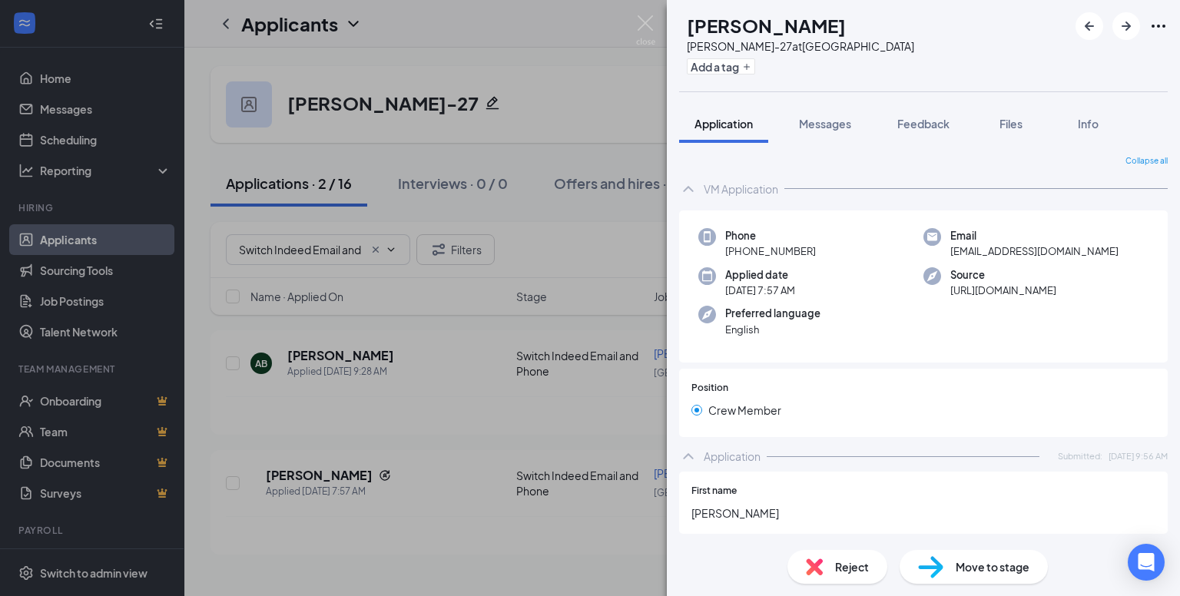
click at [806, 251] on span "+1 (304) 433-7520" at bounding box center [770, 250] width 91 height 15
click at [875, 282] on div "Applied date Today 7:57 AM" at bounding box center [810, 282] width 225 height 31
click at [985, 566] on span "Move to stage" at bounding box center [992, 566] width 74 height 17
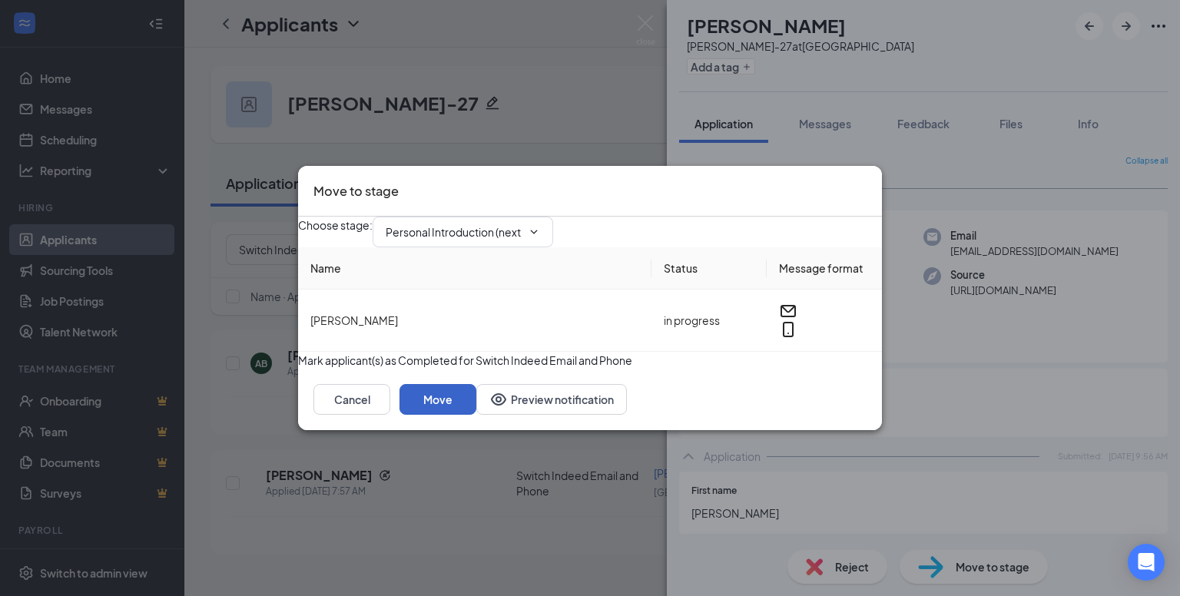
click at [476, 415] on button "Move" at bounding box center [437, 399] width 77 height 31
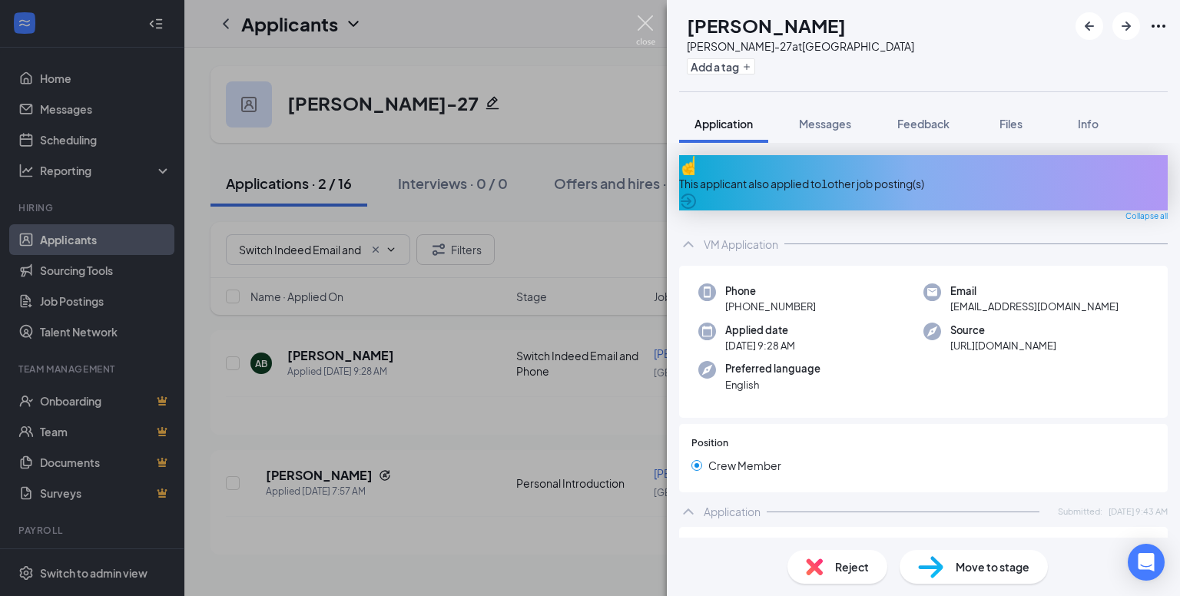
click at [639, 25] on img at bounding box center [645, 30] width 19 height 30
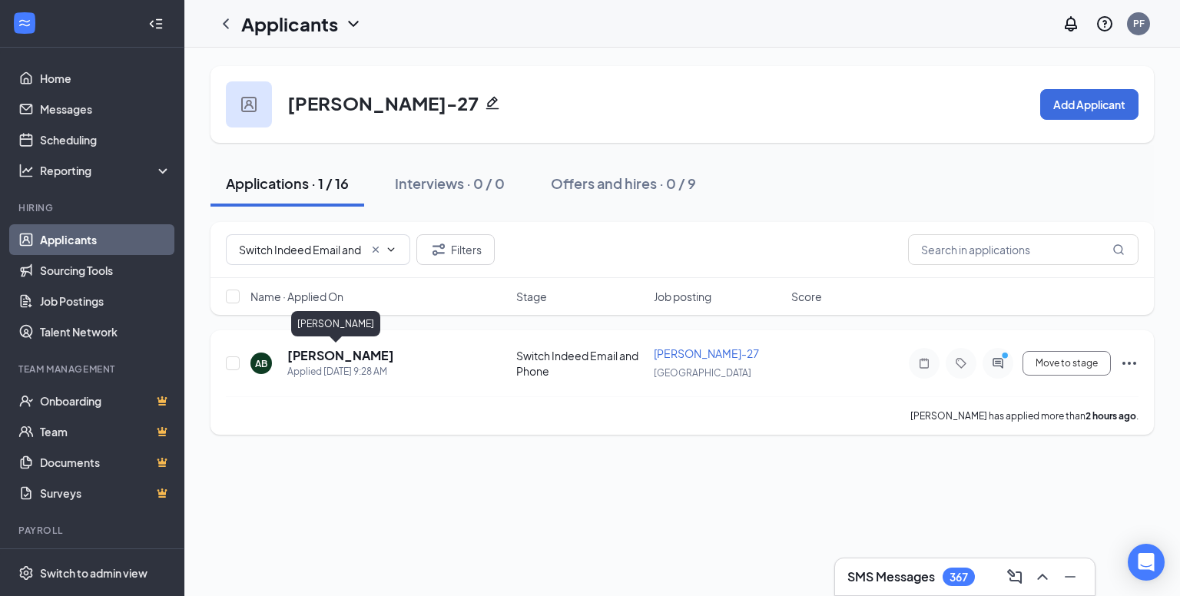
click at [329, 347] on h5 "AIDAN BELL" at bounding box center [340, 355] width 107 height 17
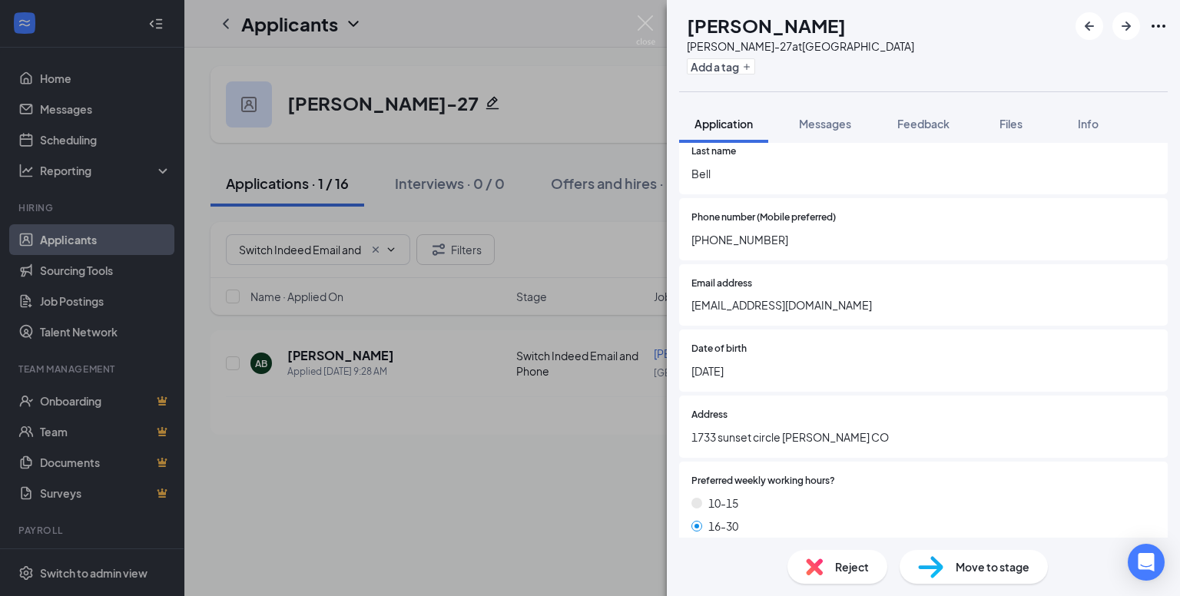
scroll to position [538, 0]
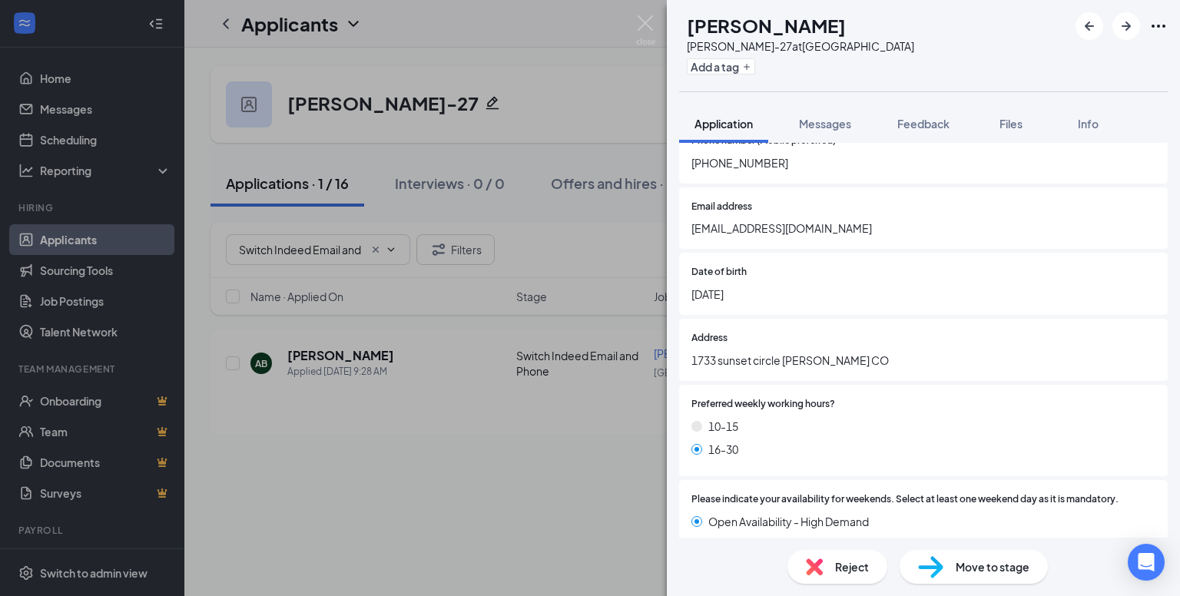
click at [942, 578] on div "Move to stage" at bounding box center [973, 567] width 148 height 34
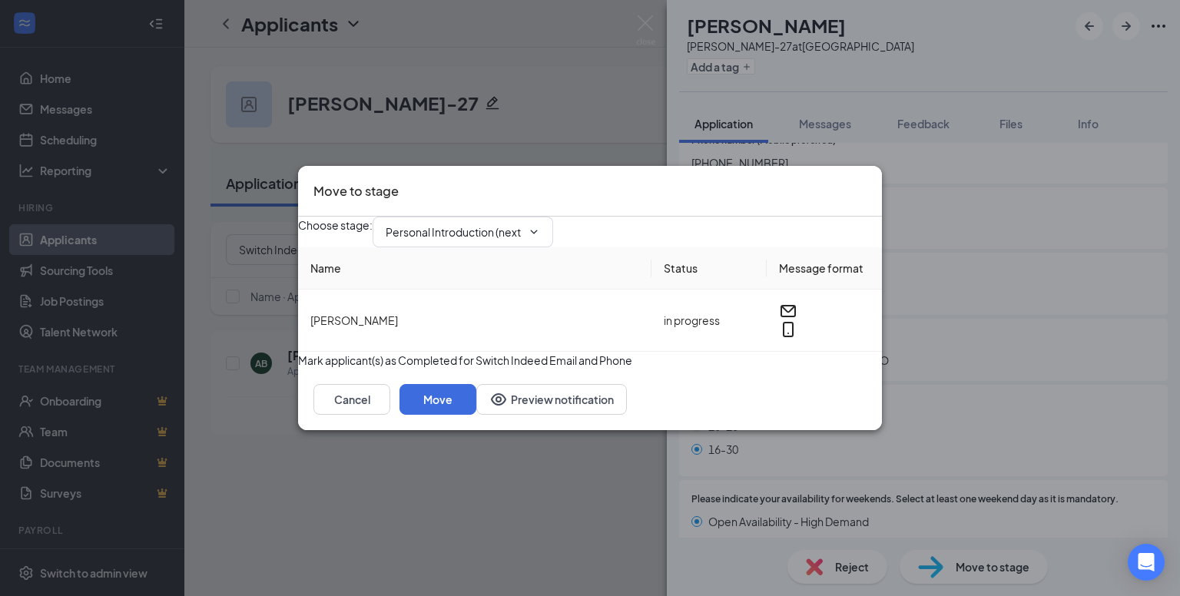
click at [1002, 267] on div "Move to stage Choose stage : Personal Introduction (next stage) Name Status Mes…" at bounding box center [590, 298] width 1180 height 596
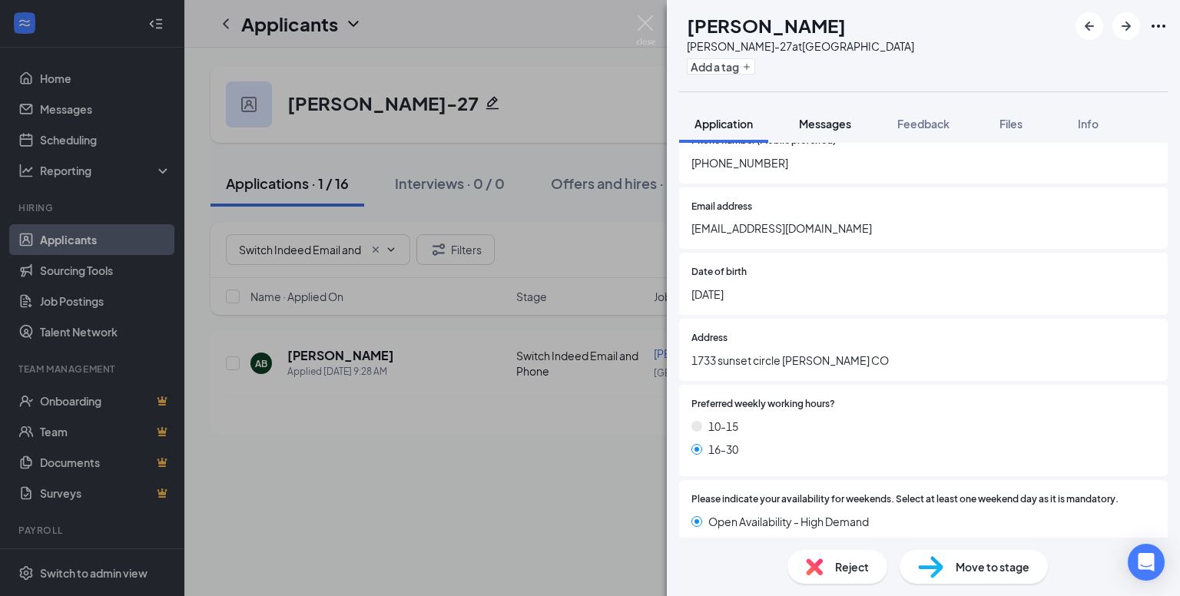
click at [817, 121] on span "Messages" at bounding box center [825, 124] width 52 height 14
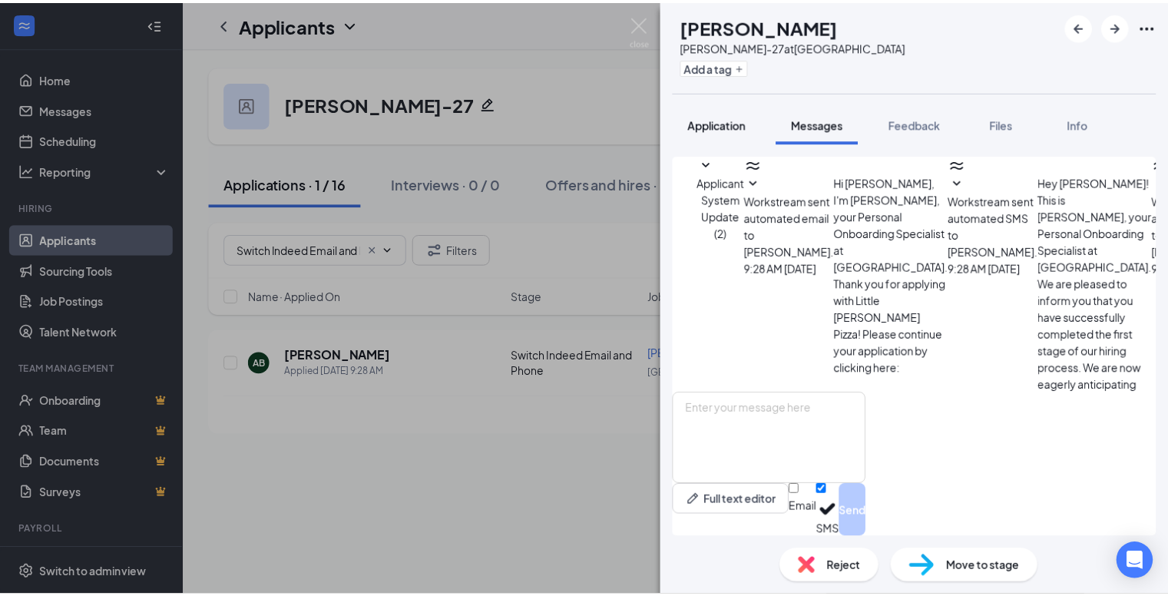
scroll to position [235, 0]
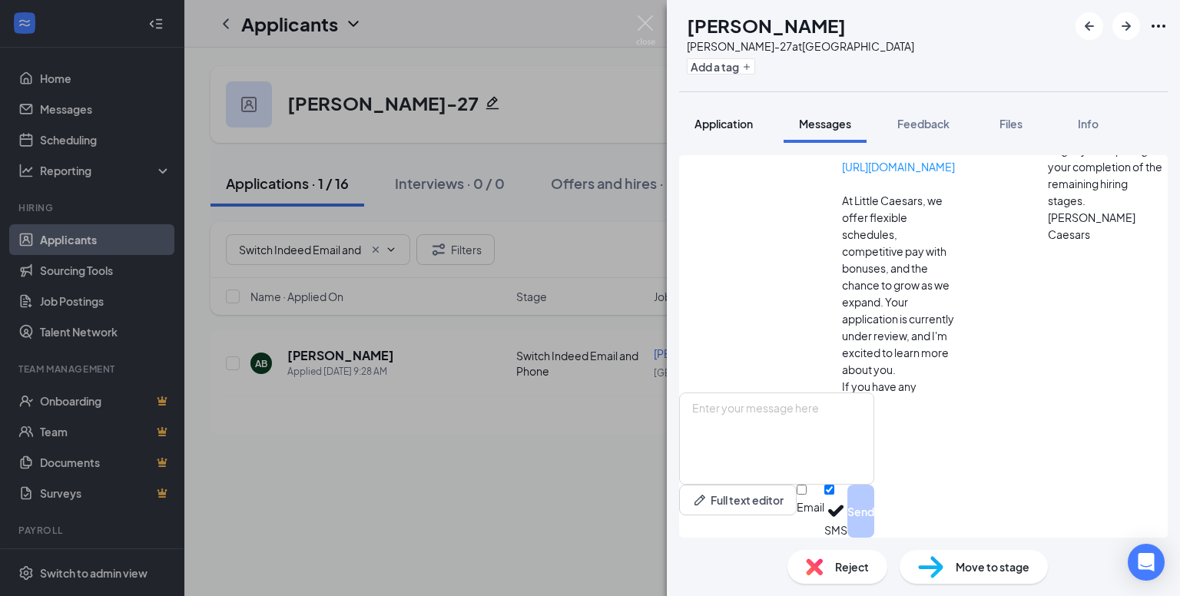
click at [714, 124] on span "Application" at bounding box center [723, 124] width 58 height 14
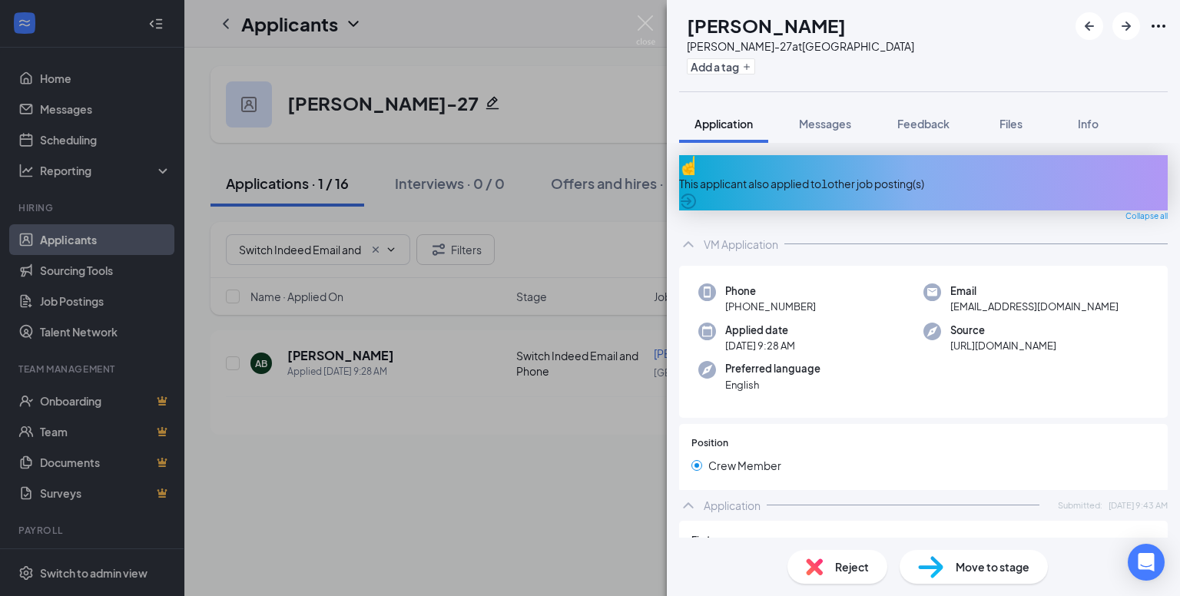
click at [995, 554] on div "Move to stage" at bounding box center [973, 567] width 148 height 34
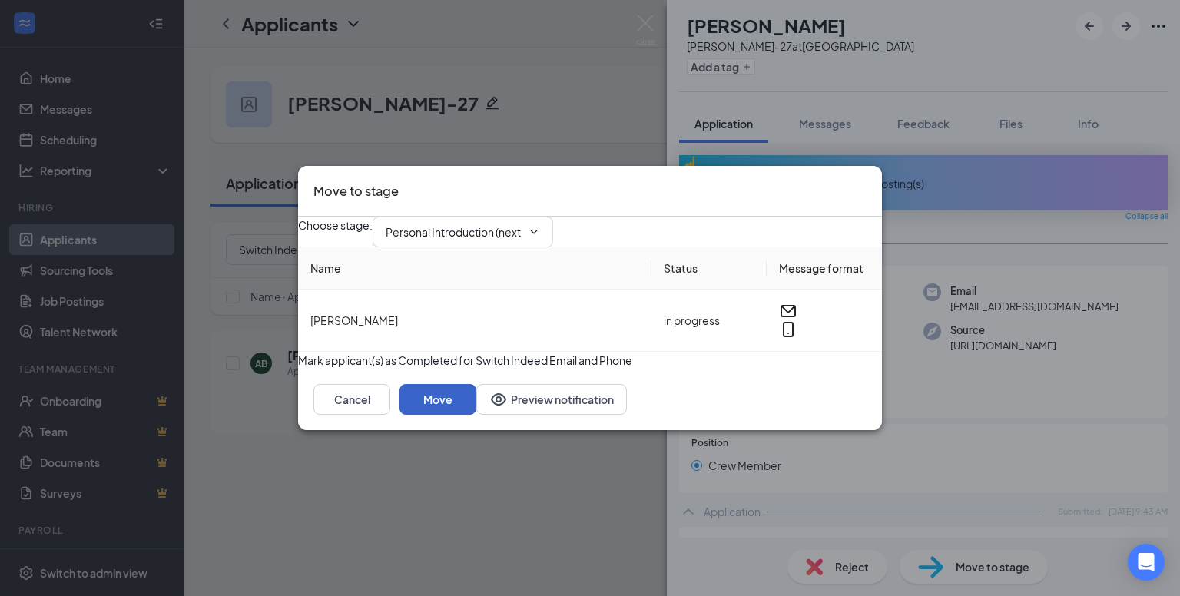
click at [476, 415] on button "Move" at bounding box center [437, 399] width 77 height 31
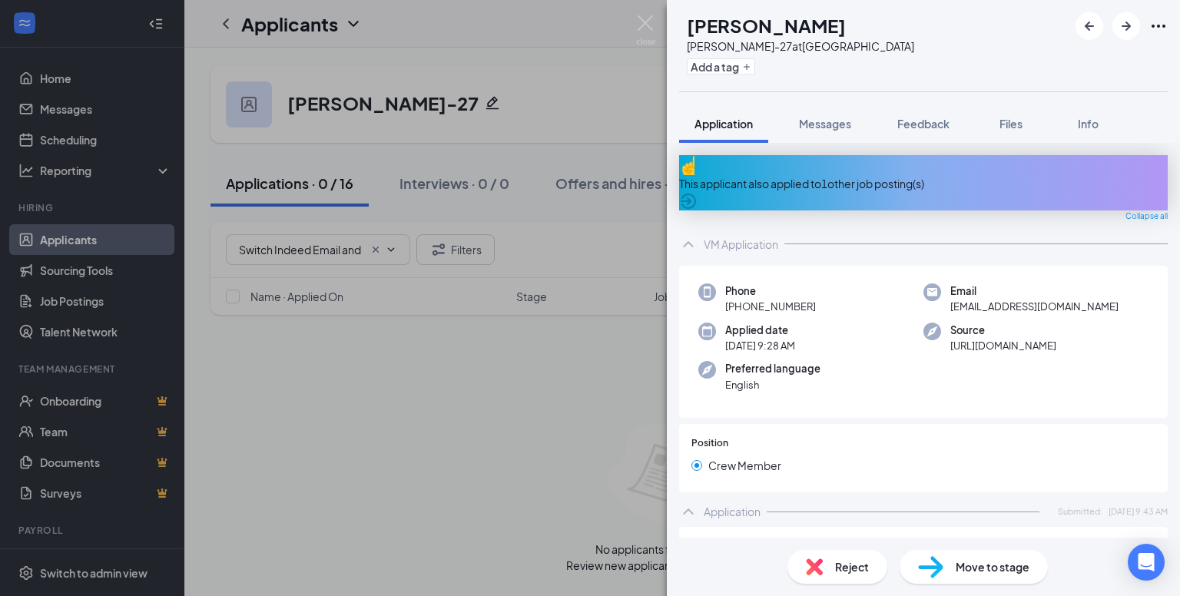
click at [648, 16] on img at bounding box center [645, 30] width 19 height 30
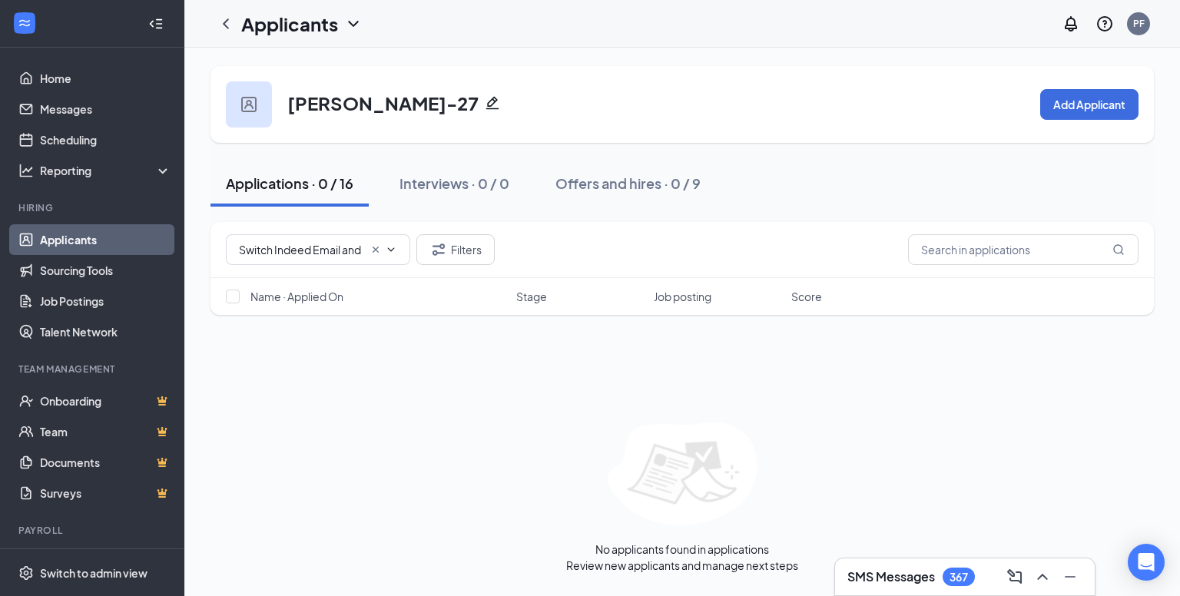
click at [627, 482] on img at bounding box center [682, 473] width 150 height 103
click at [356, 247] on input "Switch Indeed Email and Phone (2)" at bounding box center [301, 249] width 124 height 17
click at [334, 336] on div "Personal Introduction (13)" at bounding box center [314, 331] width 128 height 17
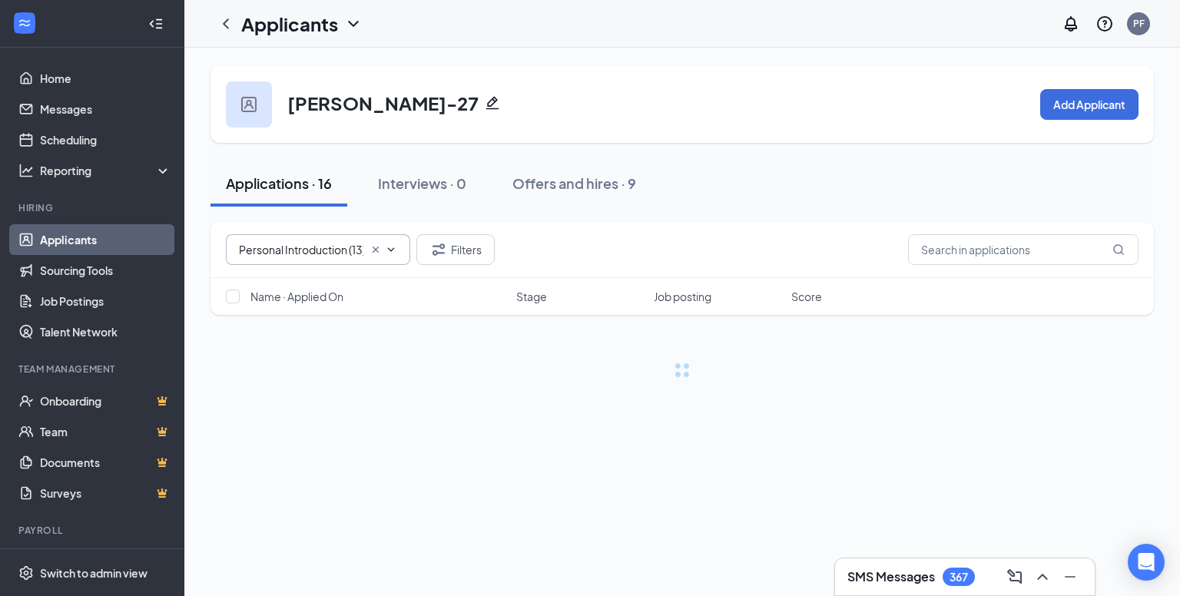
click at [314, 242] on input "Personal Introduction (13)" at bounding box center [301, 249] width 124 height 17
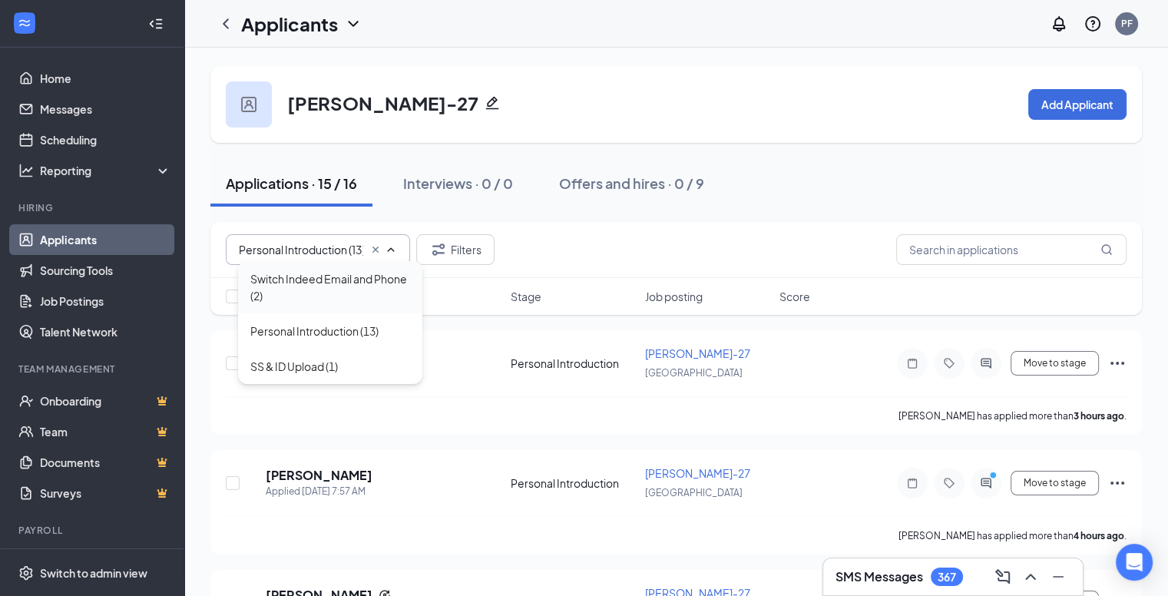
click at [323, 296] on div "Switch Indeed Email and Phone (2)" at bounding box center [330, 287] width 160 height 34
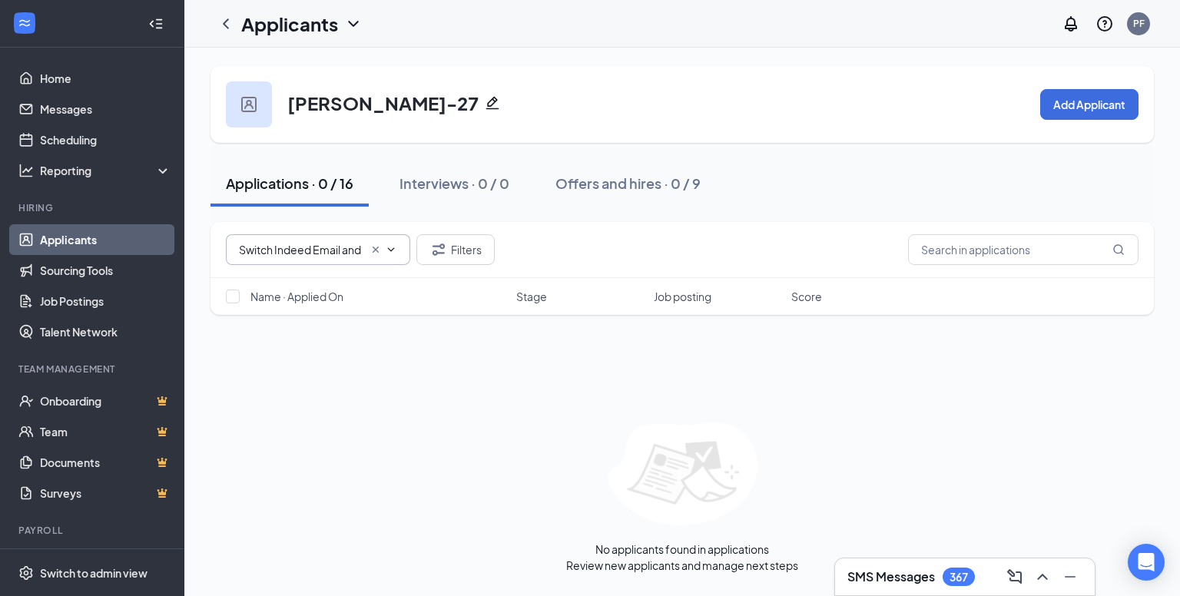
click at [317, 256] on input "Switch Indeed Email and Phone (2)" at bounding box center [301, 249] width 124 height 17
click at [311, 342] on div "Personal Introduction (13)" at bounding box center [330, 330] width 184 height 35
type input "Personal Introduction (13)"
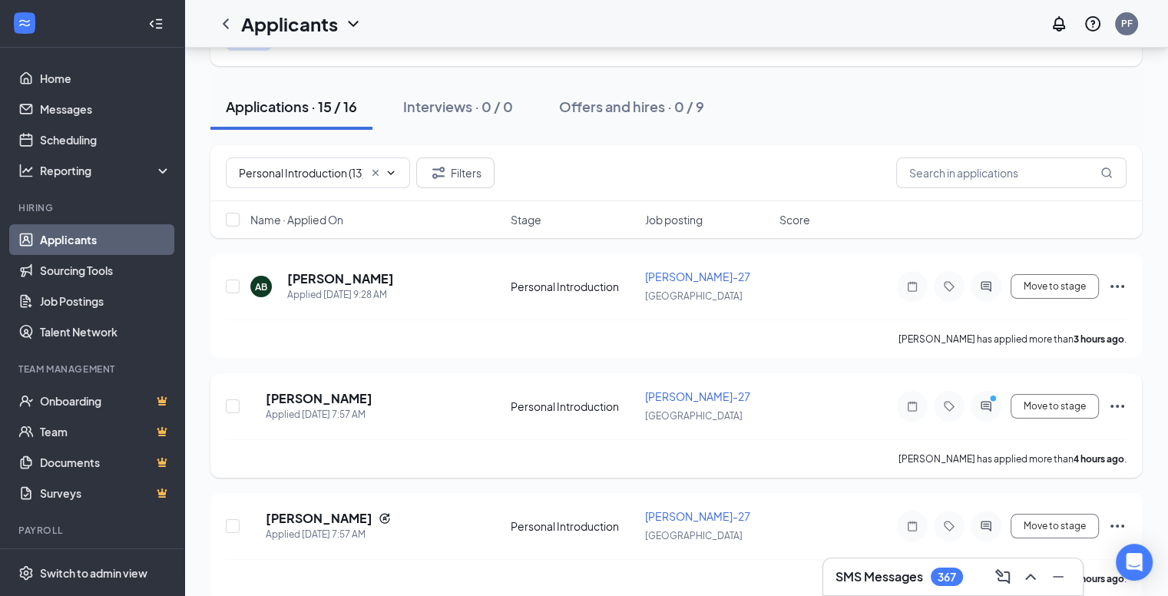
scroll to position [154, 0]
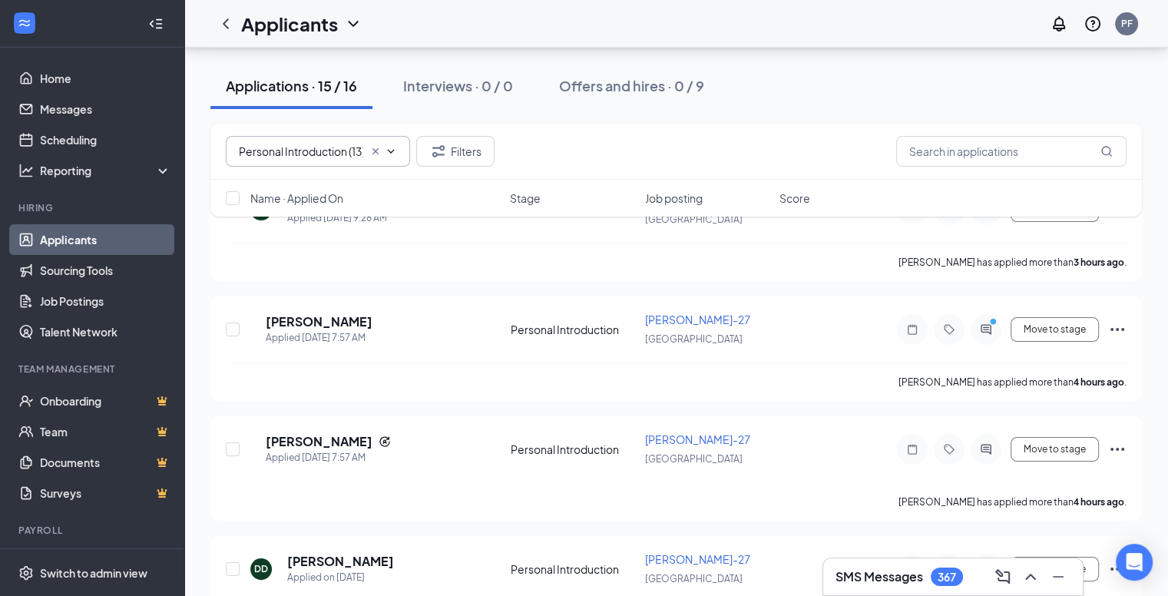
click at [311, 154] on input "Personal Introduction (13)" at bounding box center [301, 151] width 124 height 17
click at [304, 151] on input "Personal Introduction (13)" at bounding box center [301, 151] width 124 height 17
click at [289, 157] on input "Personal Introduction (13)" at bounding box center [301, 151] width 124 height 17
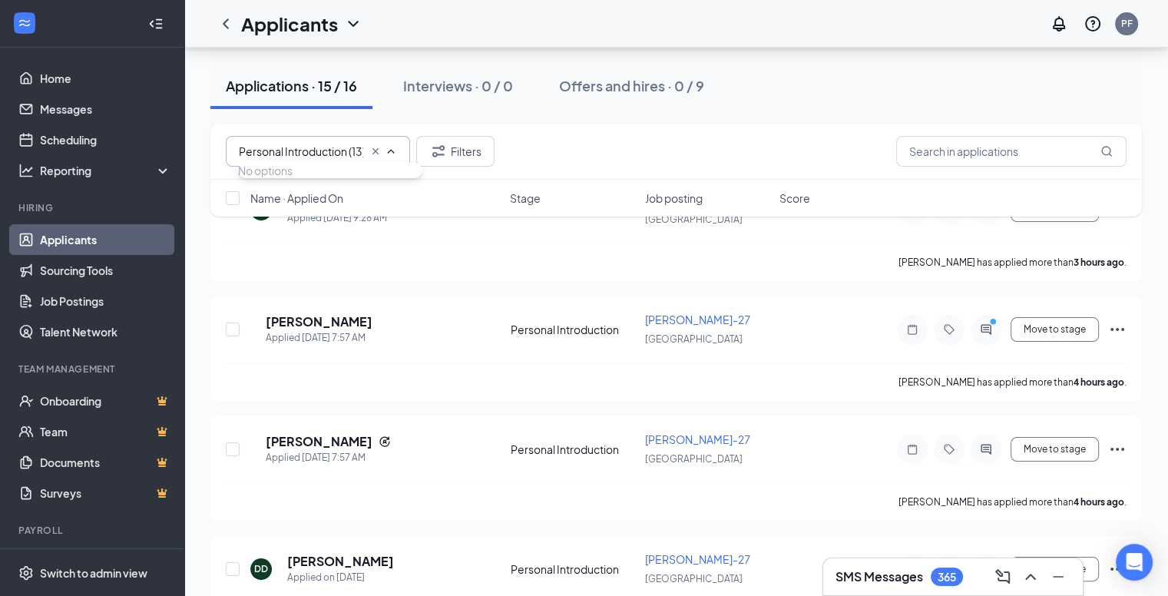
click at [302, 153] on input "Personal Introduction (13)" at bounding box center [301, 151] width 124 height 17
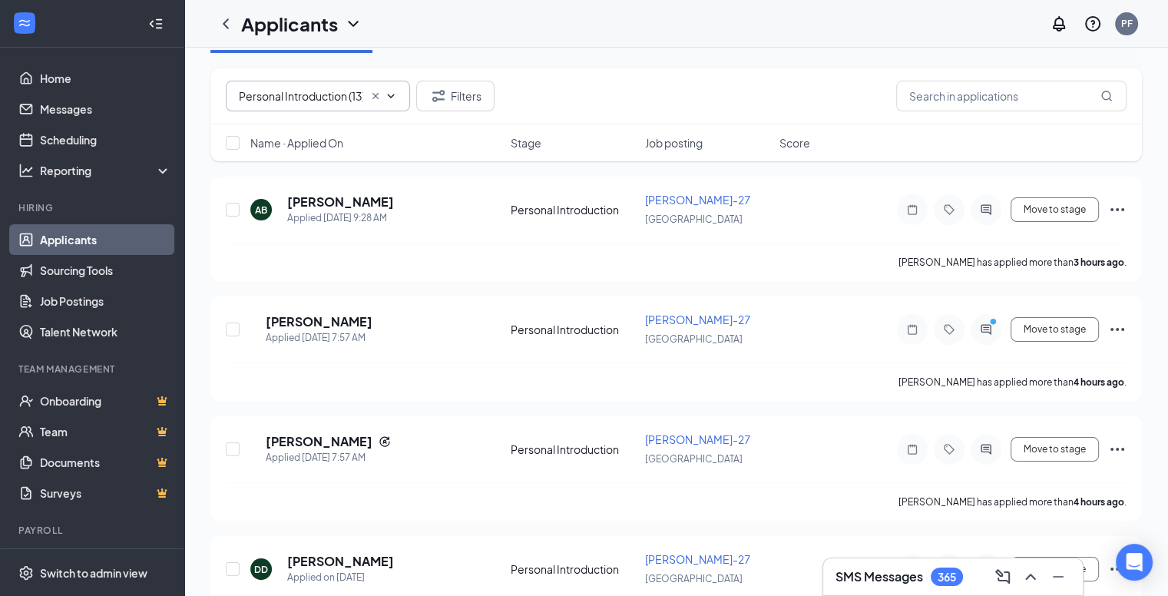
scroll to position [0, 0]
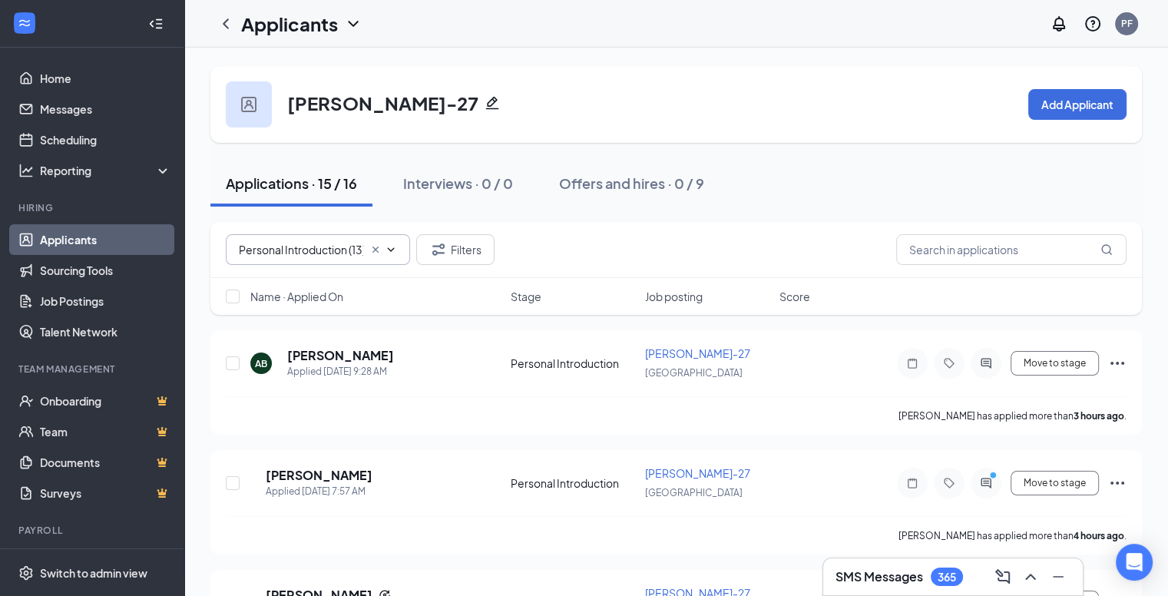
click at [399, 249] on span "Personal Introduction (13) No options" at bounding box center [318, 249] width 184 height 31
click at [389, 248] on icon "ChevronDown" at bounding box center [391, 249] width 7 height 4
click at [376, 247] on icon "Cross" at bounding box center [375, 249] width 12 height 12
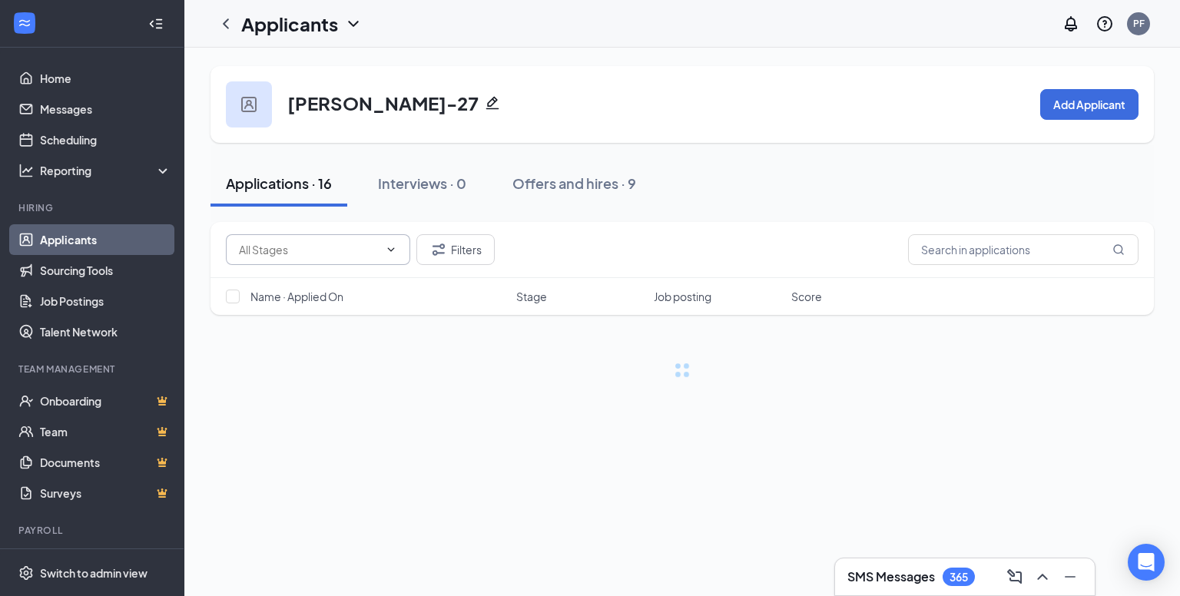
click at [389, 248] on icon "ChevronDown" at bounding box center [391, 249] width 7 height 4
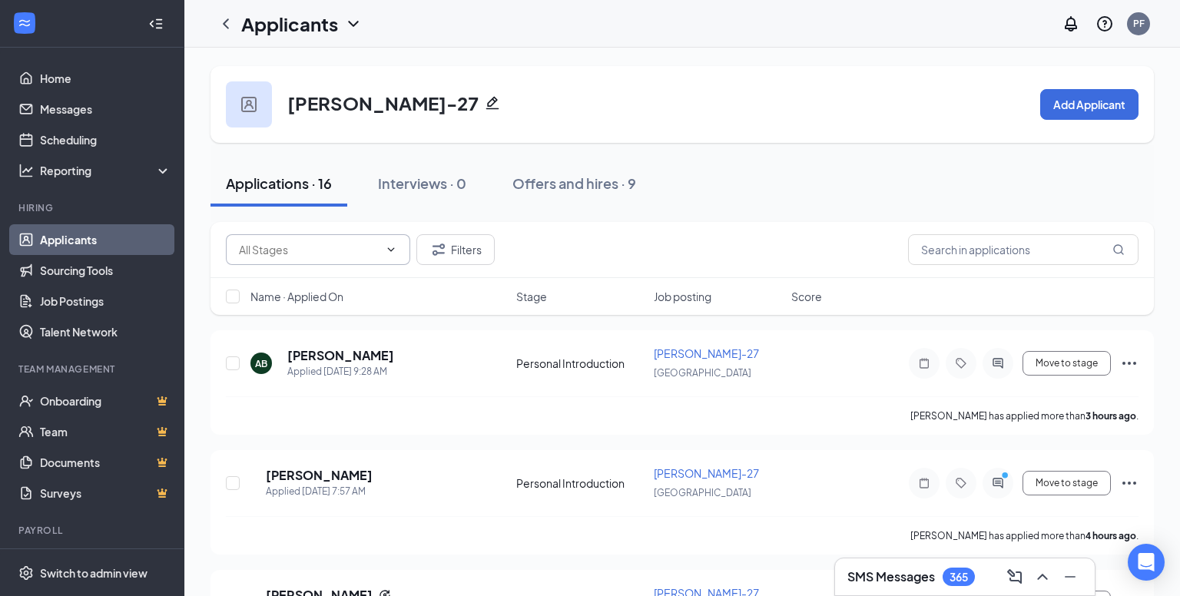
click at [333, 251] on input "text" at bounding box center [309, 249] width 140 height 17
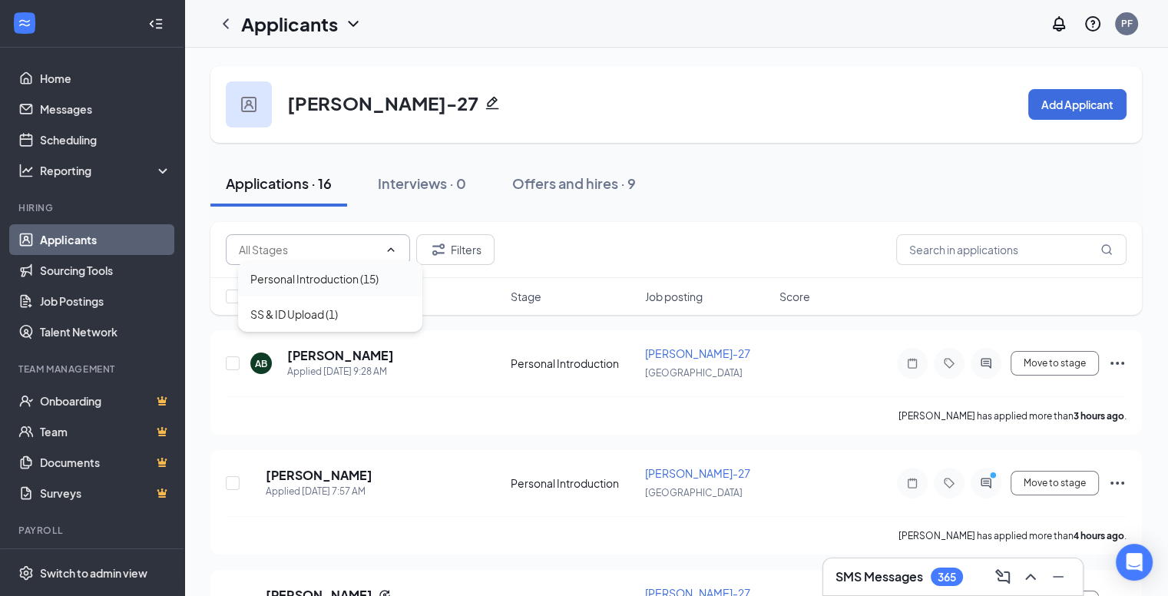
click at [340, 290] on div "Personal Introduction (15)" at bounding box center [330, 278] width 184 height 35
type input "Personal Introduction (15)"
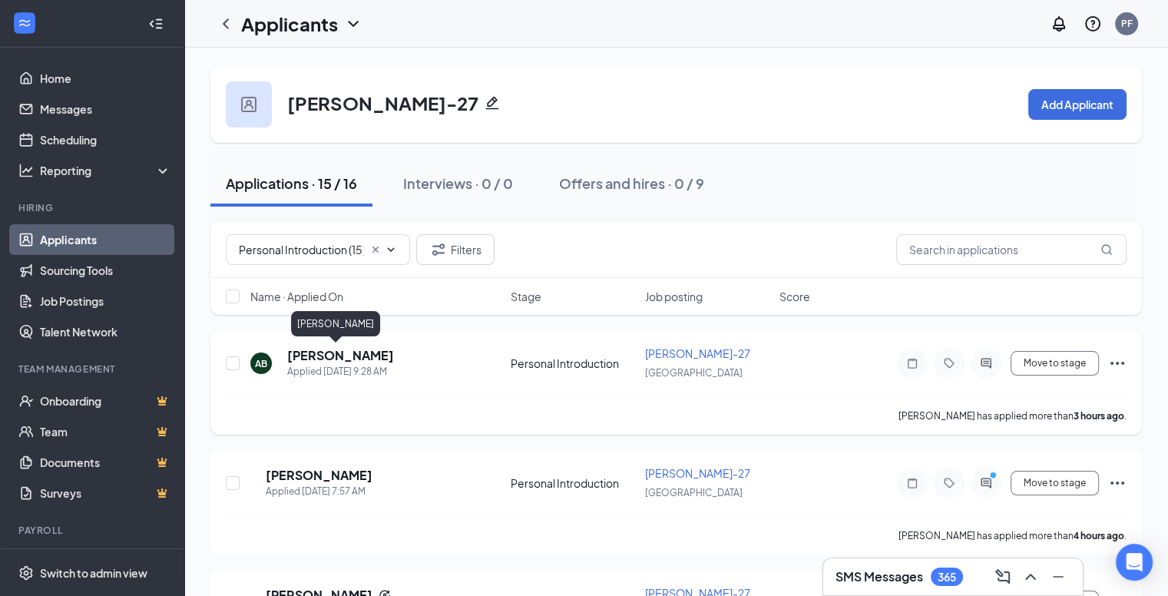
click at [313, 354] on h5 "AIDAN BELL" at bounding box center [340, 355] width 107 height 17
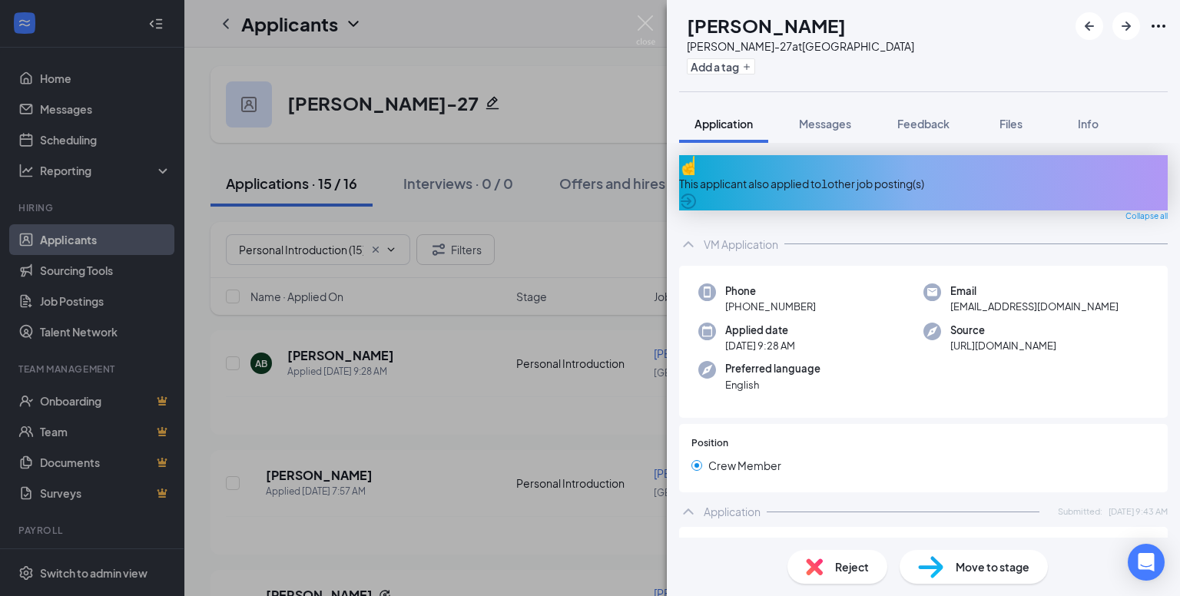
click at [940, 566] on img at bounding box center [930, 567] width 25 height 22
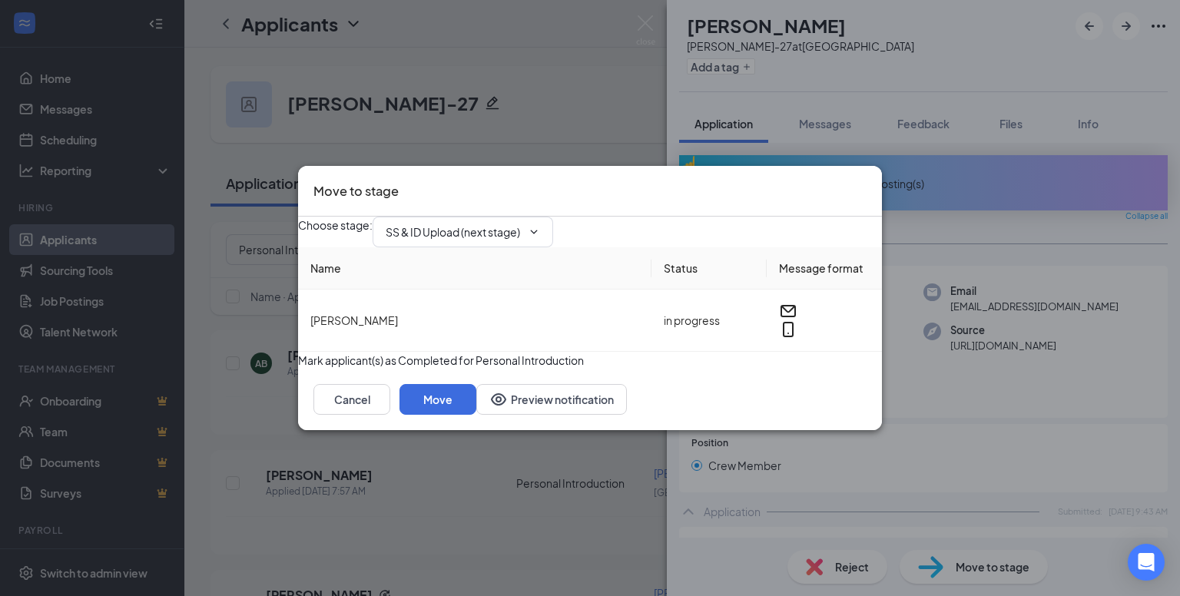
click at [866, 167] on div "Move to stage" at bounding box center [590, 191] width 584 height 51
click at [871, 186] on icon "Cross" at bounding box center [875, 190] width 9 height 9
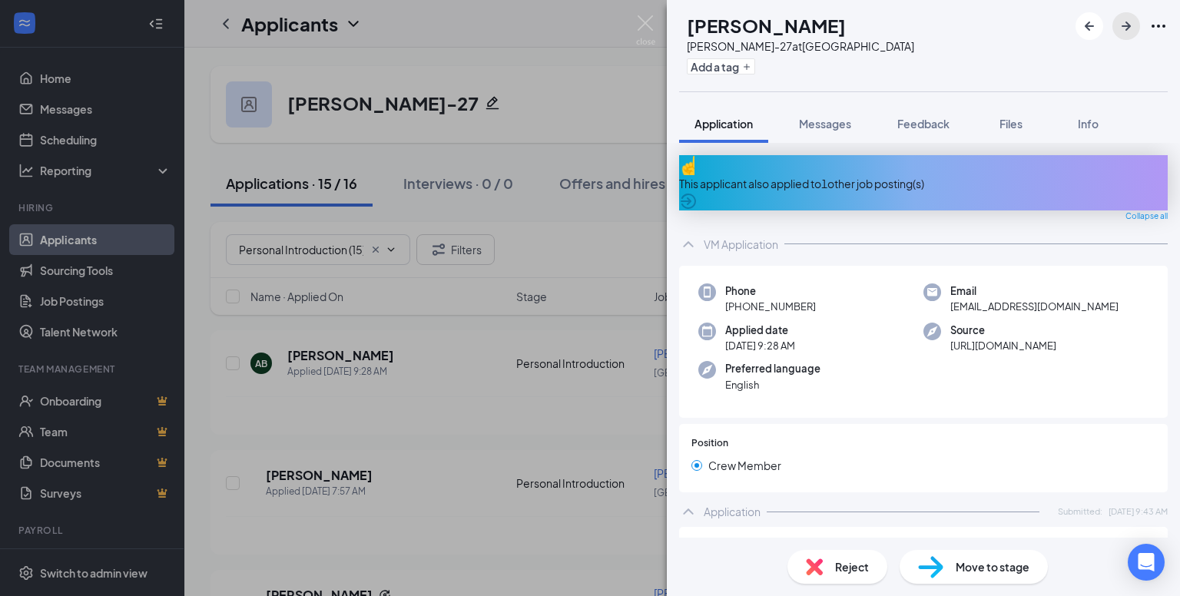
click at [1121, 22] on icon "ArrowRight" at bounding box center [1126, 26] width 18 height 18
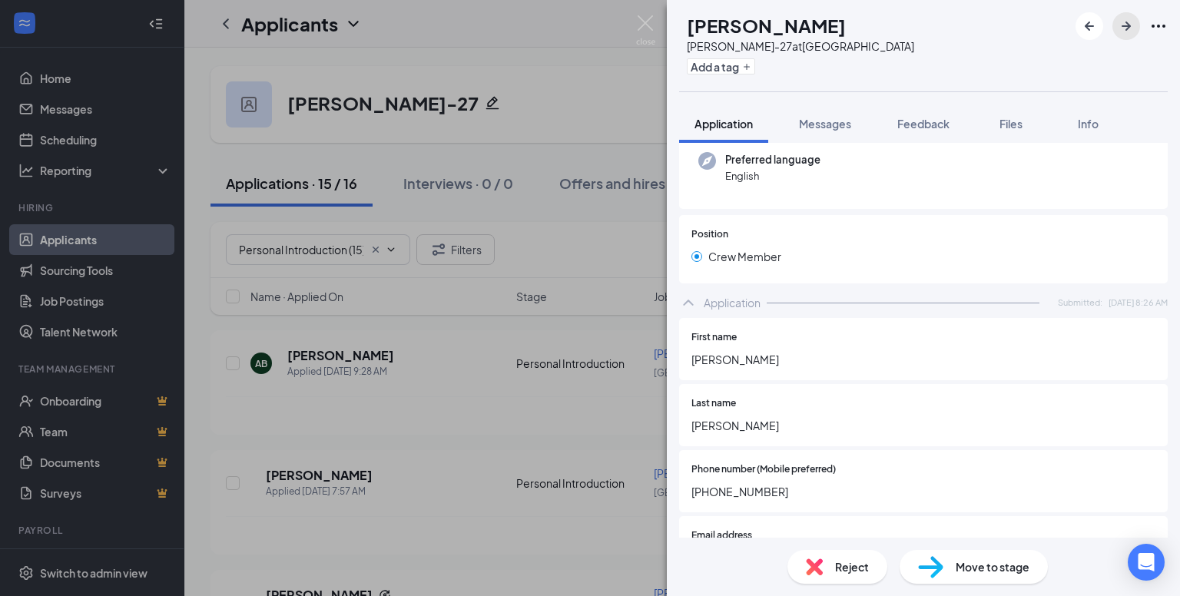
scroll to position [384, 0]
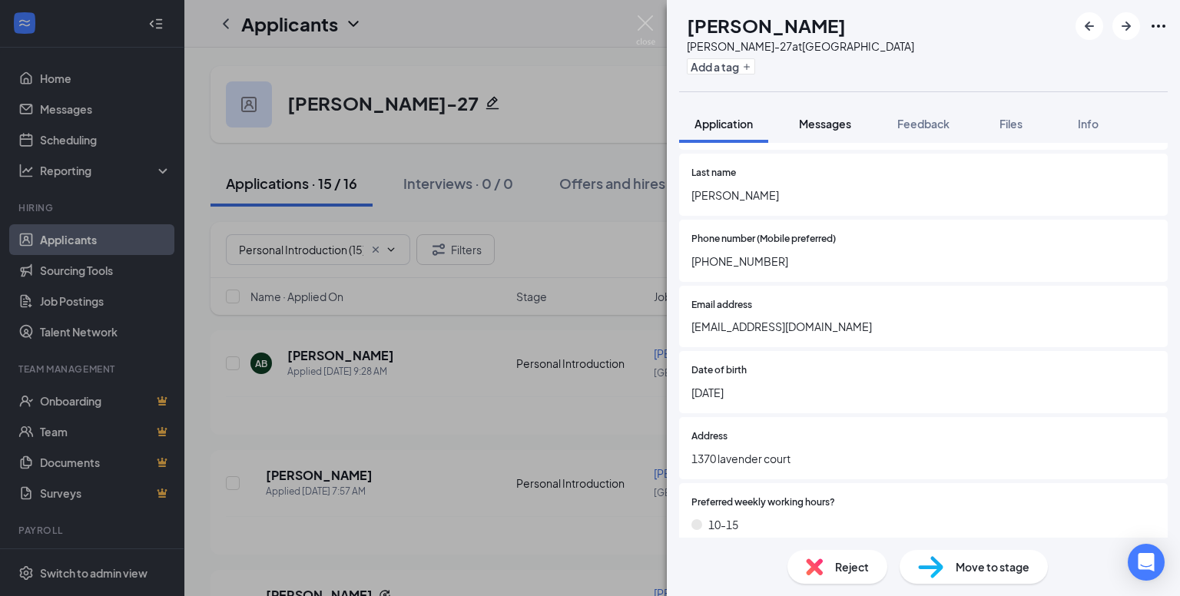
click at [832, 124] on span "Messages" at bounding box center [825, 124] width 52 height 14
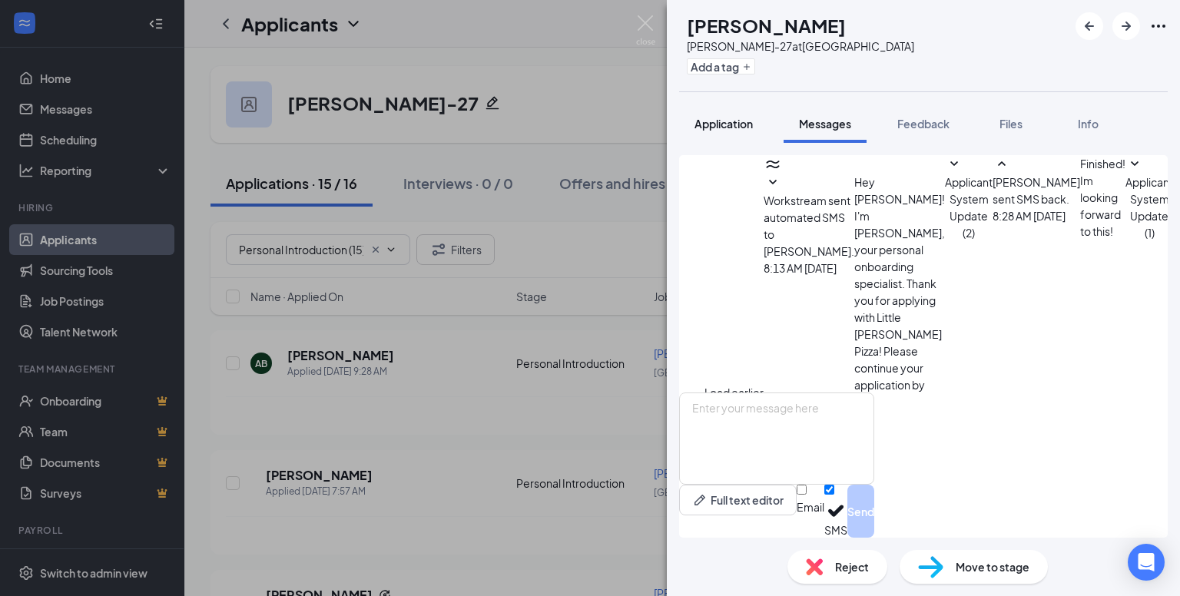
scroll to position [473, 0]
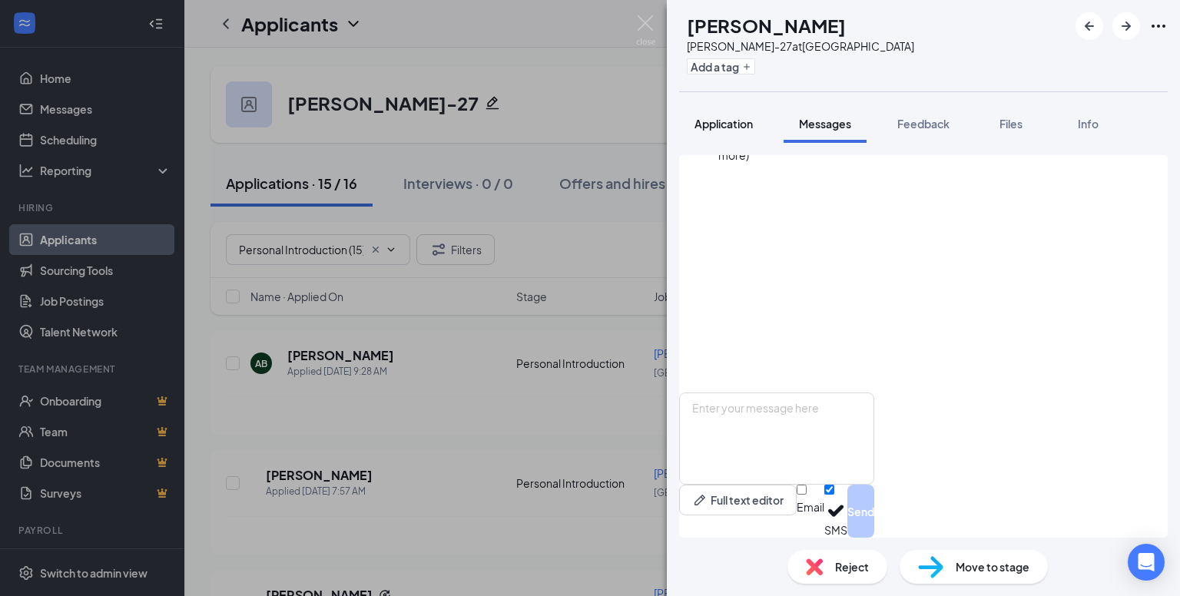
click at [738, 129] on span "Application" at bounding box center [723, 124] width 58 height 14
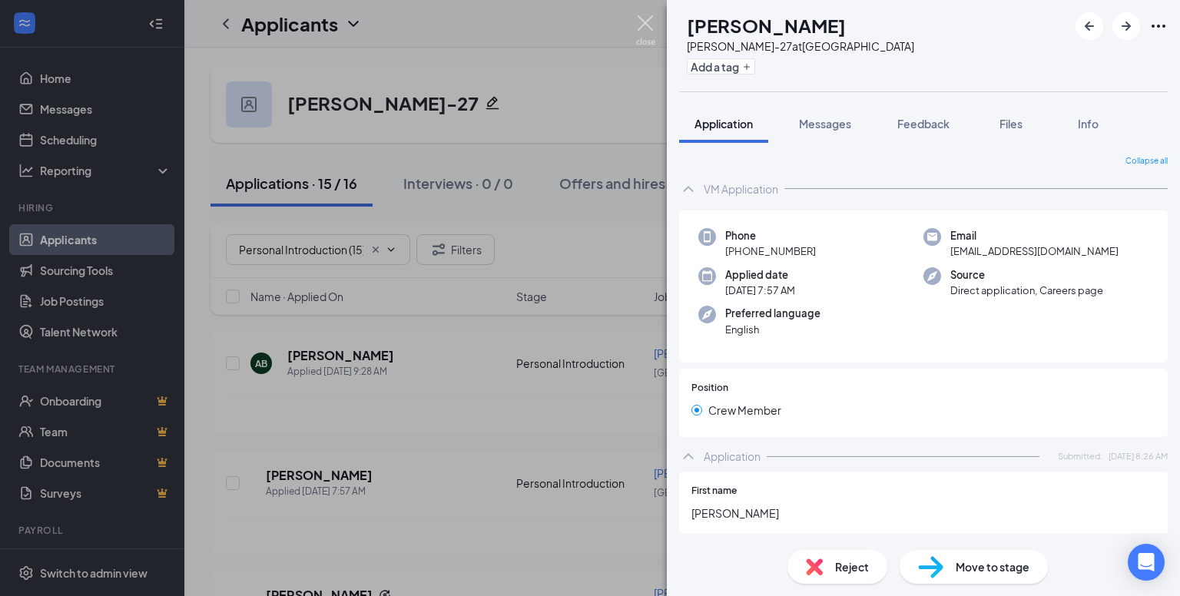
click at [645, 25] on img at bounding box center [645, 30] width 19 height 30
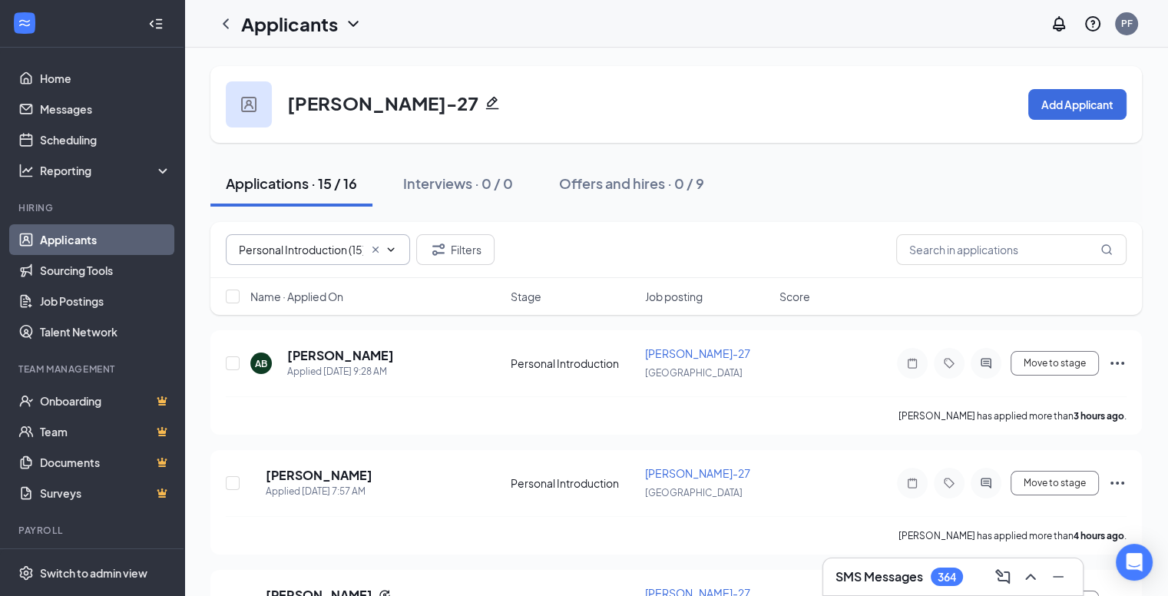
click at [300, 254] on input "Personal Introduction (15)" at bounding box center [301, 249] width 124 height 17
click at [316, 268] on div "Personal Introduction (15)" at bounding box center [330, 278] width 184 height 35
click at [324, 355] on h5 "AIDAN BELL" at bounding box center [340, 355] width 107 height 17
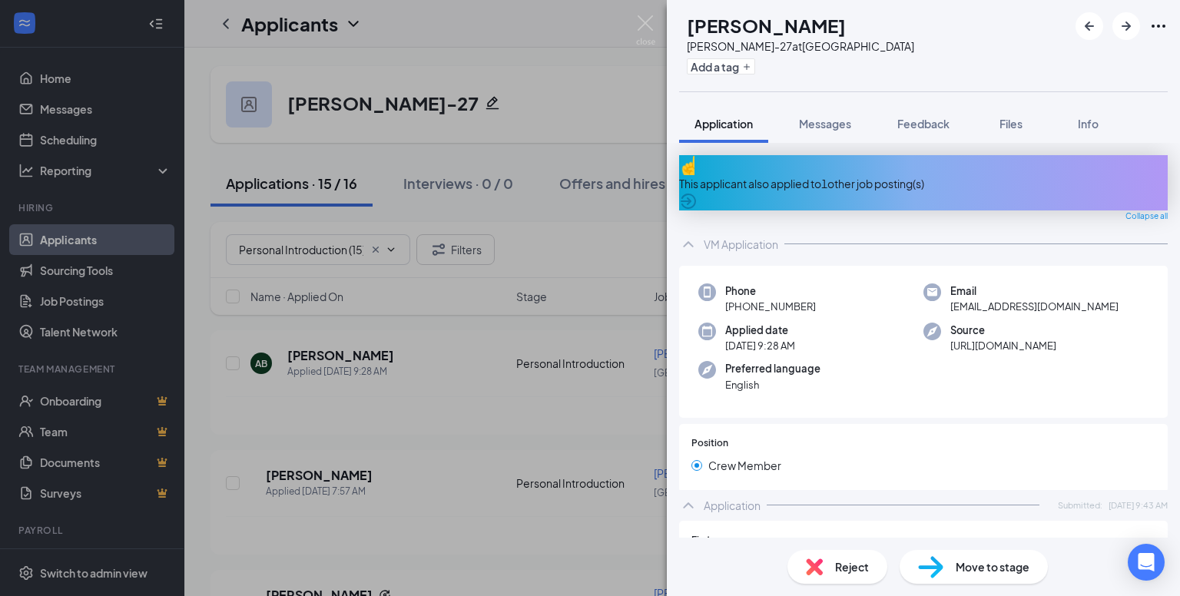
click at [978, 571] on span "Move to stage" at bounding box center [992, 566] width 74 height 17
type input "SS & ID Upload (next stage)"
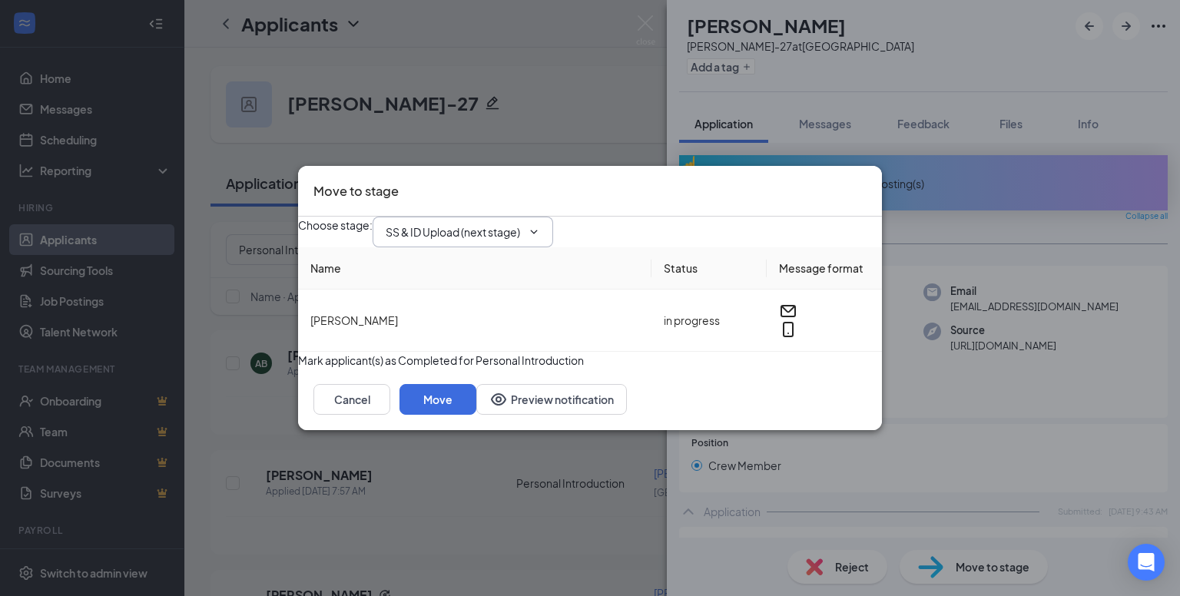
click at [521, 223] on input "SS & ID Upload (next stage)" at bounding box center [454, 231] width 136 height 17
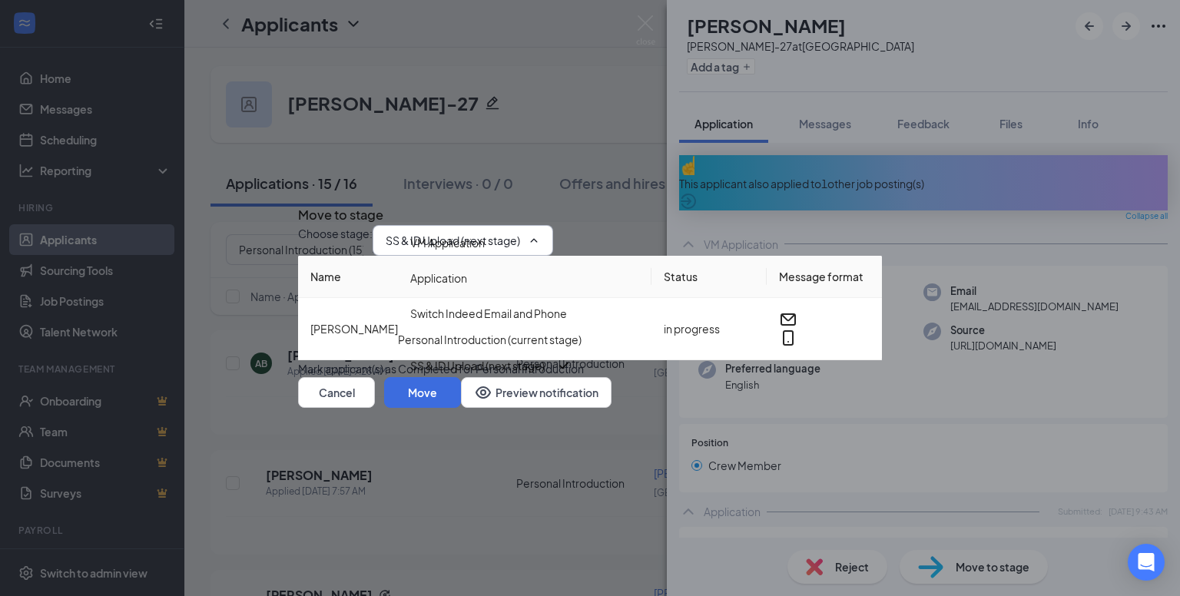
click at [312, 206] on icon "Cross" at bounding box center [307, 210] width 9 height 9
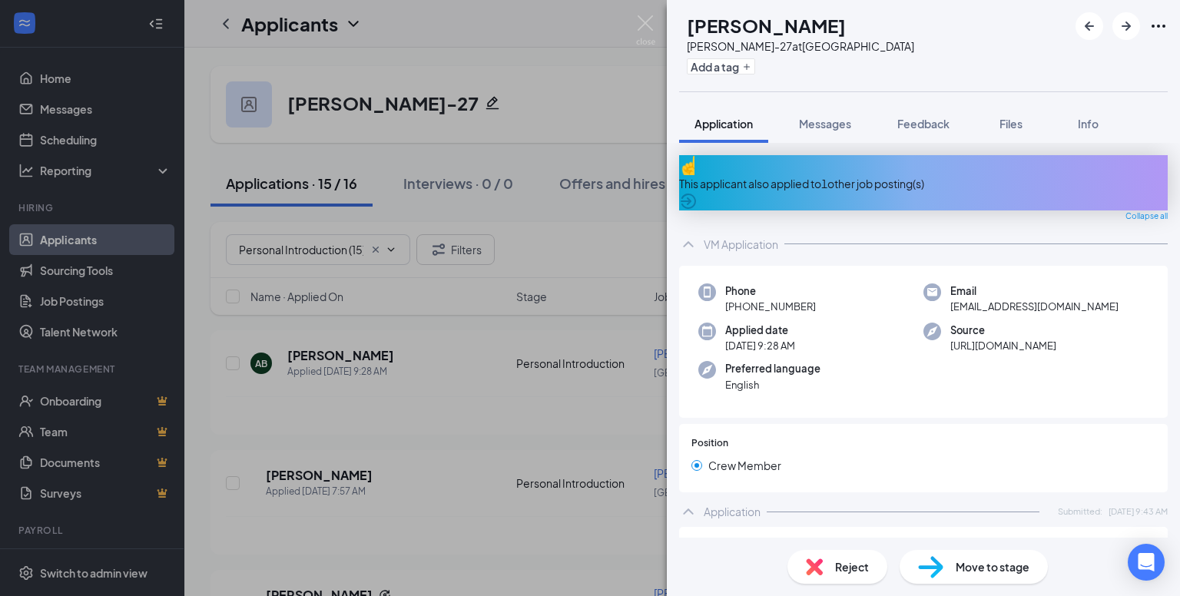
click at [562, 193] on div "AB AIDAN BELL Milliken-27 at USA Add a tag Application Messages Feedback Files …" at bounding box center [590, 298] width 1180 height 596
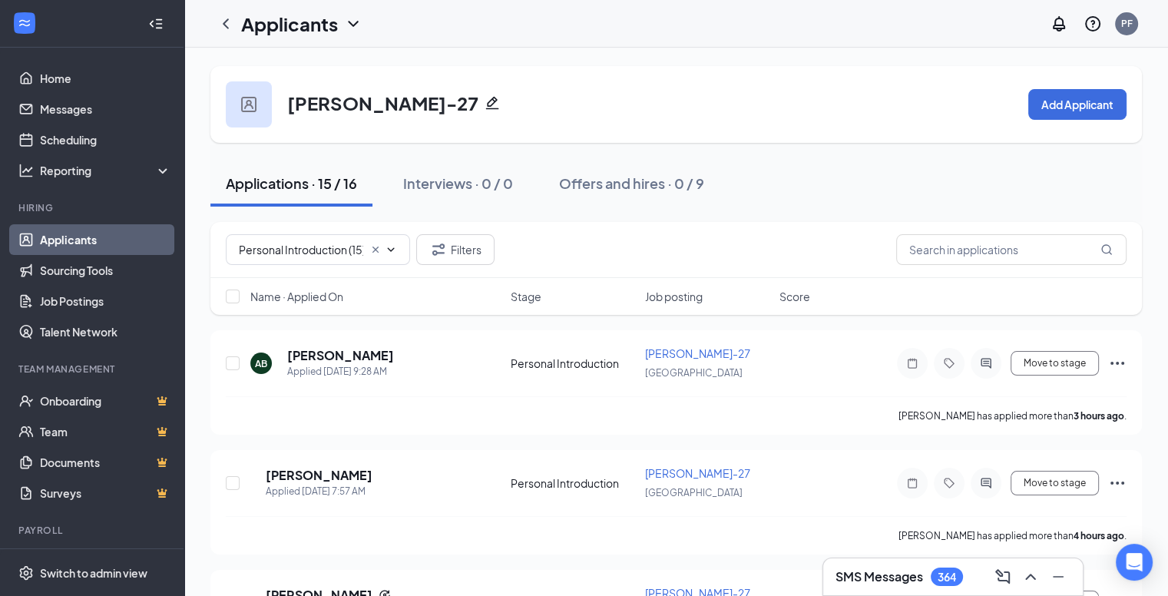
click at [617, 131] on div "Milliken-27 Add Applicant" at bounding box center [676, 104] width 932 height 77
click at [373, 250] on icon "Cross" at bounding box center [375, 249] width 12 height 12
click at [971, 243] on input "text" at bounding box center [1011, 249] width 230 height 31
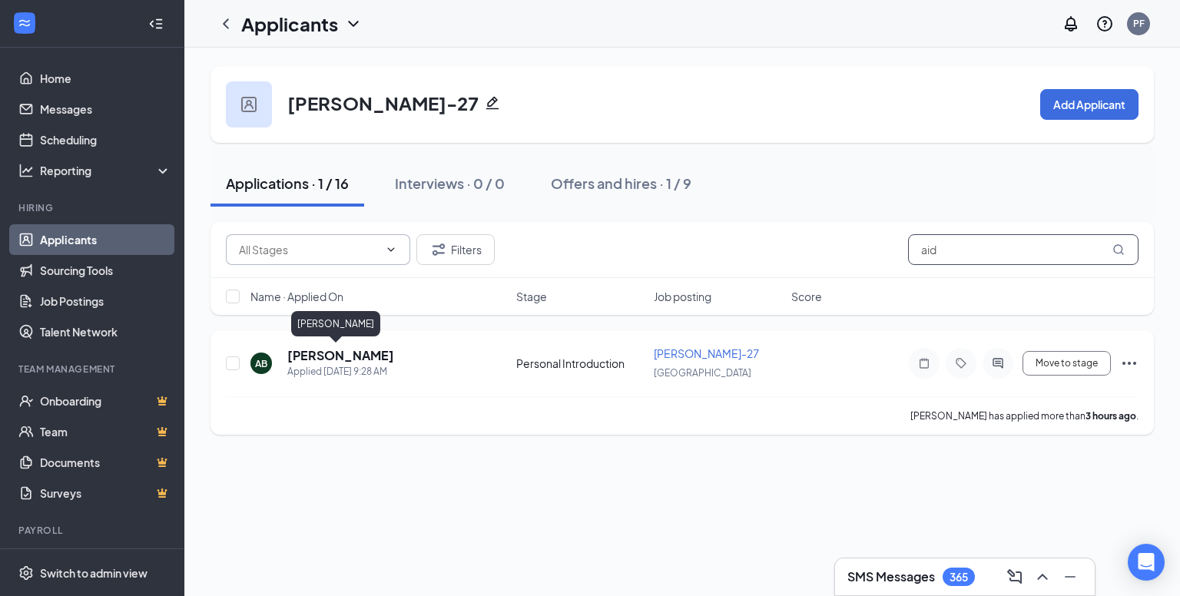
type input "aid"
click at [336, 351] on h5 "AIDAN BELL" at bounding box center [340, 355] width 107 height 17
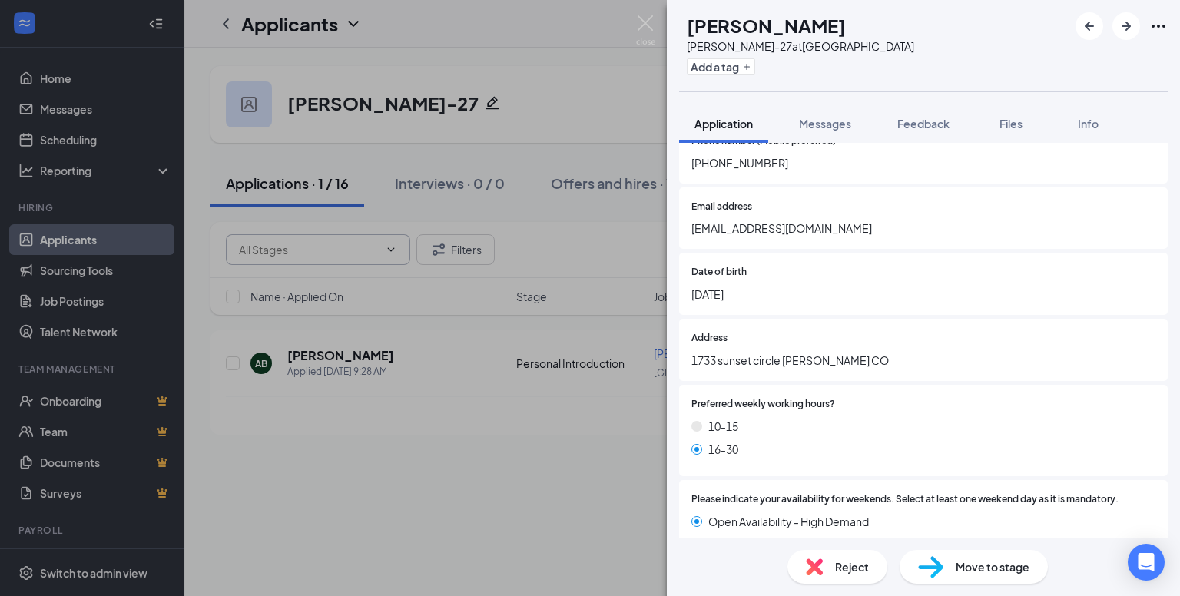
scroll to position [461, 0]
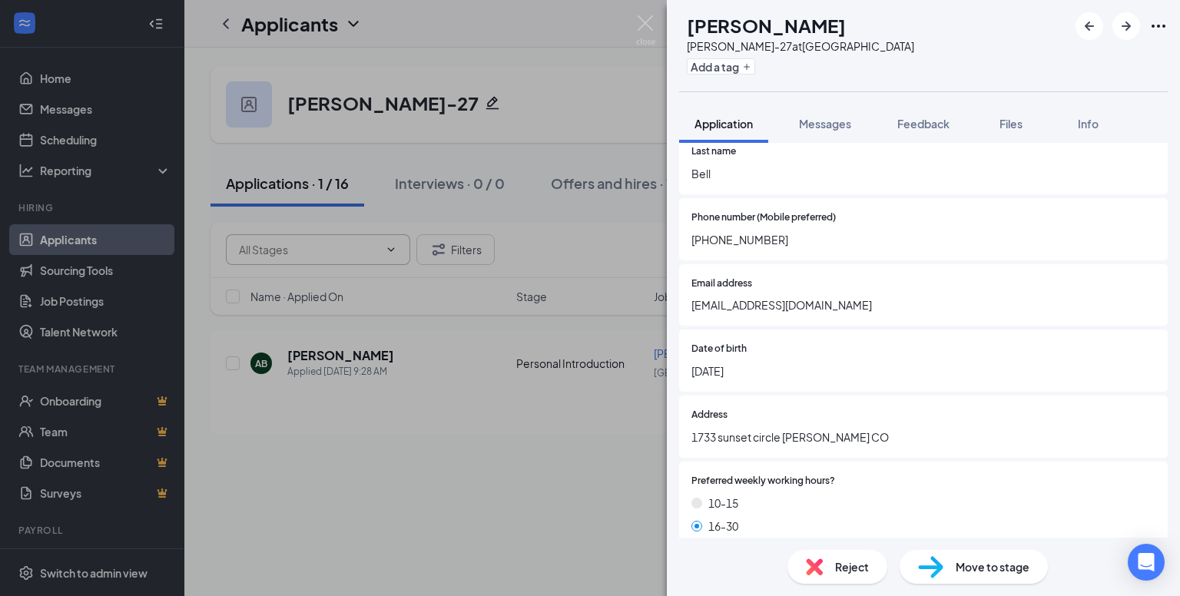
click at [607, 440] on div "AB AIDAN BELL Milliken-27 at USA Add a tag Application Messages Feedback Files …" at bounding box center [590, 298] width 1180 height 596
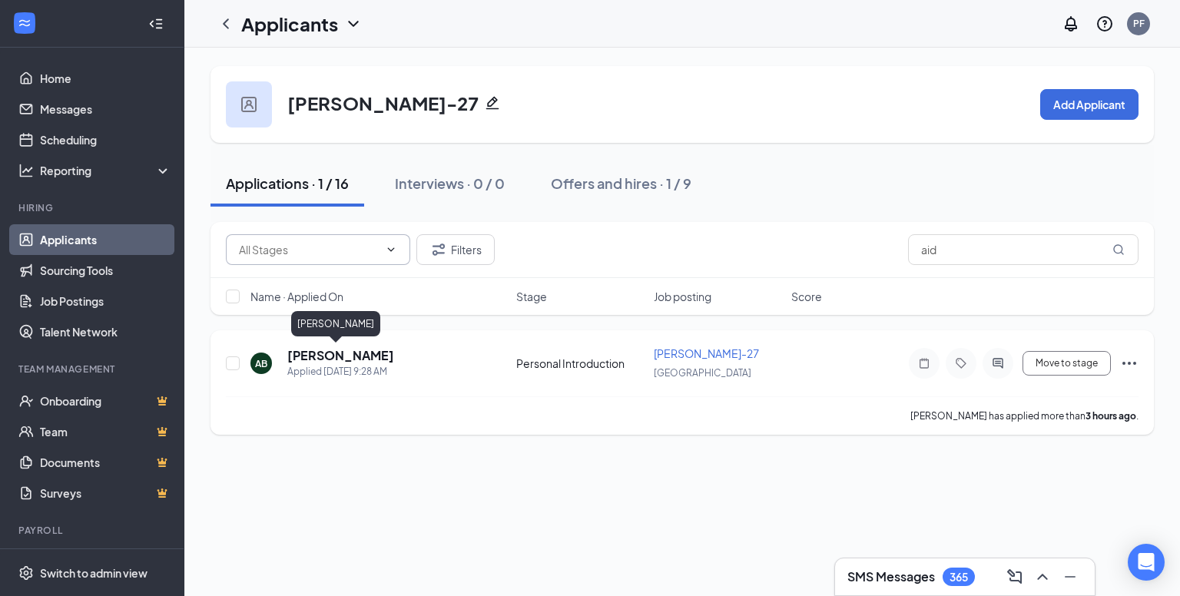
click at [338, 348] on h5 "AIDAN BELL" at bounding box center [340, 355] width 107 height 17
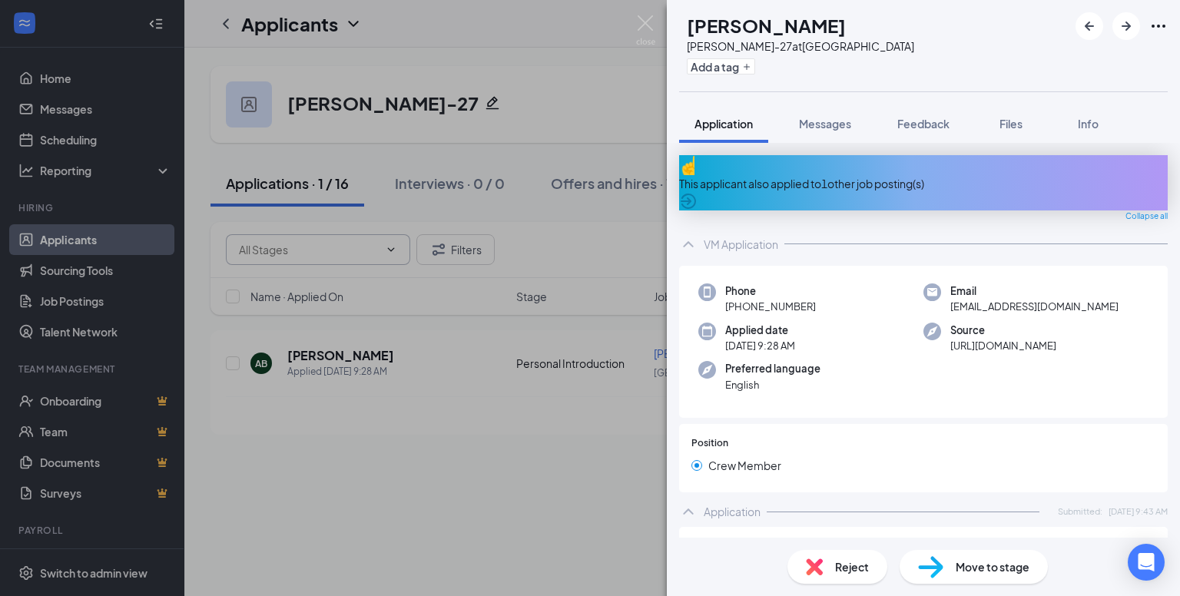
click at [965, 572] on span "Move to stage" at bounding box center [992, 566] width 74 height 17
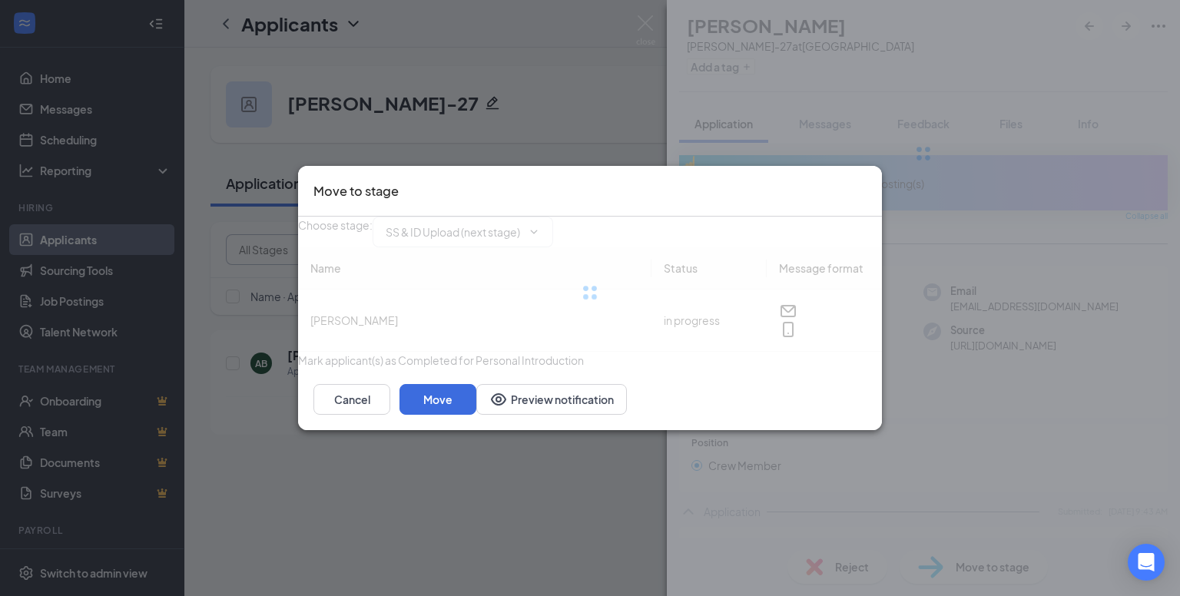
type input "SS & ID Upload (next stage)"
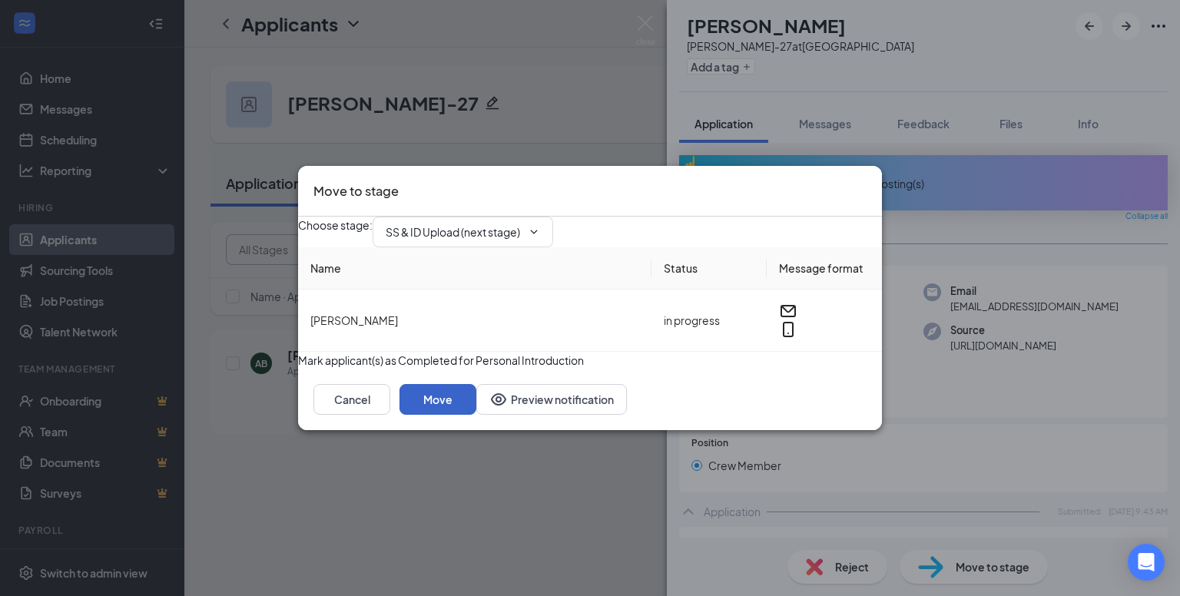
click at [476, 415] on button "Move" at bounding box center [437, 399] width 77 height 31
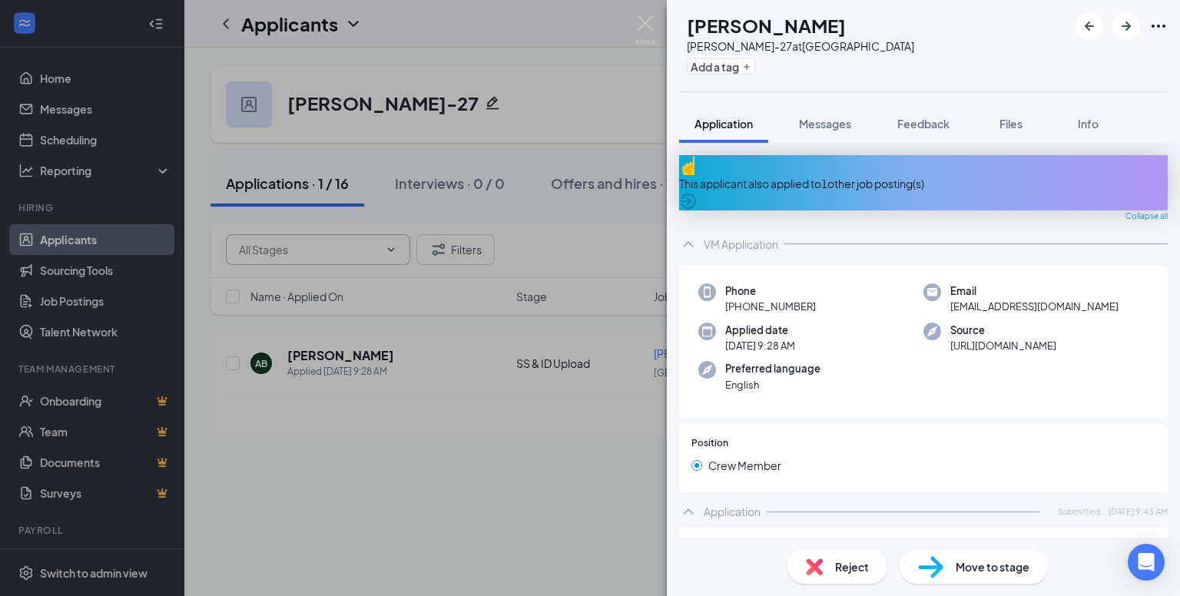
click at [580, 97] on div "AB AIDAN BELL Milliken-27 at USA Add a tag Application Messages Feedback Files …" at bounding box center [590, 298] width 1180 height 596
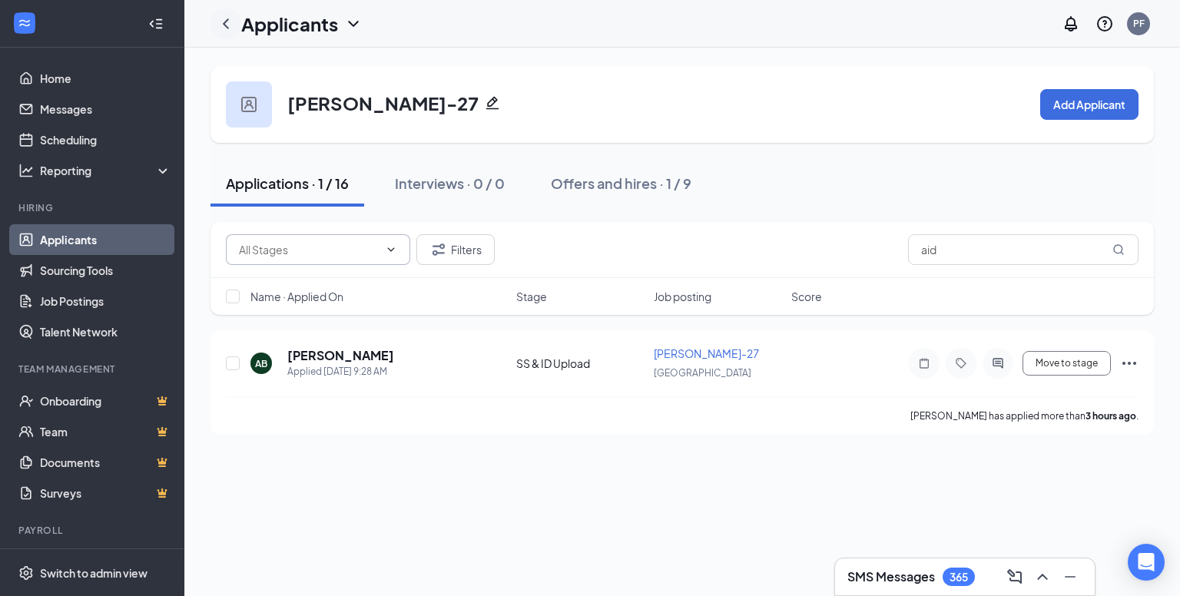
click at [224, 25] on icon "ChevronLeft" at bounding box center [226, 23] width 6 height 10
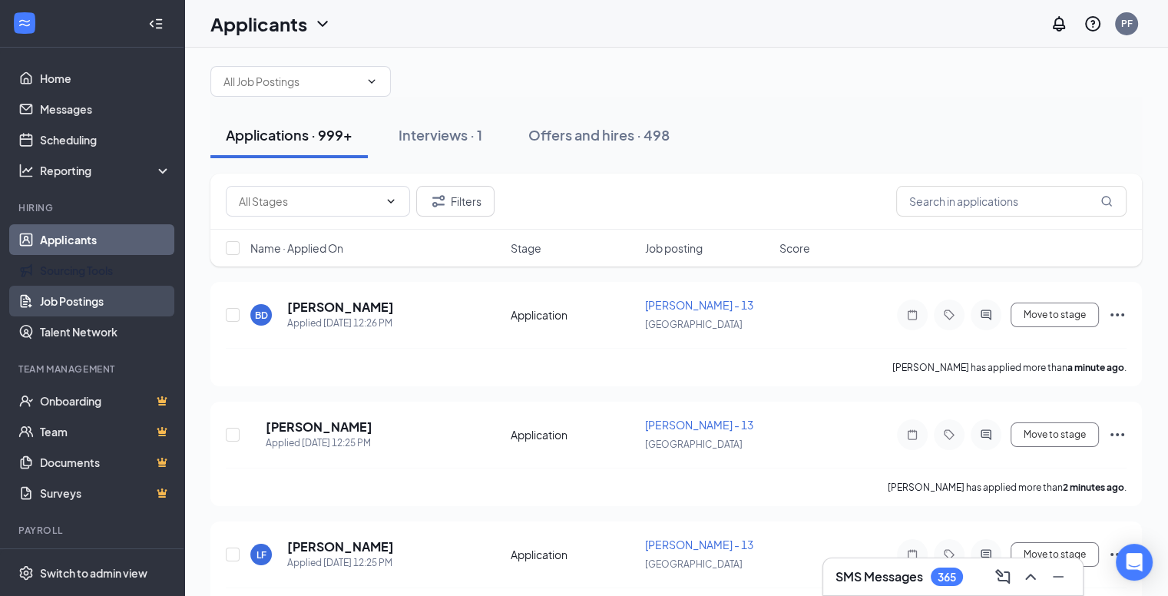
click at [79, 293] on link "Job Postings" at bounding box center [105, 301] width 131 height 31
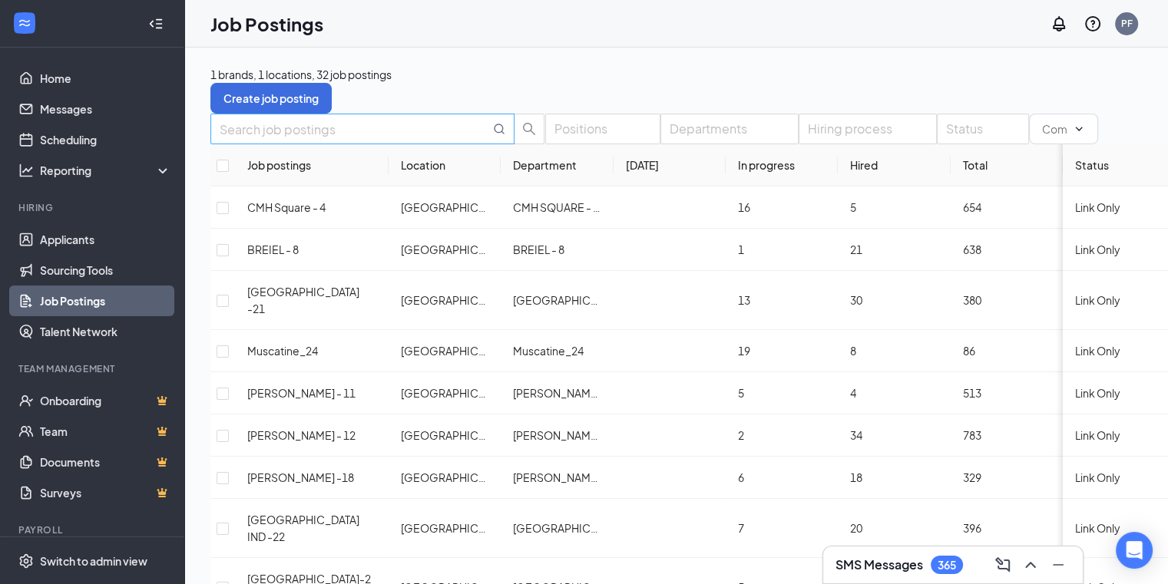
click at [329, 139] on input "text" at bounding box center [355, 129] width 270 height 19
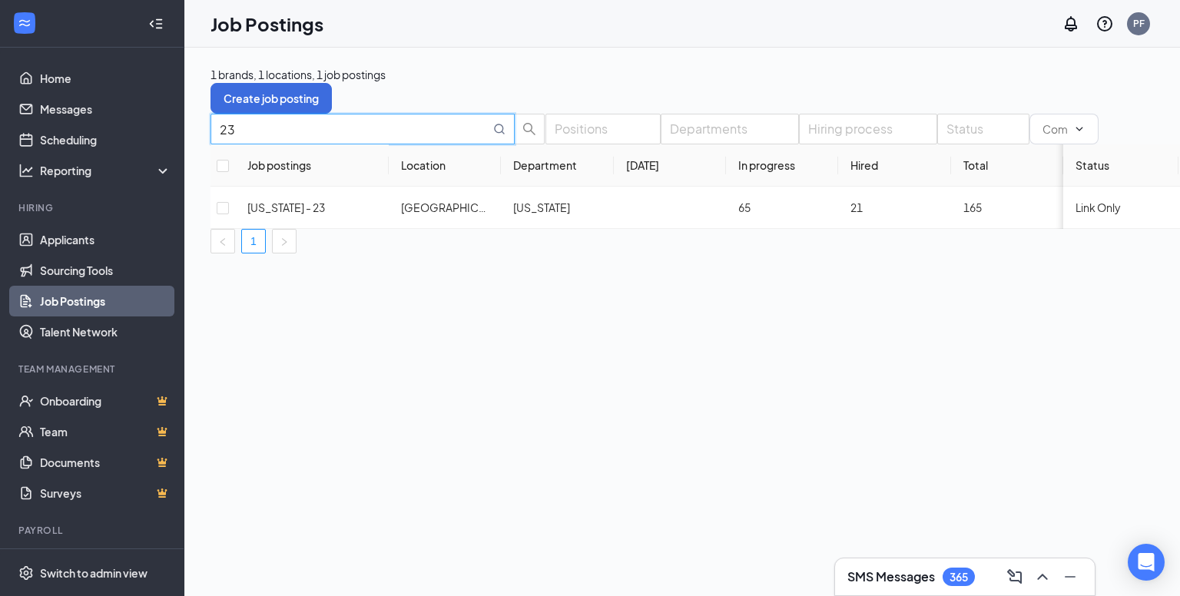
type input "23"
click at [622, 379] on div "1 brands, 1 locations, 1 job postings Create job posting 23 Positions Departmen…" at bounding box center [709, 322] width 1051 height 548
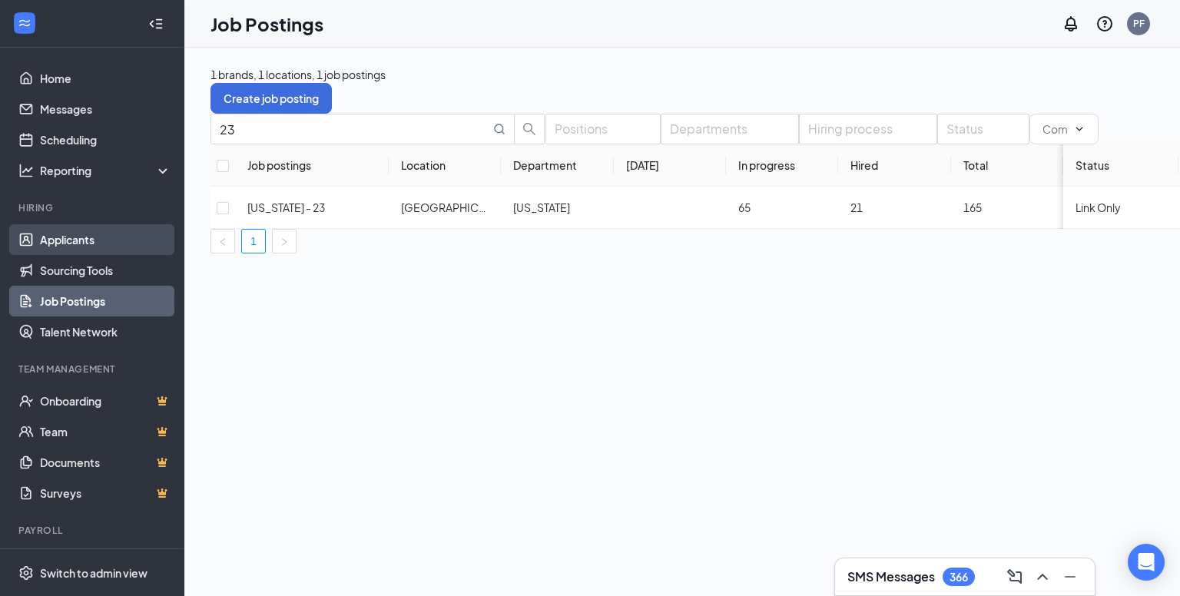
click at [72, 243] on link "Applicants" at bounding box center [105, 239] width 131 height 31
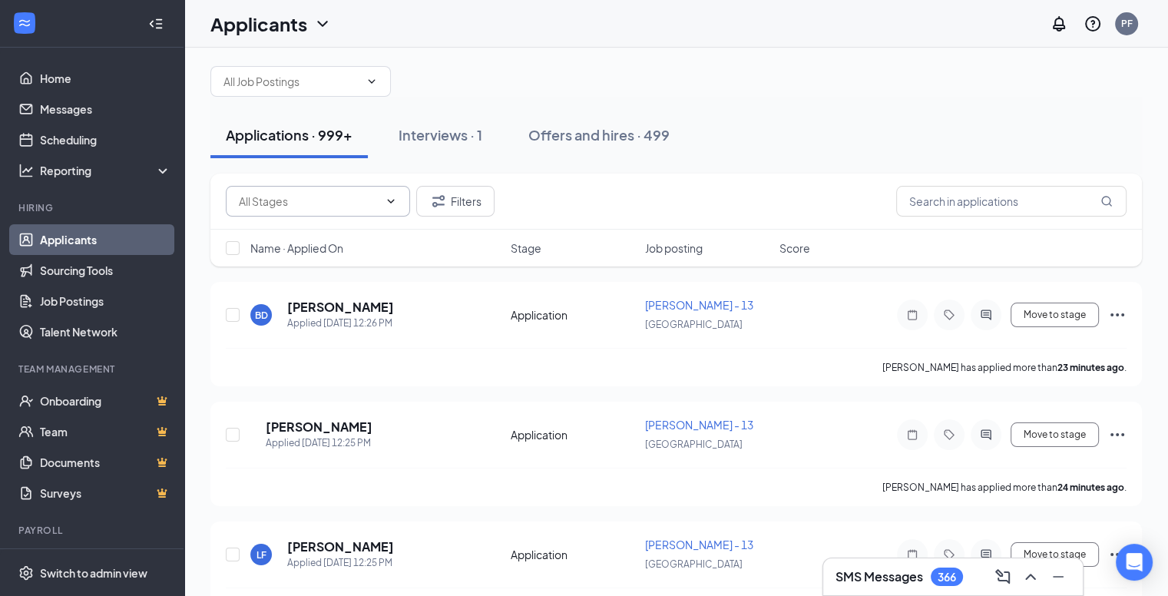
click at [301, 210] on input "text" at bounding box center [309, 201] width 140 height 17
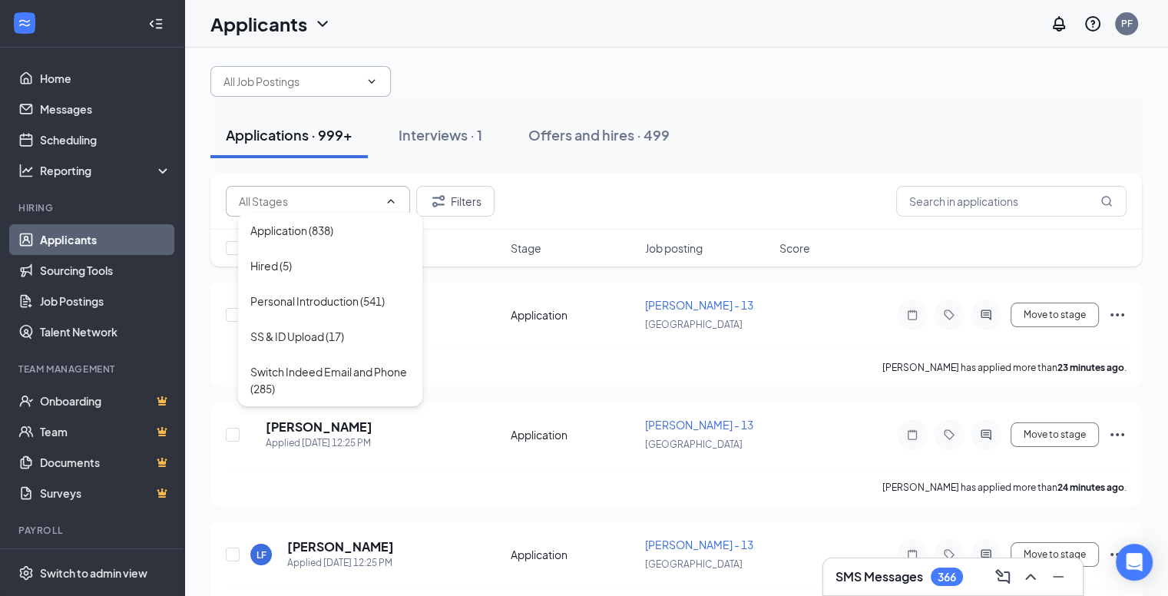
click at [318, 84] on span at bounding box center [300, 81] width 180 height 31
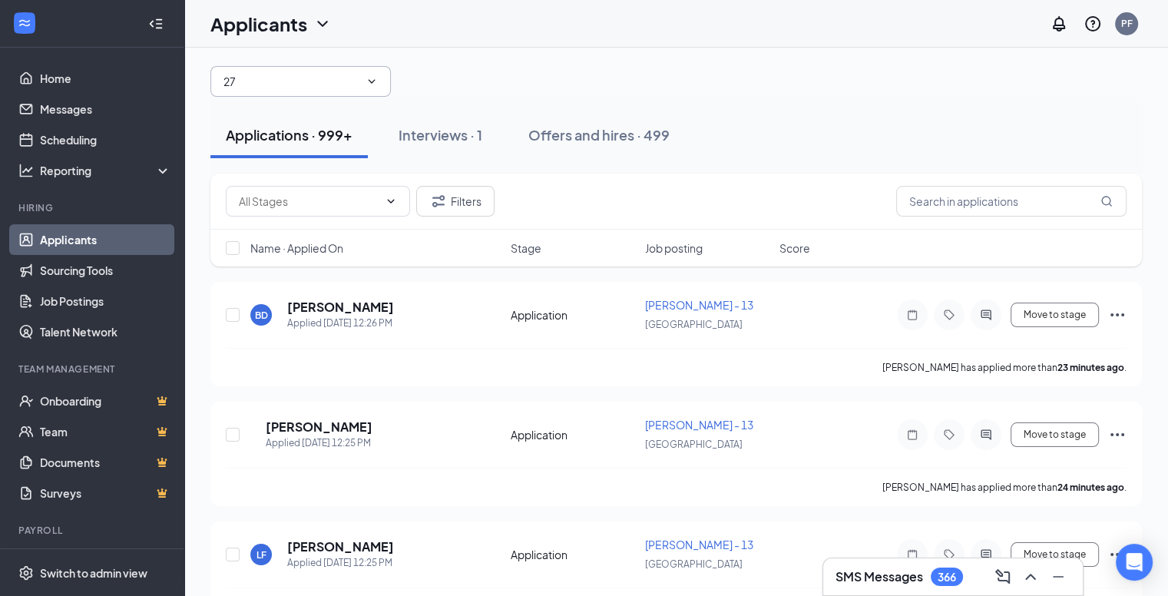
type input "27"
click at [326, 97] on span "27" at bounding box center [300, 81] width 180 height 31
click at [391, 97] on span "27" at bounding box center [300, 81] width 180 height 31
click at [378, 88] on icon "ChevronDown" at bounding box center [372, 81] width 12 height 12
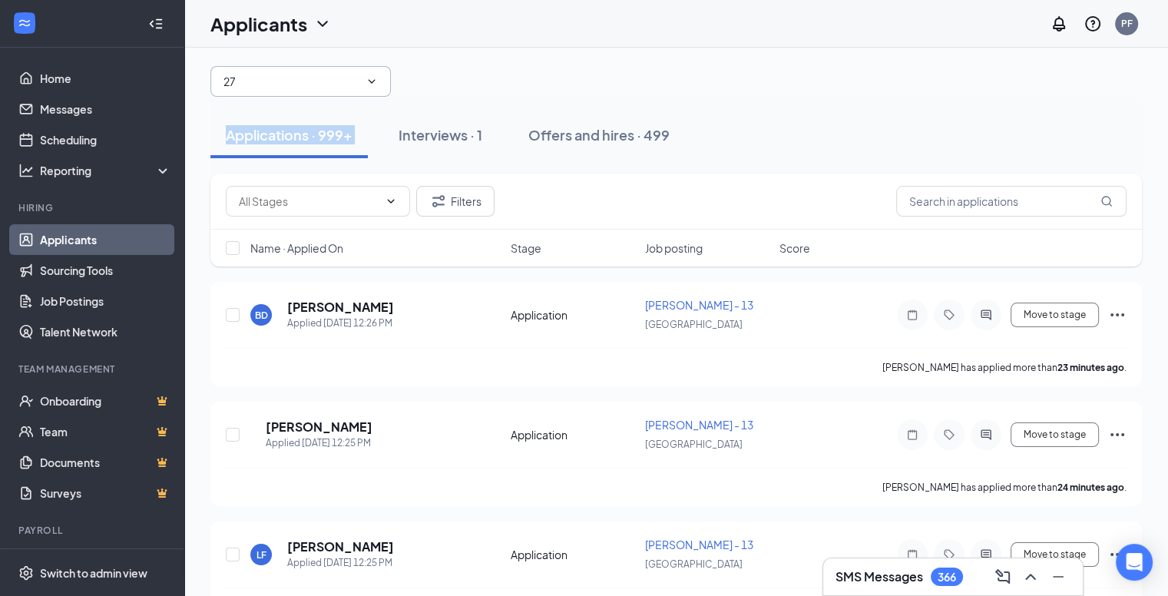
click at [378, 88] on icon "ChevronDown" at bounding box center [372, 81] width 12 height 12
click at [359, 90] on input "27" at bounding box center [291, 81] width 136 height 17
click at [273, 90] on input "27" at bounding box center [291, 81] width 136 height 17
click at [266, 90] on input "27" at bounding box center [291, 81] width 136 height 17
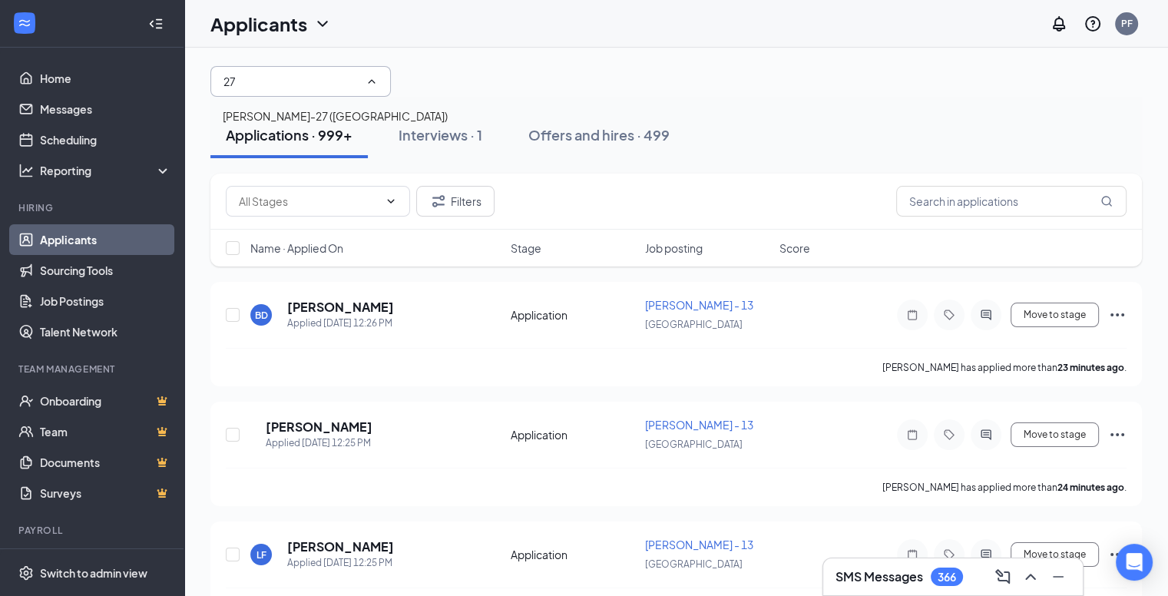
click at [259, 117] on div "Milliken-27 (USA)" at bounding box center [335, 116] width 225 height 17
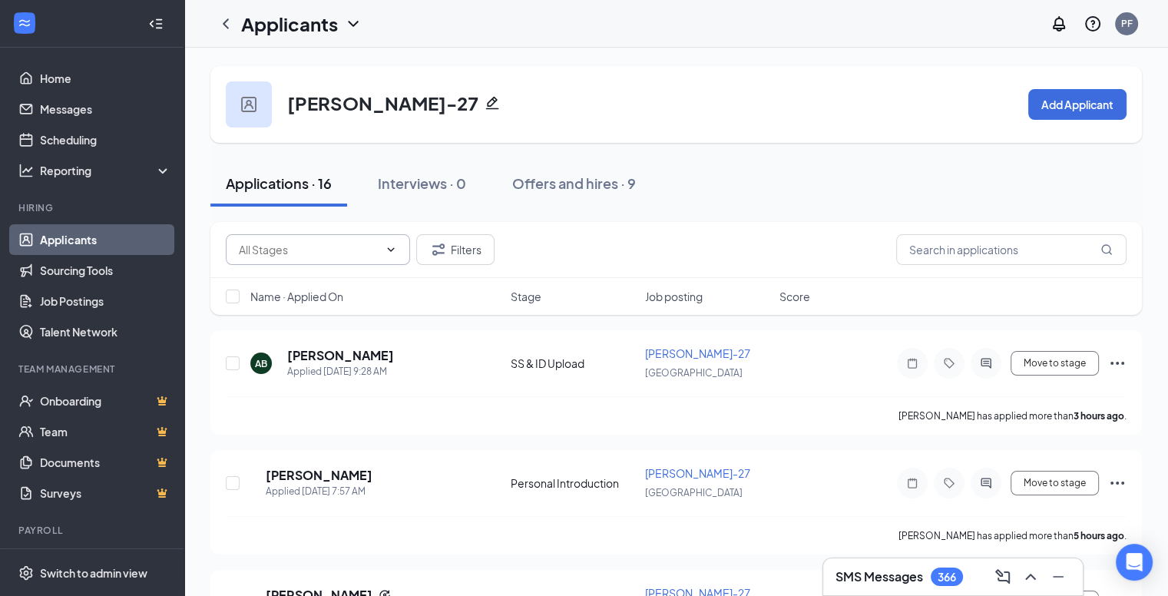
click at [332, 259] on span at bounding box center [318, 249] width 184 height 31
drag, startPoint x: 410, startPoint y: 243, endPoint x: 399, endPoint y: 248, distance: 11.7
click at [409, 243] on div "Filters" at bounding box center [360, 249] width 269 height 31
click at [395, 249] on icon "ChevronDown" at bounding box center [391, 249] width 12 height 12
click at [369, 235] on span at bounding box center [318, 249] width 184 height 31
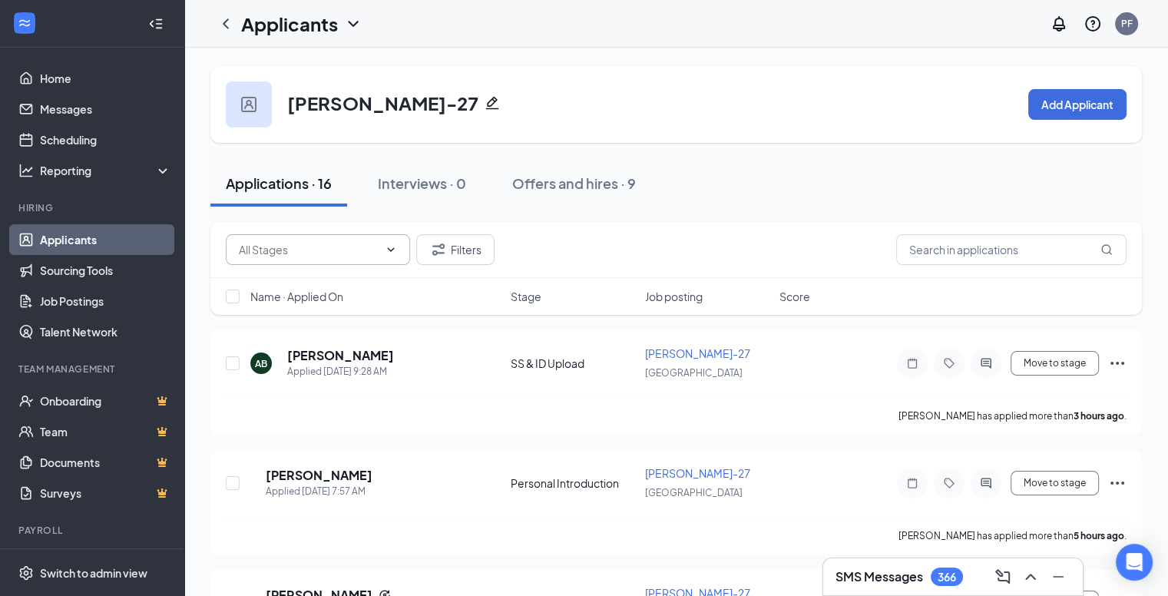
click at [367, 244] on input "text" at bounding box center [309, 249] width 140 height 17
click at [299, 308] on div "SS & ID Upload (2)" at bounding box center [294, 314] width 88 height 17
type input "SS & ID Upload (2)"
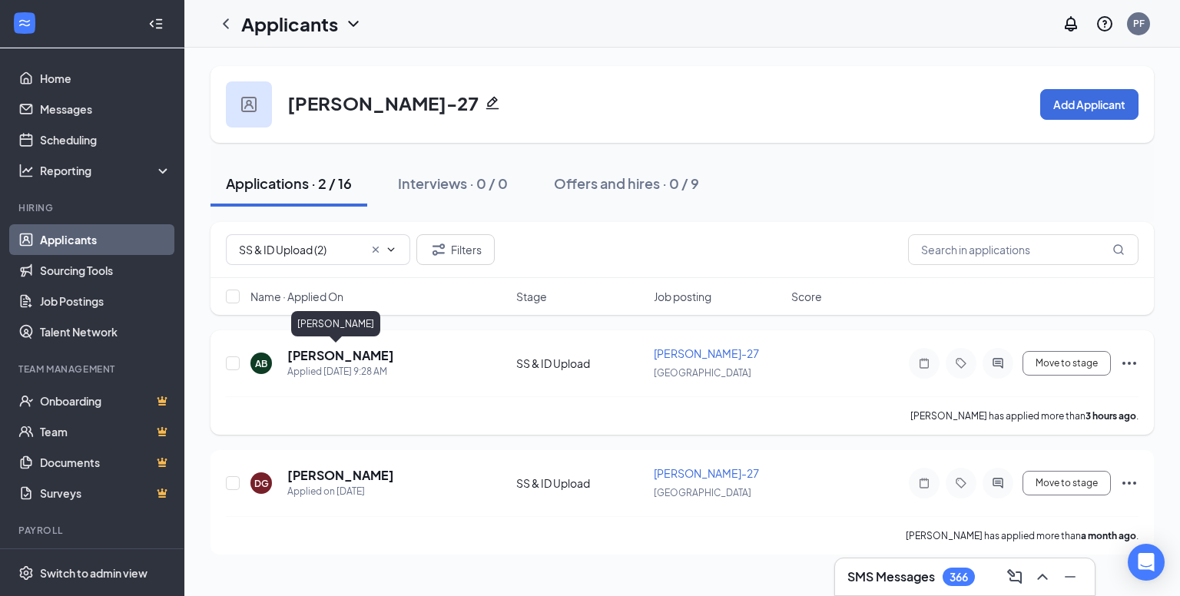
click at [339, 356] on h5 "AIDAN BELL" at bounding box center [340, 355] width 107 height 17
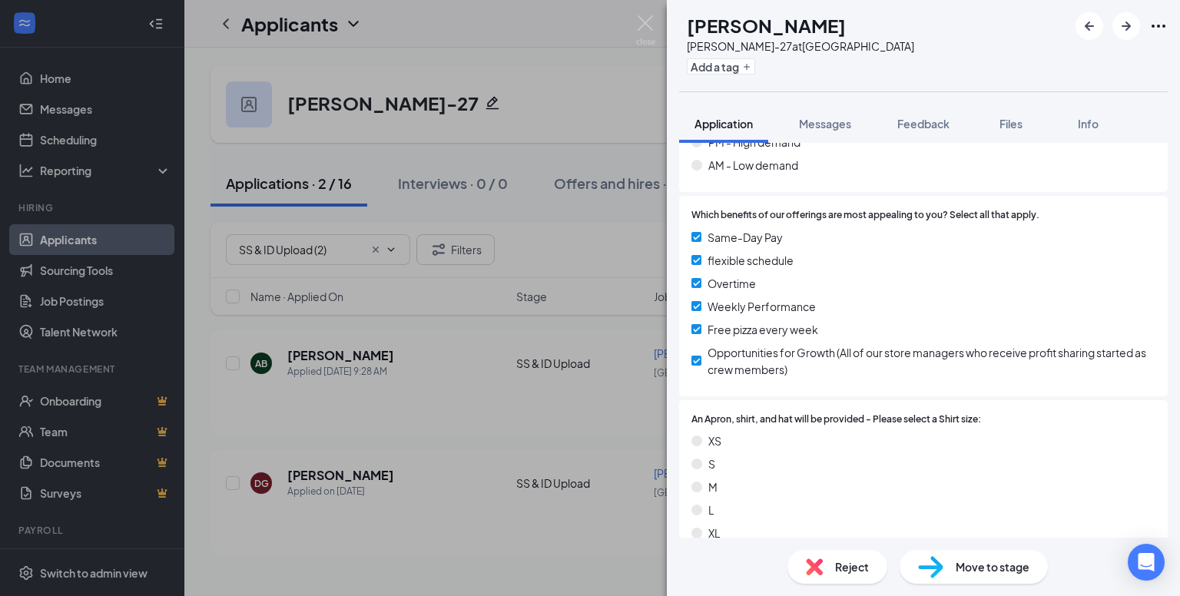
scroll to position [1203, 0]
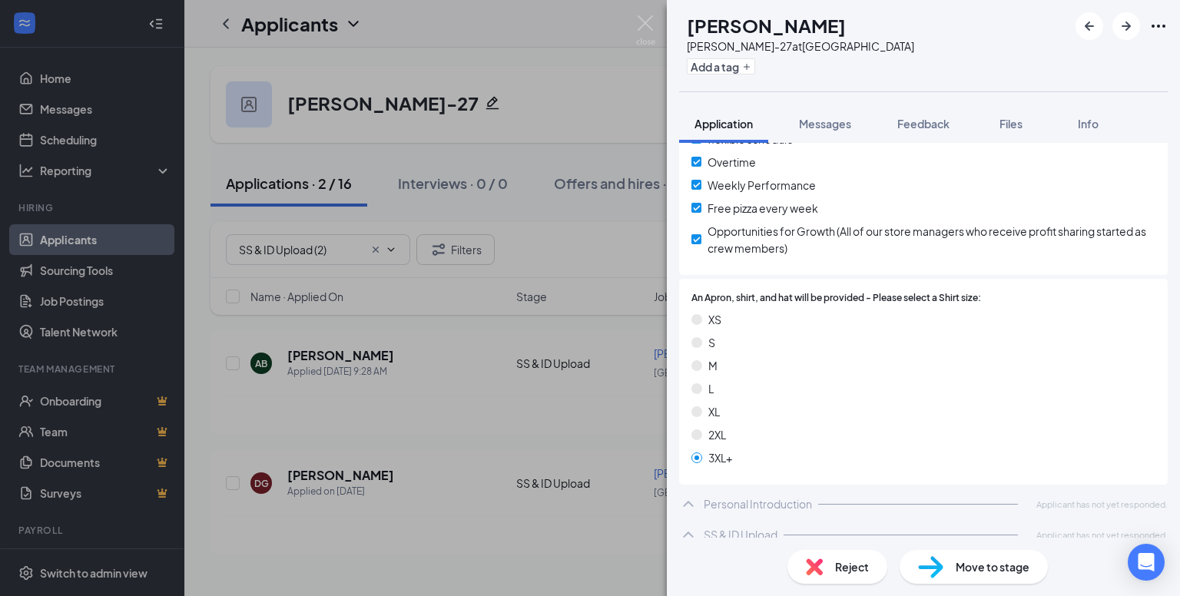
click at [697, 519] on div "SS & ID Upload Applicant has not yet responded." at bounding box center [923, 534] width 488 height 31
click at [698, 520] on div "SS & ID Upload Applicant has not yet responded." at bounding box center [923, 534] width 488 height 31
click at [829, 130] on div "Messages" at bounding box center [825, 123] width 52 height 15
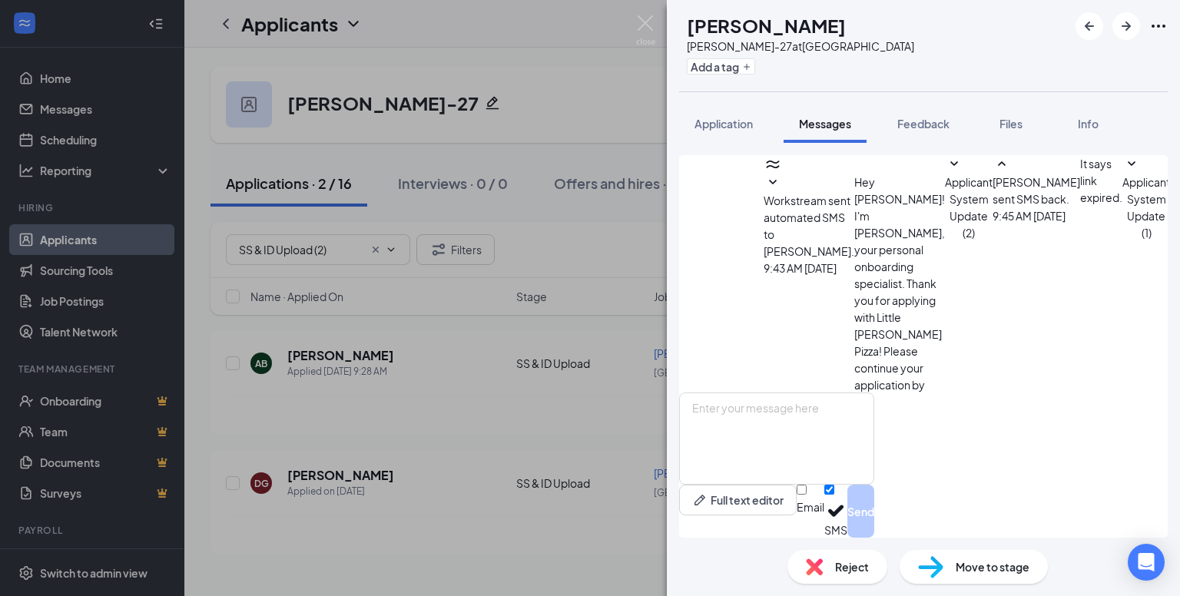
scroll to position [401, 0]
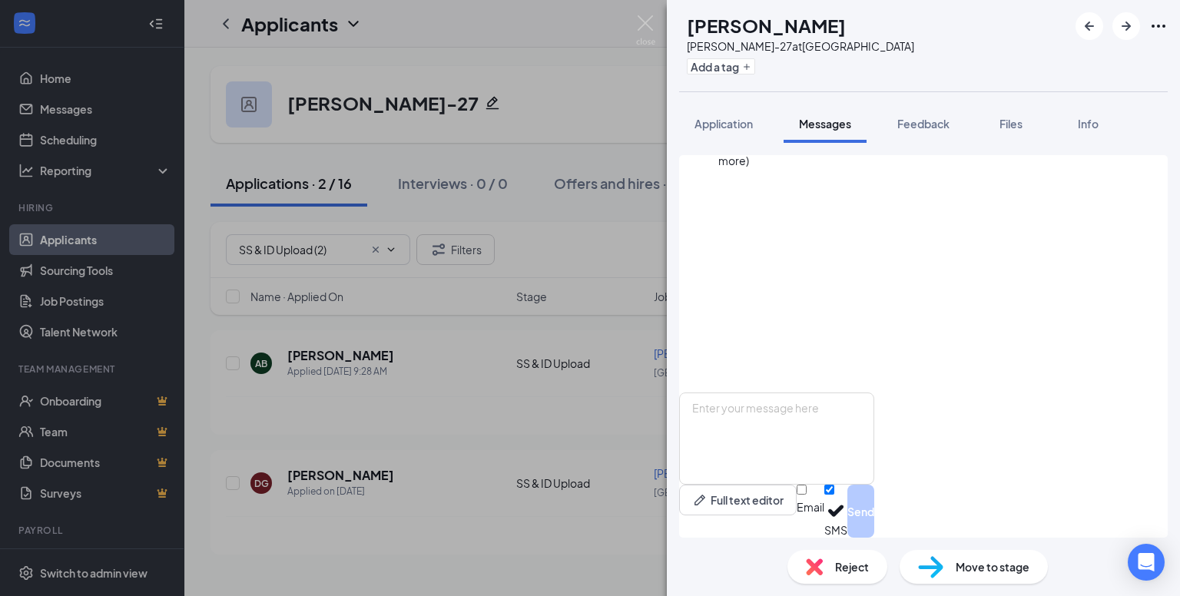
click at [637, 13] on div "AB AIDAN BELL Milliken-27 at USA Add a tag Application Messages Feedback Files …" at bounding box center [590, 298] width 1180 height 596
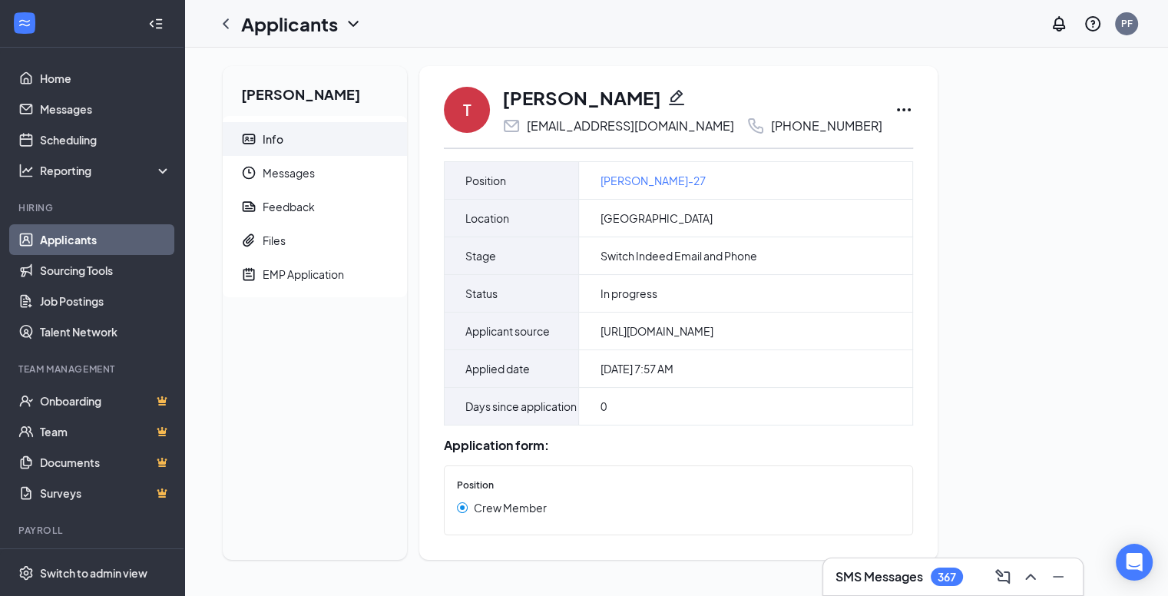
click at [674, 97] on icon "Pencil" at bounding box center [676, 97] width 18 height 18
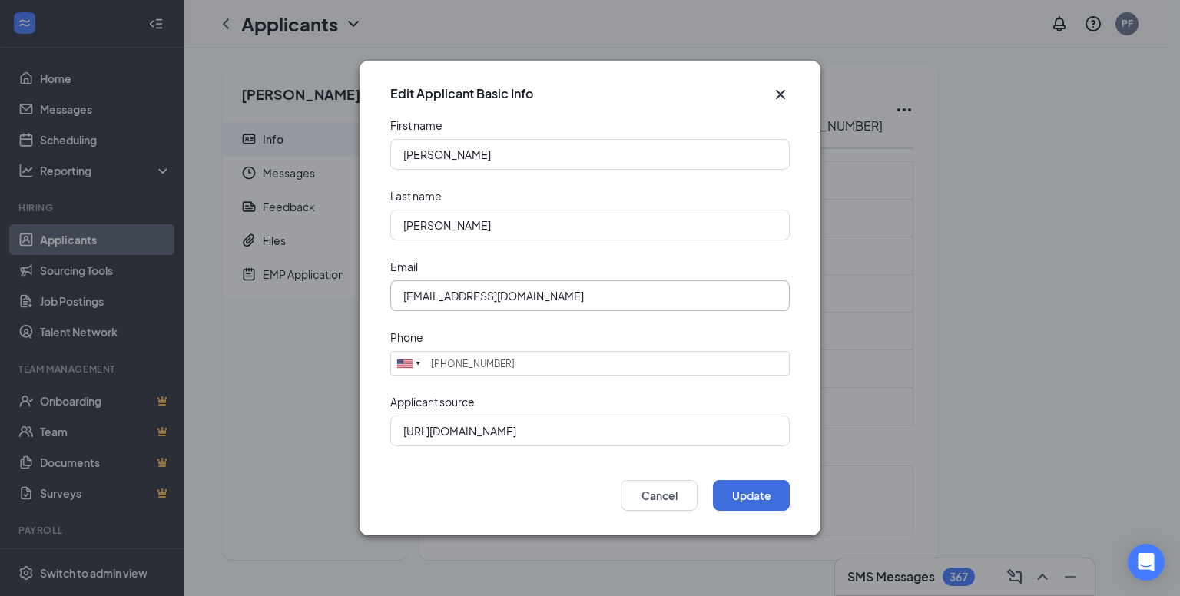
click at [627, 299] on input "[EMAIL_ADDRESS][DOMAIN_NAME]" at bounding box center [589, 295] width 399 height 31
click at [627, 299] on input "tristinwoodworth5r3jx_fo3@indeedemail.com" at bounding box center [589, 295] width 399 height 31
paste input "woodworth21@g"
type input "twoodworth21@gmail.com"
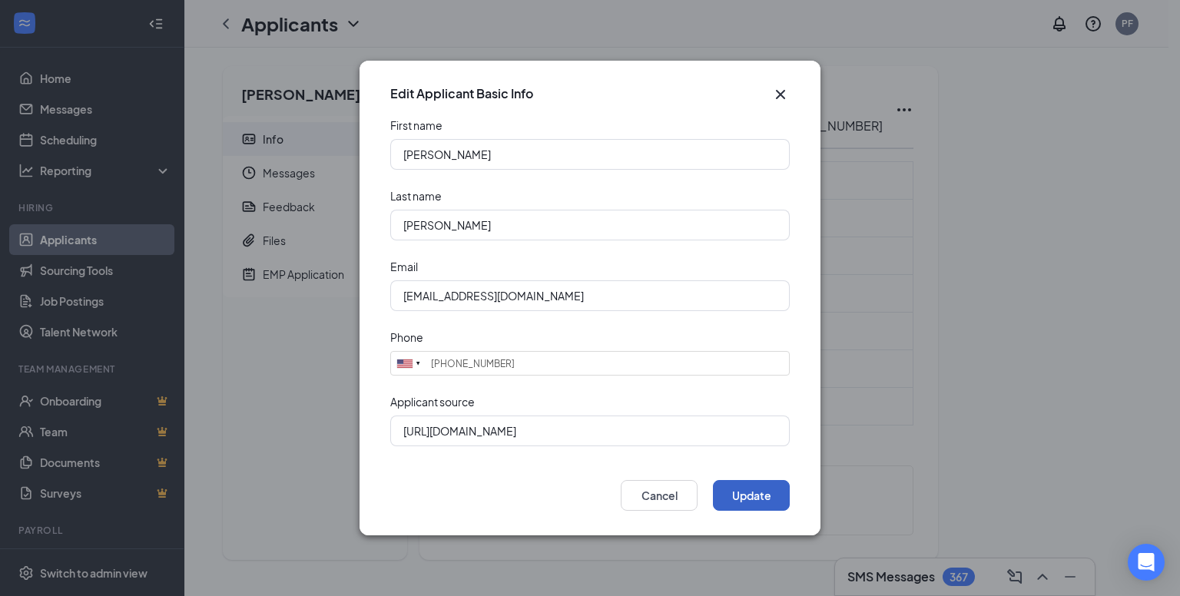
click at [746, 487] on button "Update" at bounding box center [751, 495] width 77 height 31
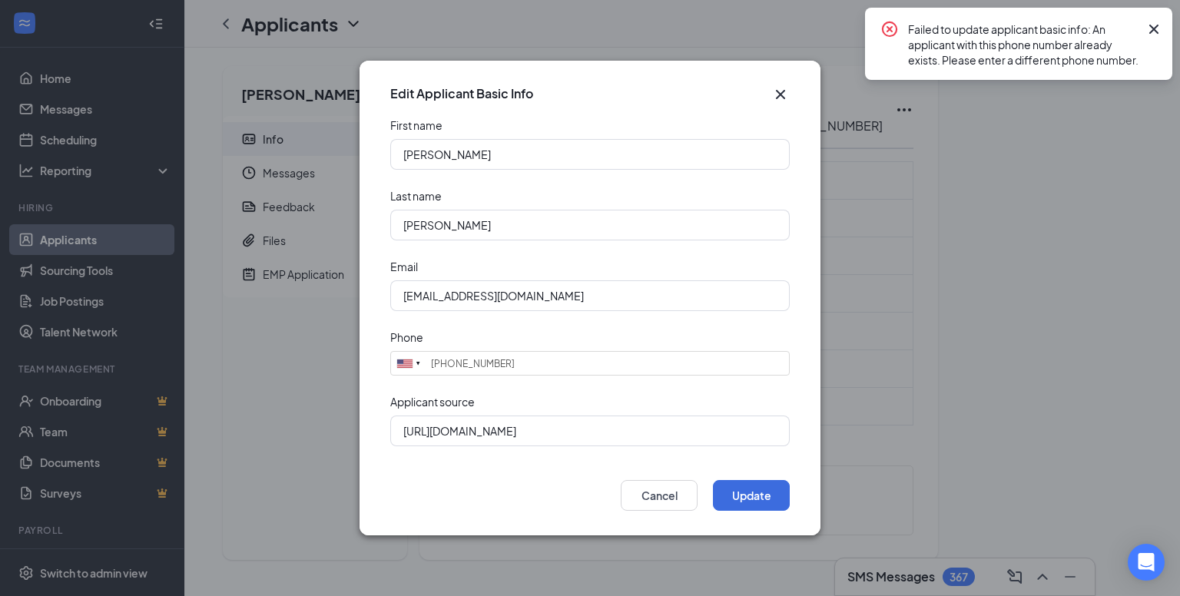
click at [785, 93] on icon "Cross" at bounding box center [780, 94] width 18 height 18
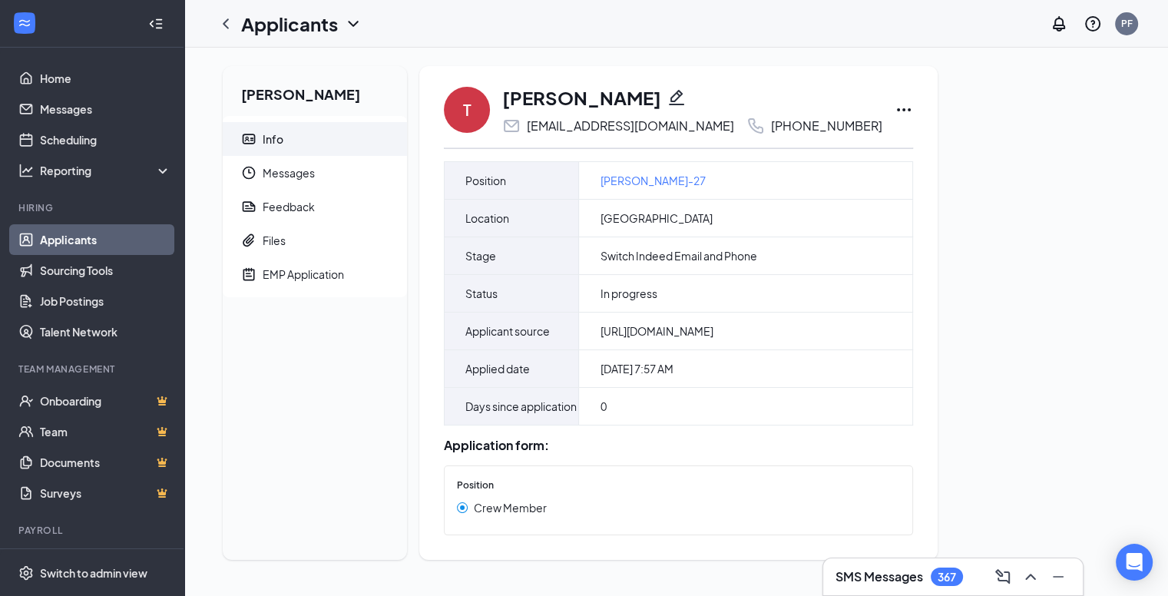
click at [683, 94] on icon "Pencil" at bounding box center [676, 97] width 15 height 15
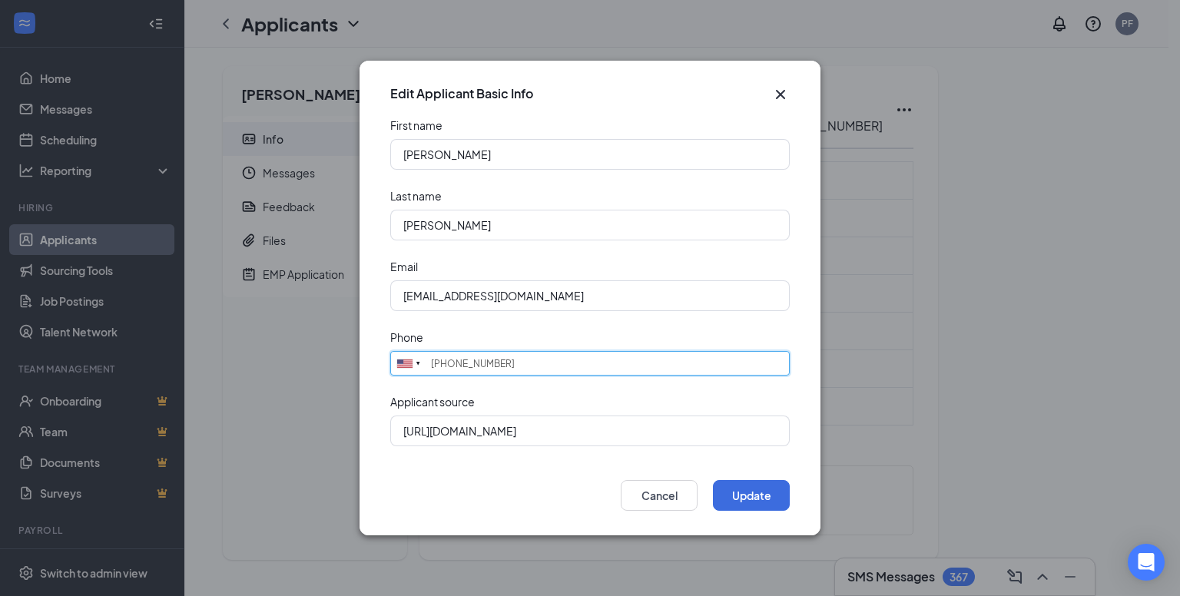
click at [507, 365] on input "(304) 433-7524" at bounding box center [589, 363] width 399 height 25
type input "(304) 433-7520"
click at [652, 295] on input "tristinwoodworth5r3jx_fo3@indeedemail.com" at bounding box center [589, 295] width 399 height 31
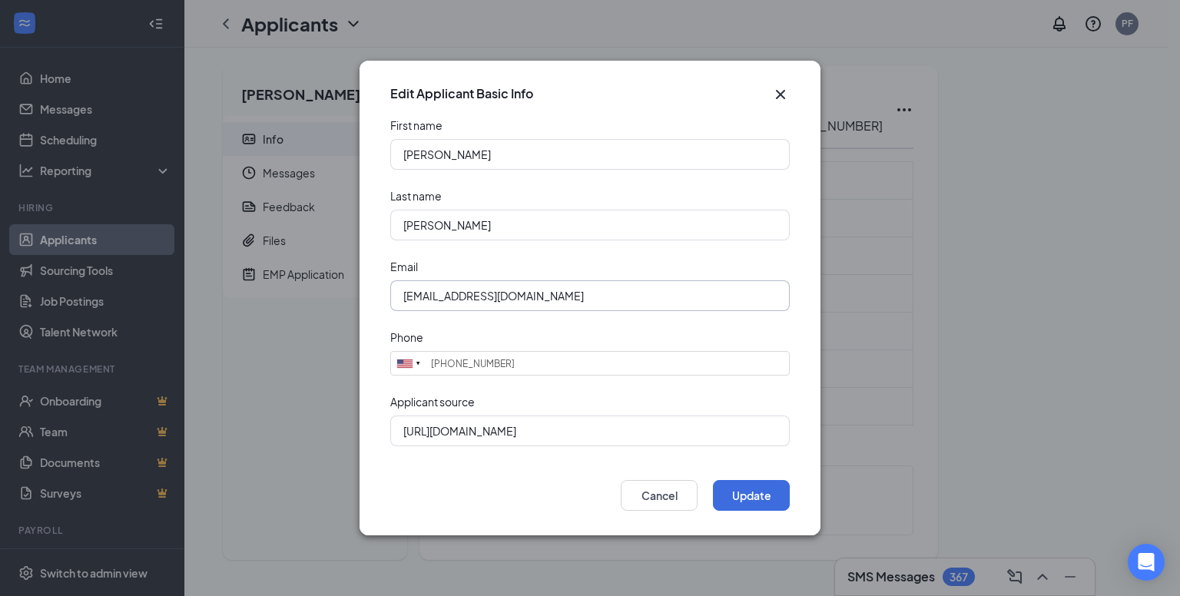
paste input "woodworth21@g"
type input "twoodworth21@gmail.com"
click at [757, 485] on button "Update" at bounding box center [751, 495] width 77 height 31
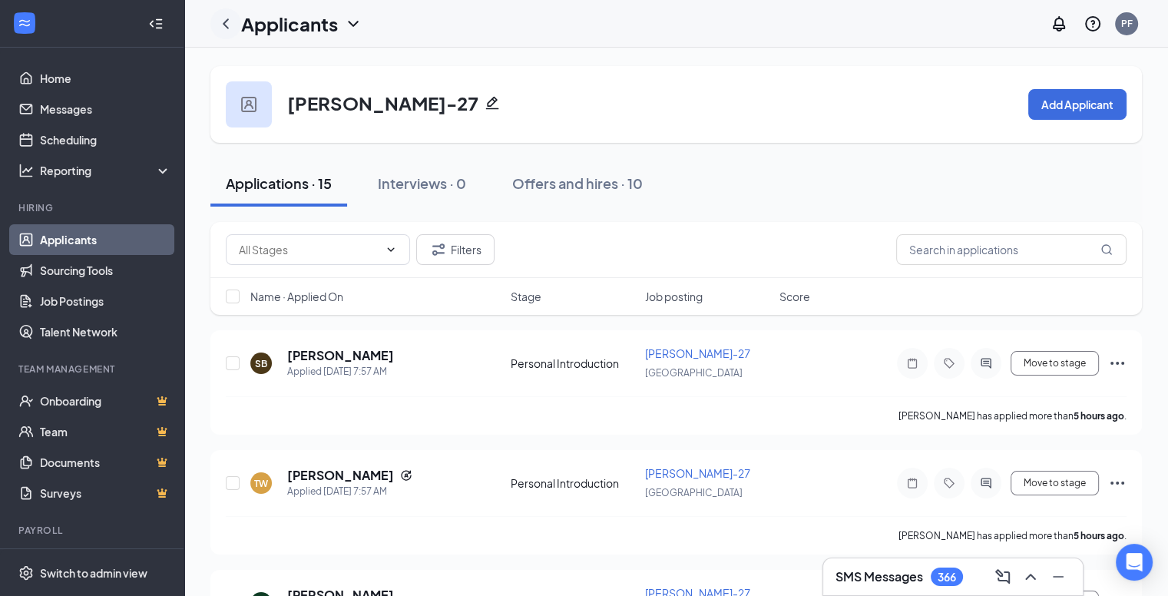
click at [227, 28] on icon "ChevronLeft" at bounding box center [226, 23] width 6 height 10
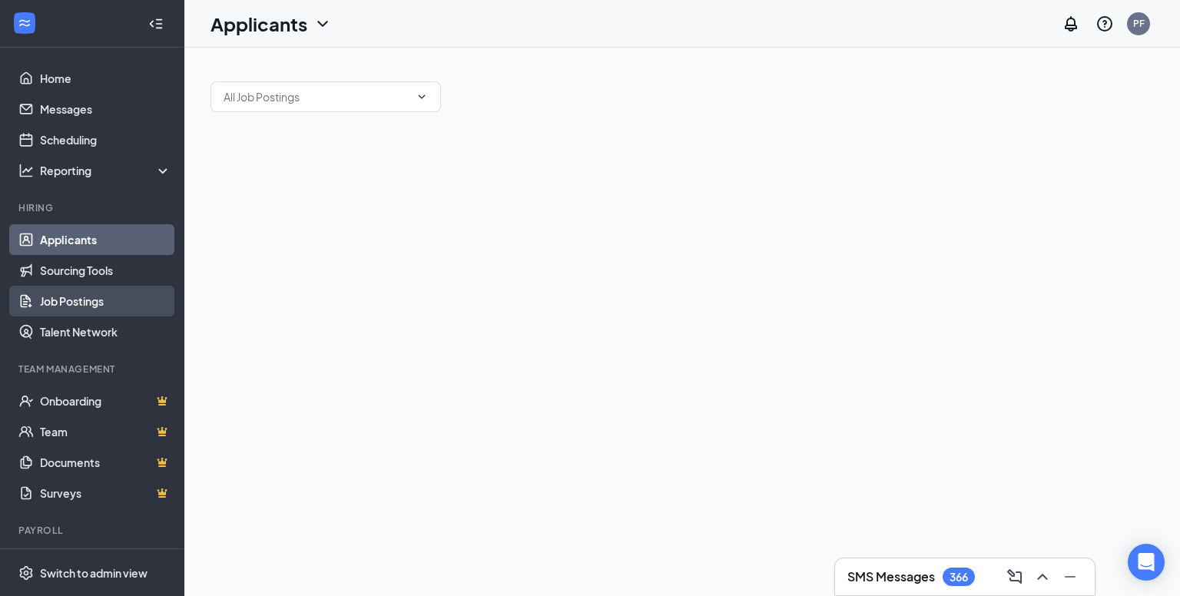
click at [94, 290] on link "Job Postings" at bounding box center [105, 301] width 131 height 31
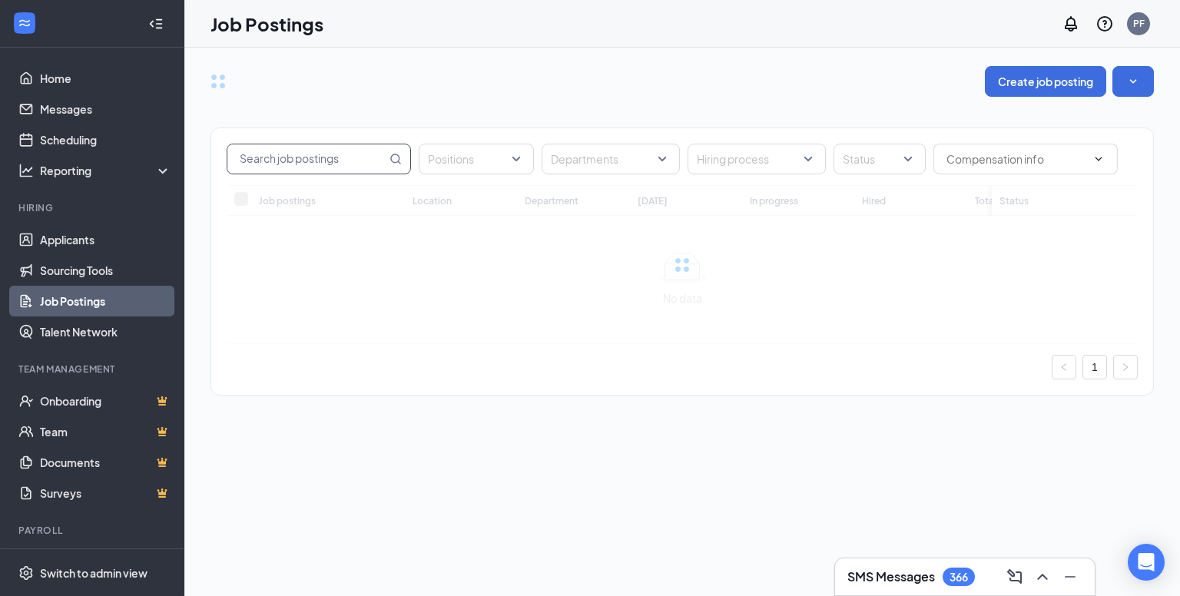
click at [308, 154] on input "text" at bounding box center [306, 158] width 159 height 29
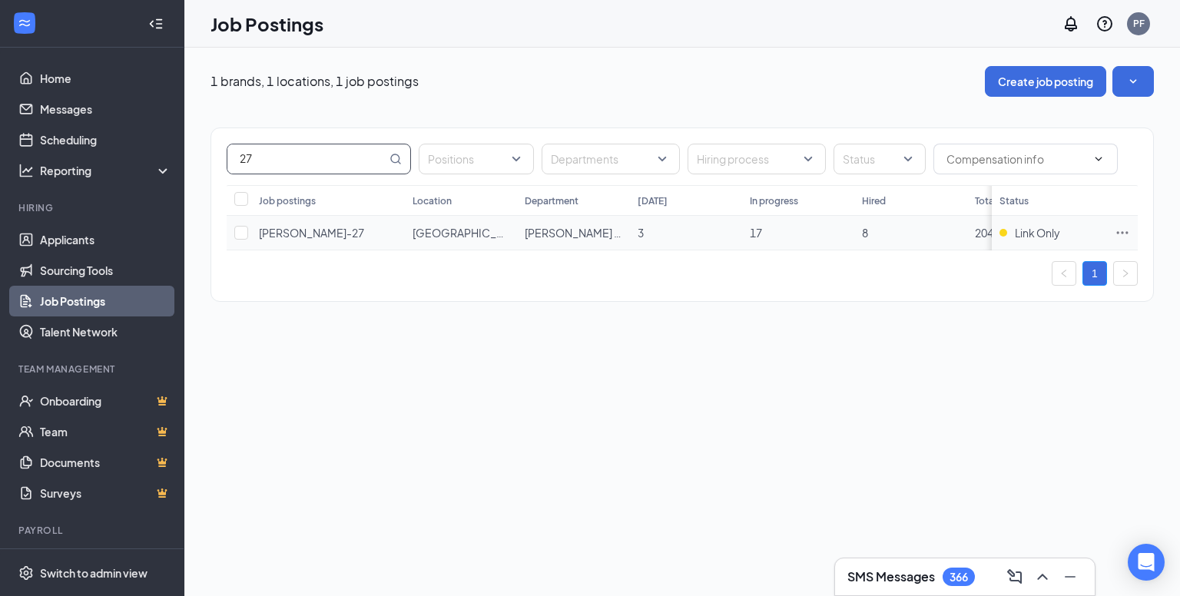
type input "27"
click at [1123, 228] on icon "Ellipses" at bounding box center [1121, 232] width 15 height 15
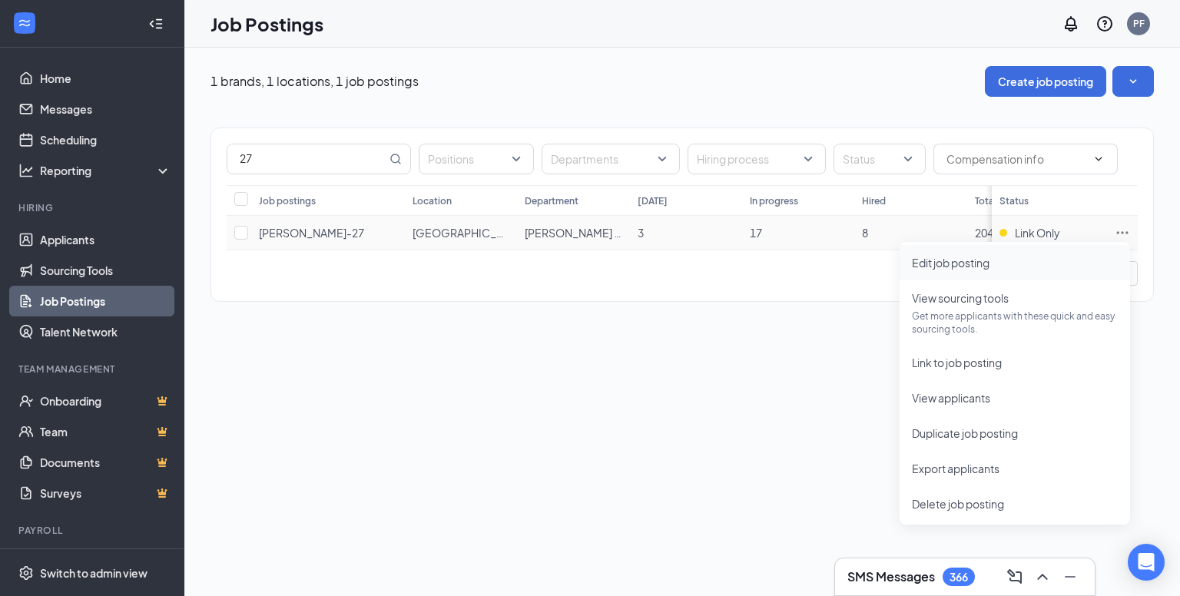
click at [942, 266] on span "Edit job posting" at bounding box center [951, 263] width 78 height 14
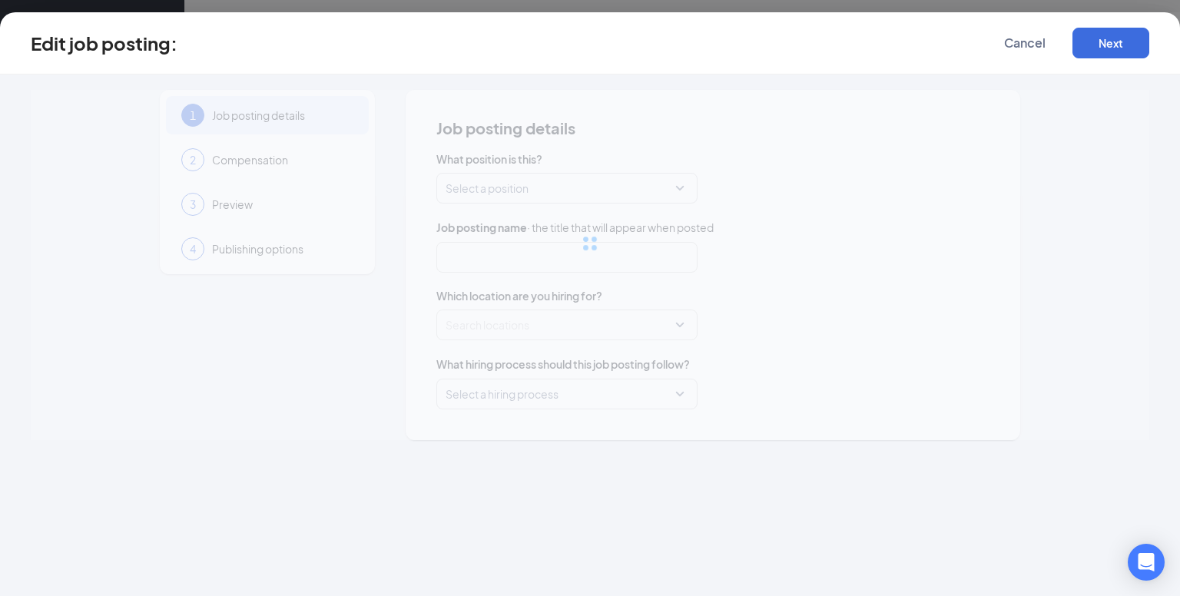
type input "[PERSON_NAME]-27"
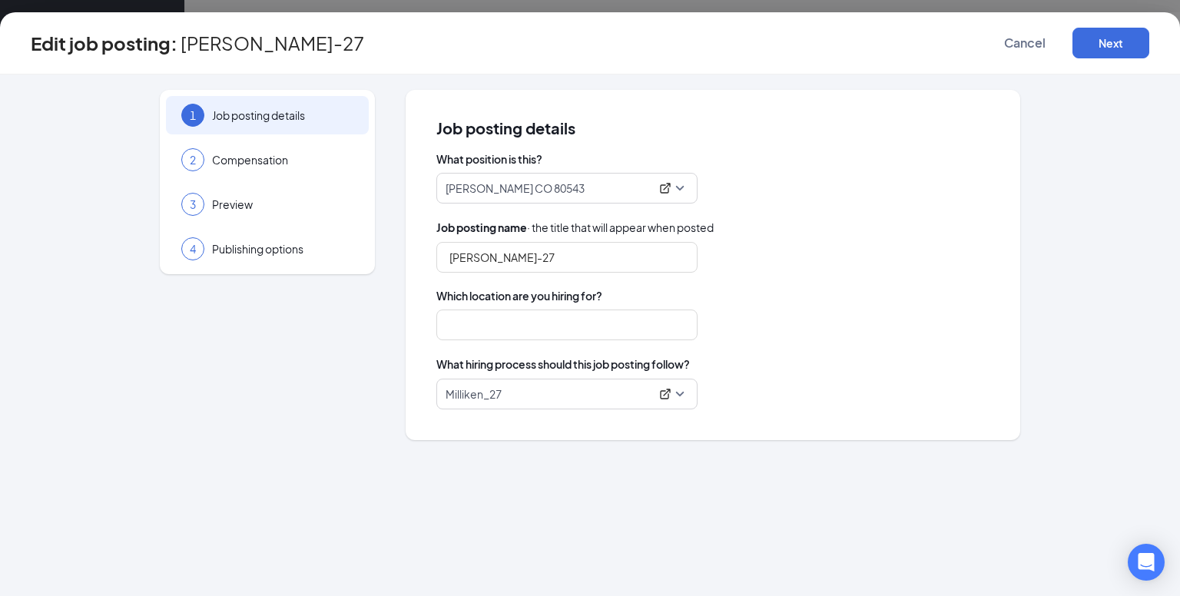
type input "[GEOGRAPHIC_DATA]"
click at [1004, 28] on button "Cancel" at bounding box center [1024, 43] width 77 height 31
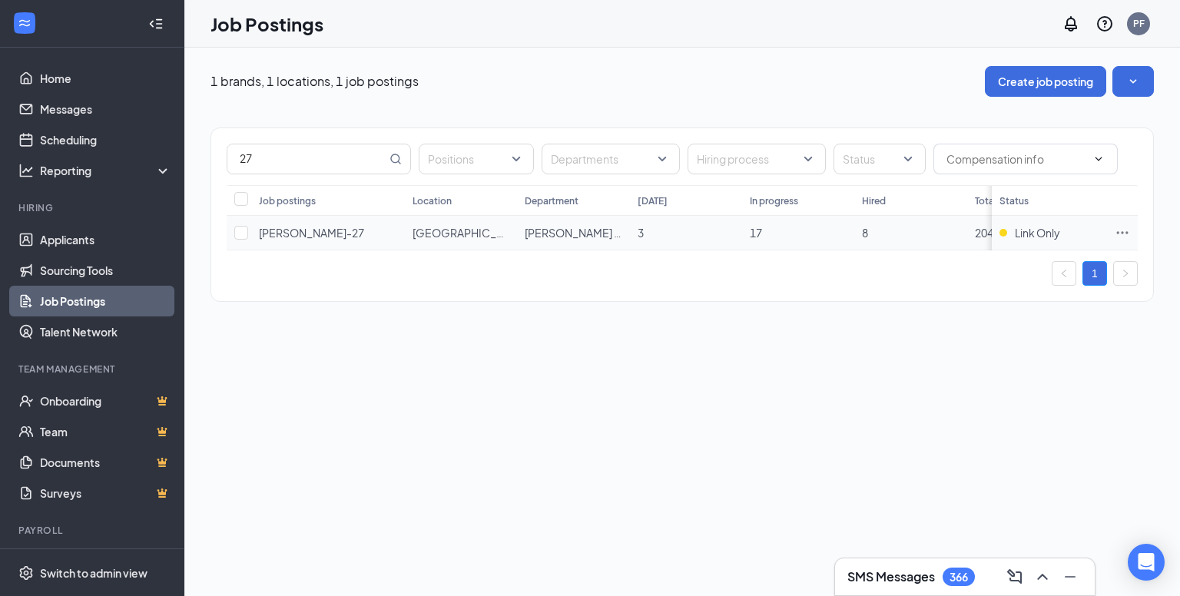
click at [1119, 232] on icon "Ellipses" at bounding box center [1121, 232] width 15 height 15
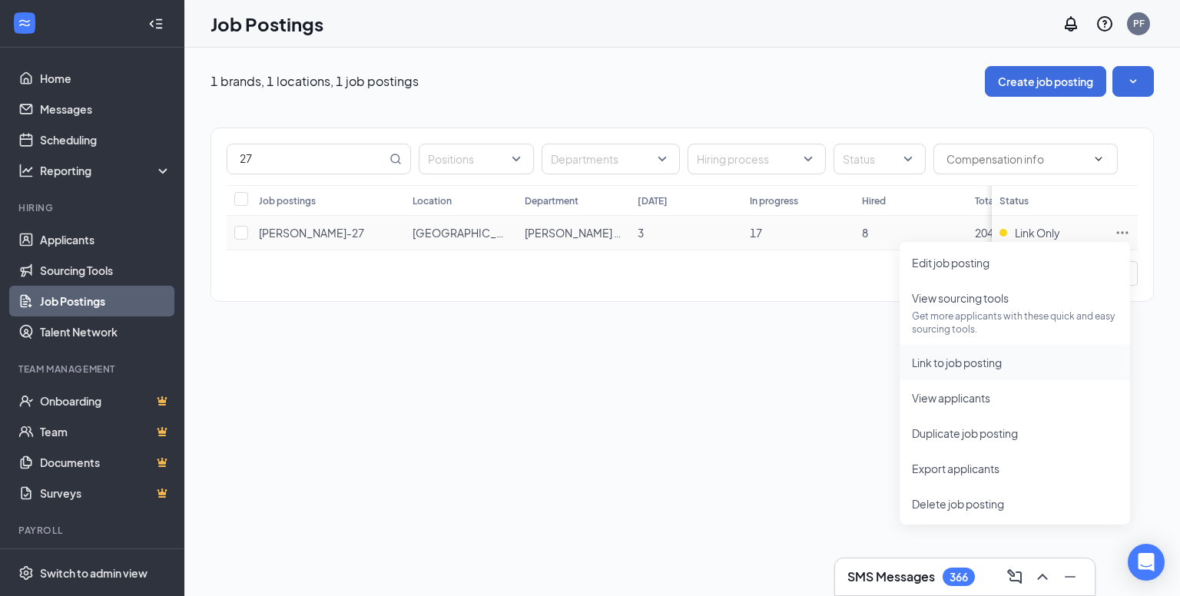
click at [998, 361] on span "Link to job posting" at bounding box center [957, 363] width 90 height 14
